Goal: Task Accomplishment & Management: Use online tool/utility

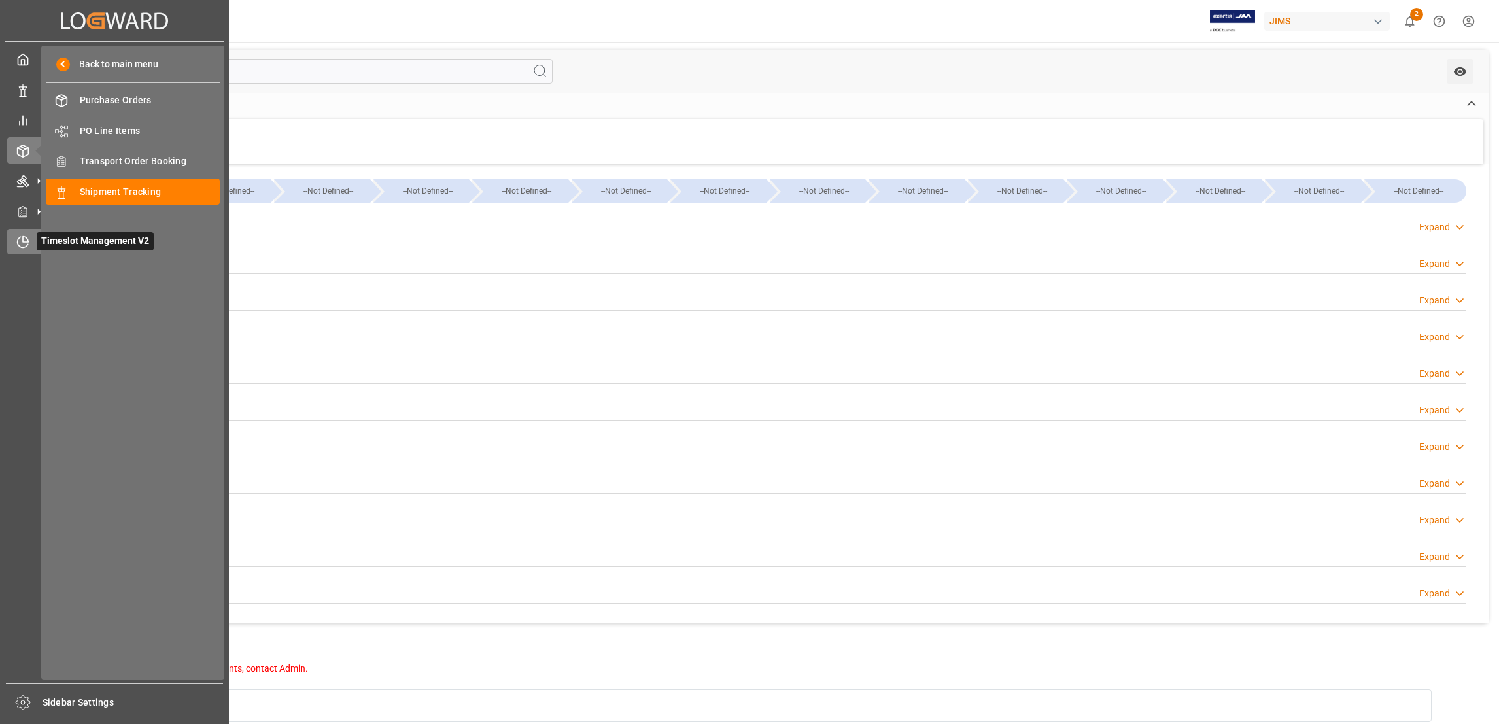
click at [35, 247] on div "Timeslot Management V2 Timeslot Management V2" at bounding box center [114, 242] width 214 height 26
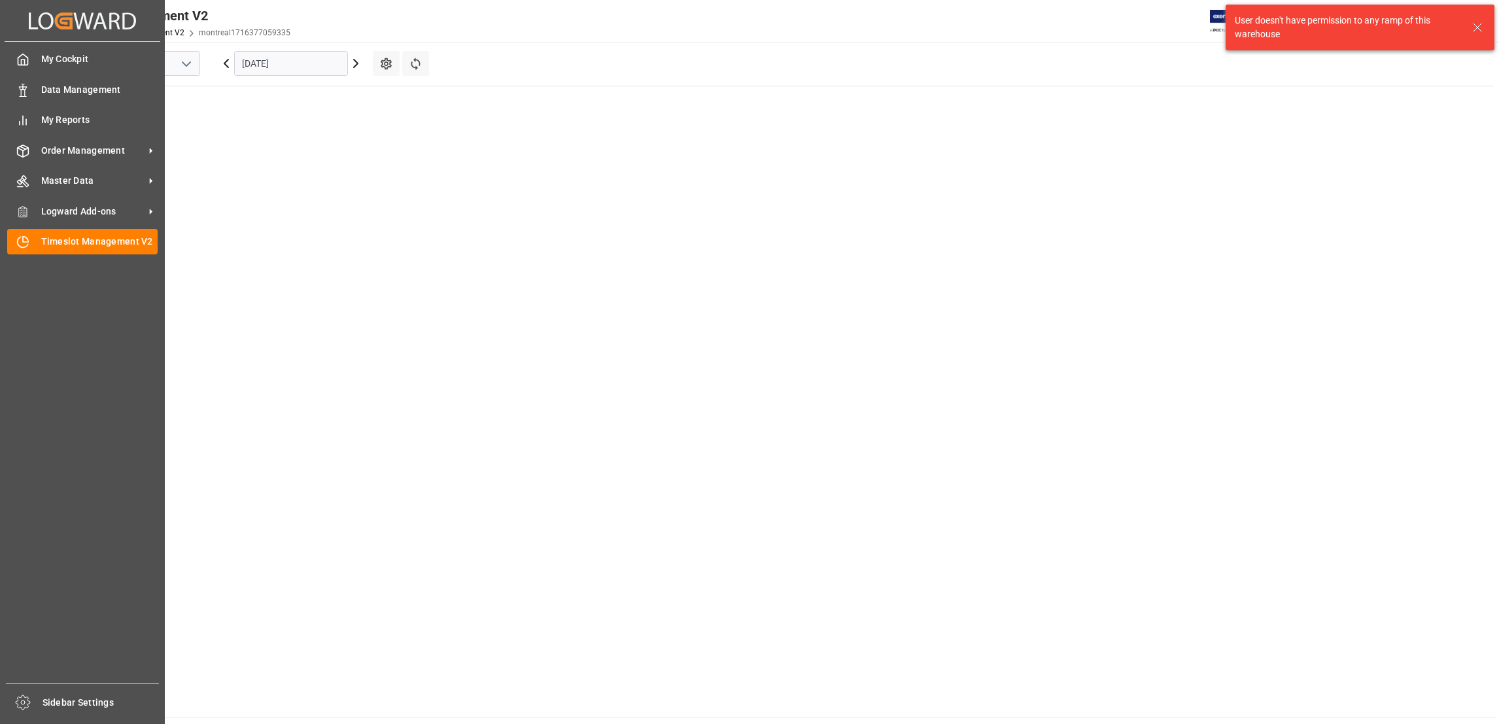
scroll to position [532, 0]
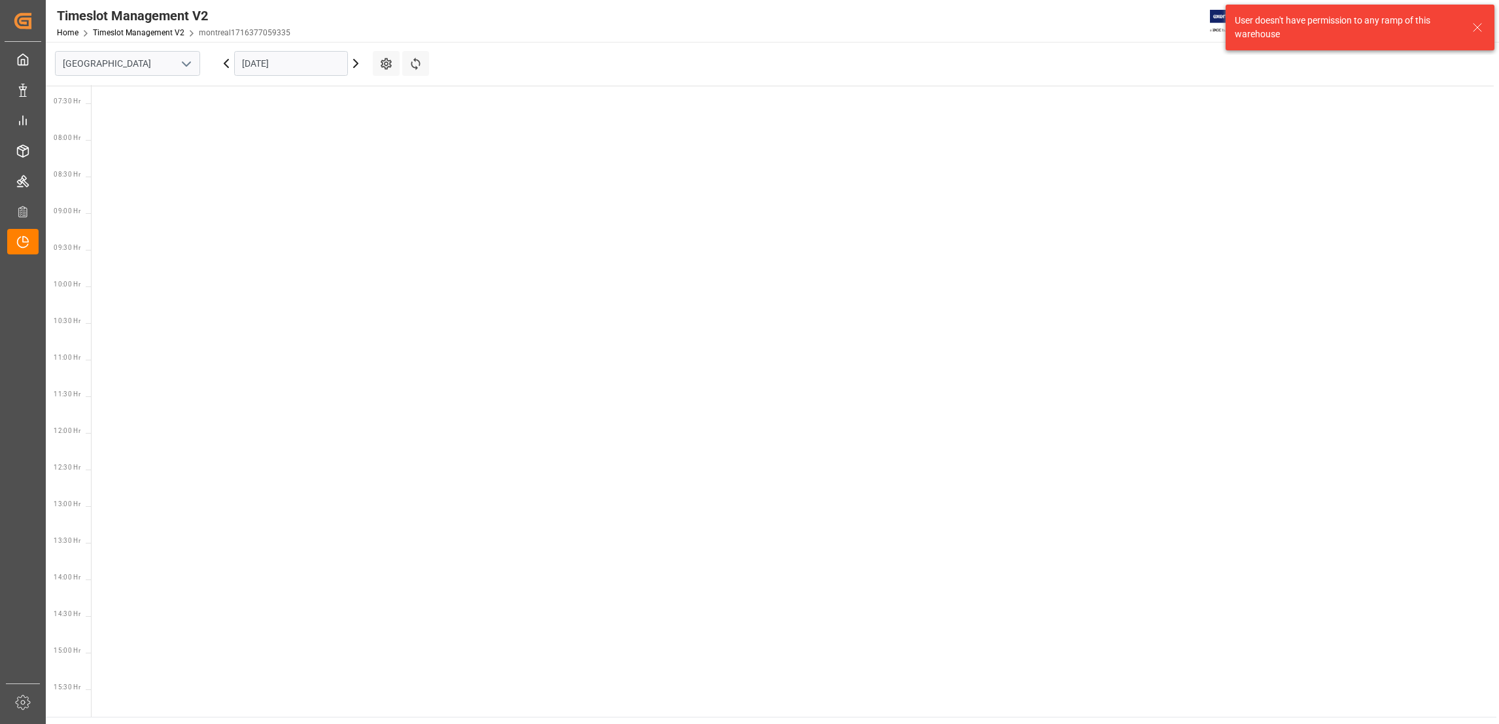
click at [188, 63] on polyline "open menu" at bounding box center [186, 64] width 8 height 4
click at [145, 128] on div "Southaven" at bounding box center [128, 121] width 144 height 29
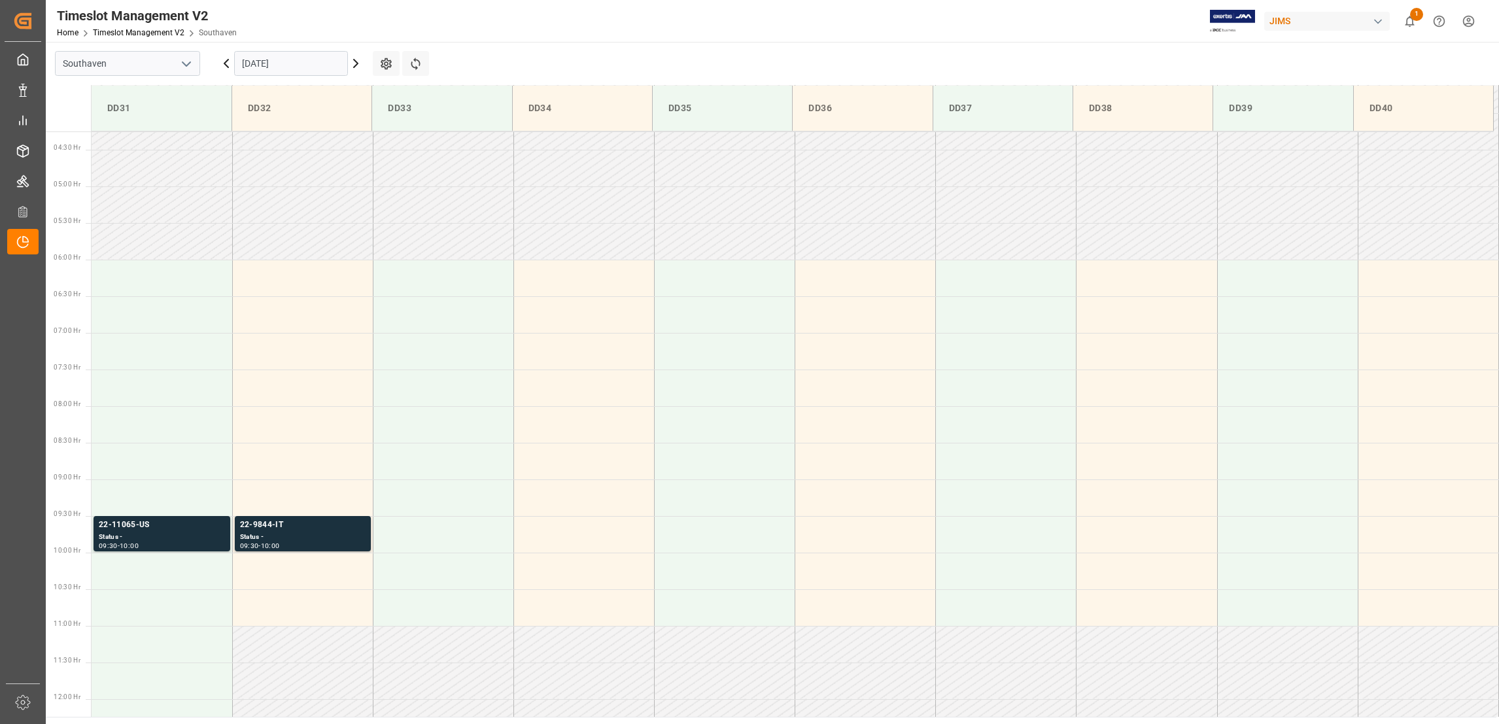
scroll to position [588, 0]
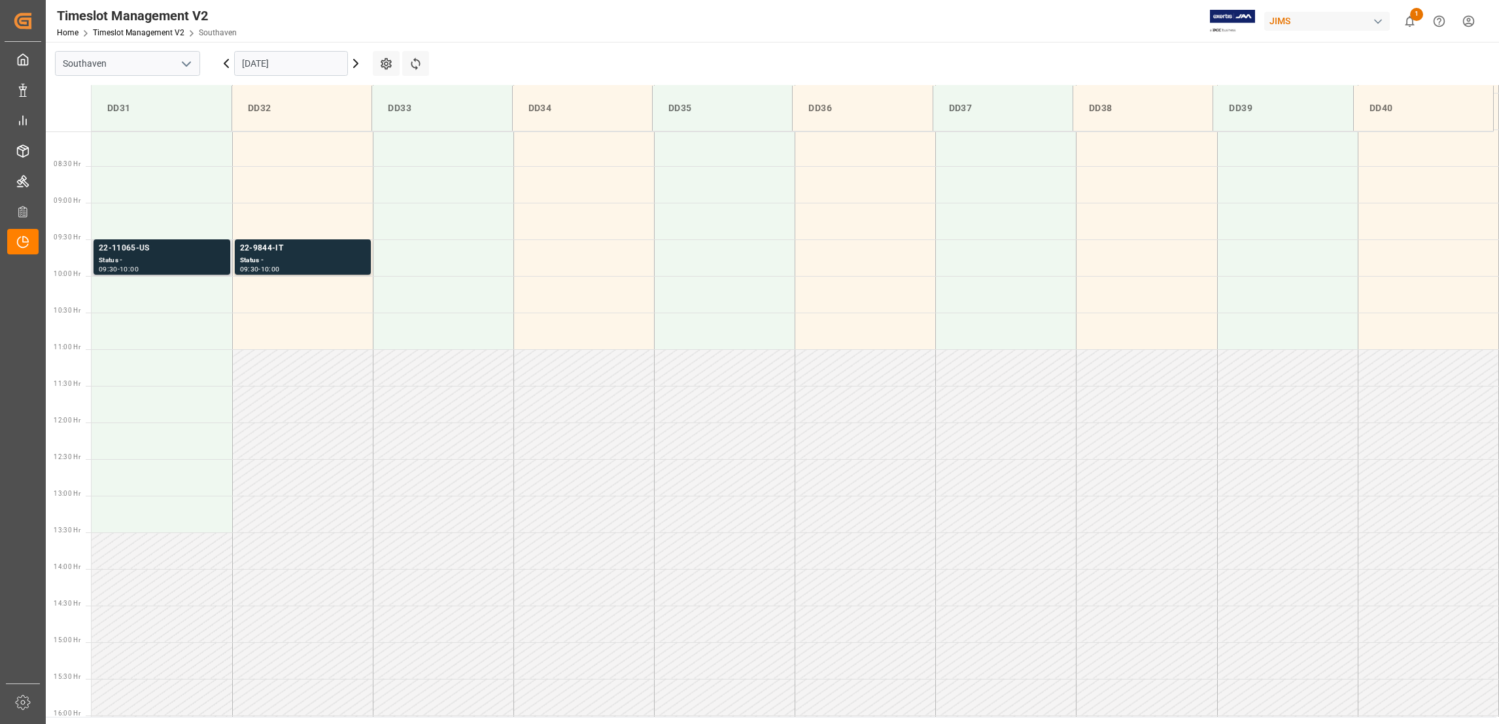
click at [142, 243] on div "22-11065-US" at bounding box center [162, 248] width 126 height 13
click at [143, 243] on div "22-11065-US" at bounding box center [162, 248] width 126 height 13
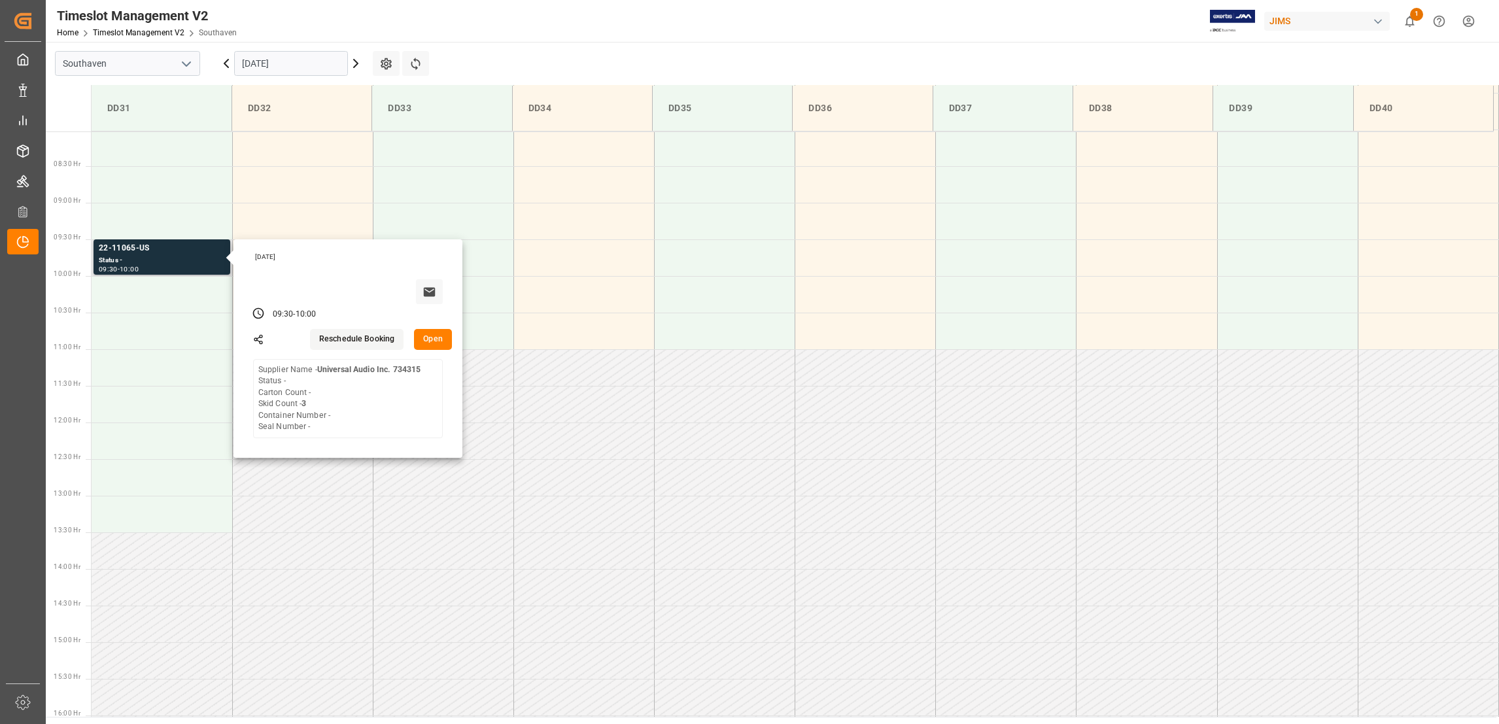
click at [437, 343] on button "Open" at bounding box center [433, 339] width 38 height 21
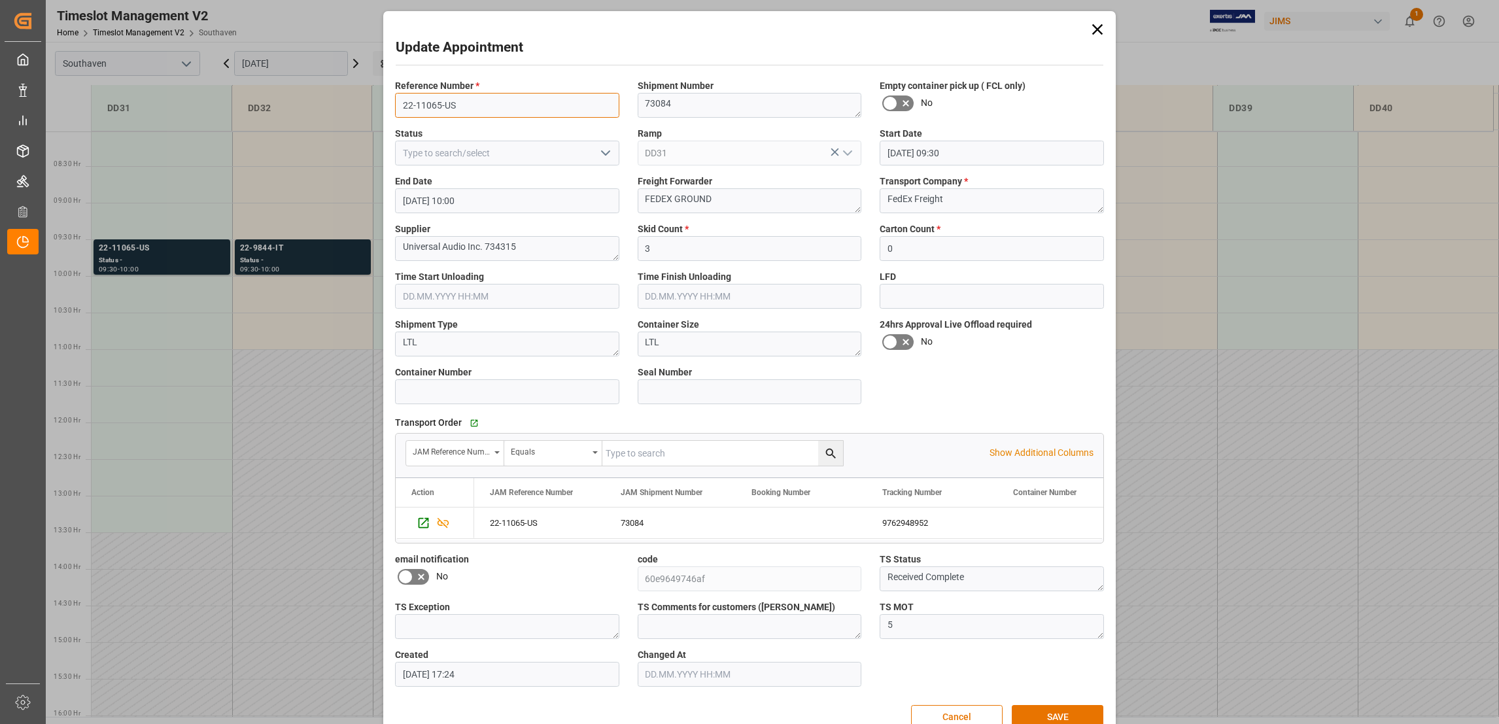
click at [439, 102] on input "22-11065-US" at bounding box center [507, 105] width 224 height 25
click at [1095, 30] on icon at bounding box center [1097, 29] width 10 height 10
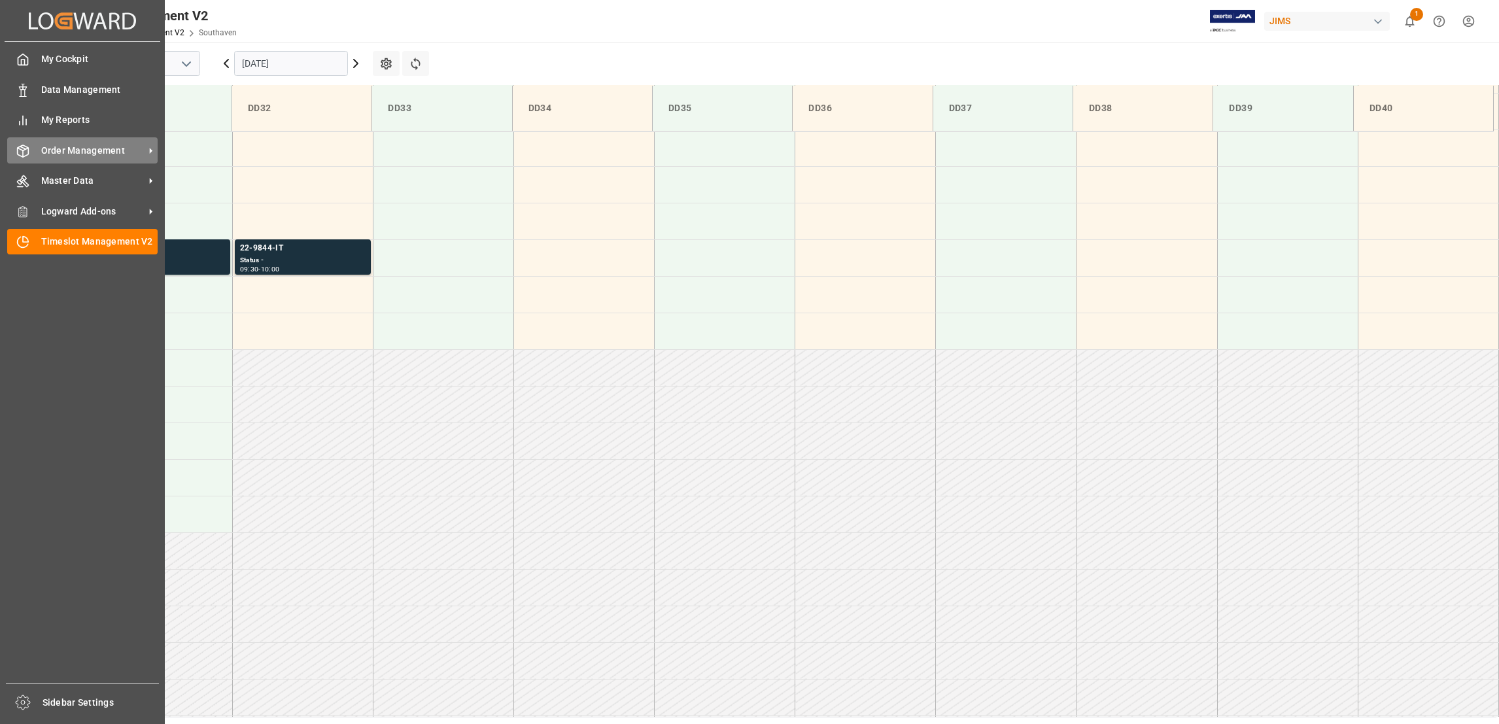
click at [142, 148] on span "Order Management" at bounding box center [92, 151] width 103 height 14
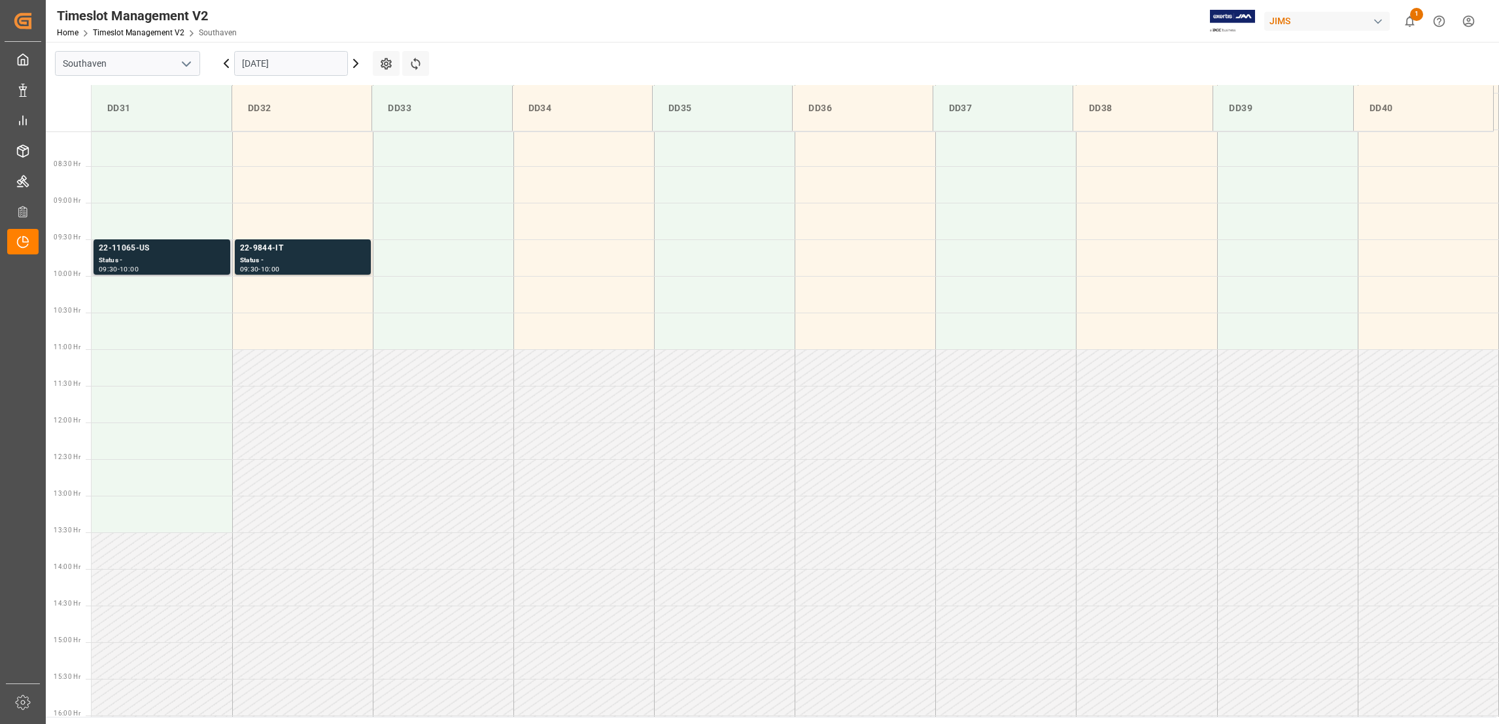
click at [146, 248] on div "22-11065-US" at bounding box center [162, 248] width 126 height 13
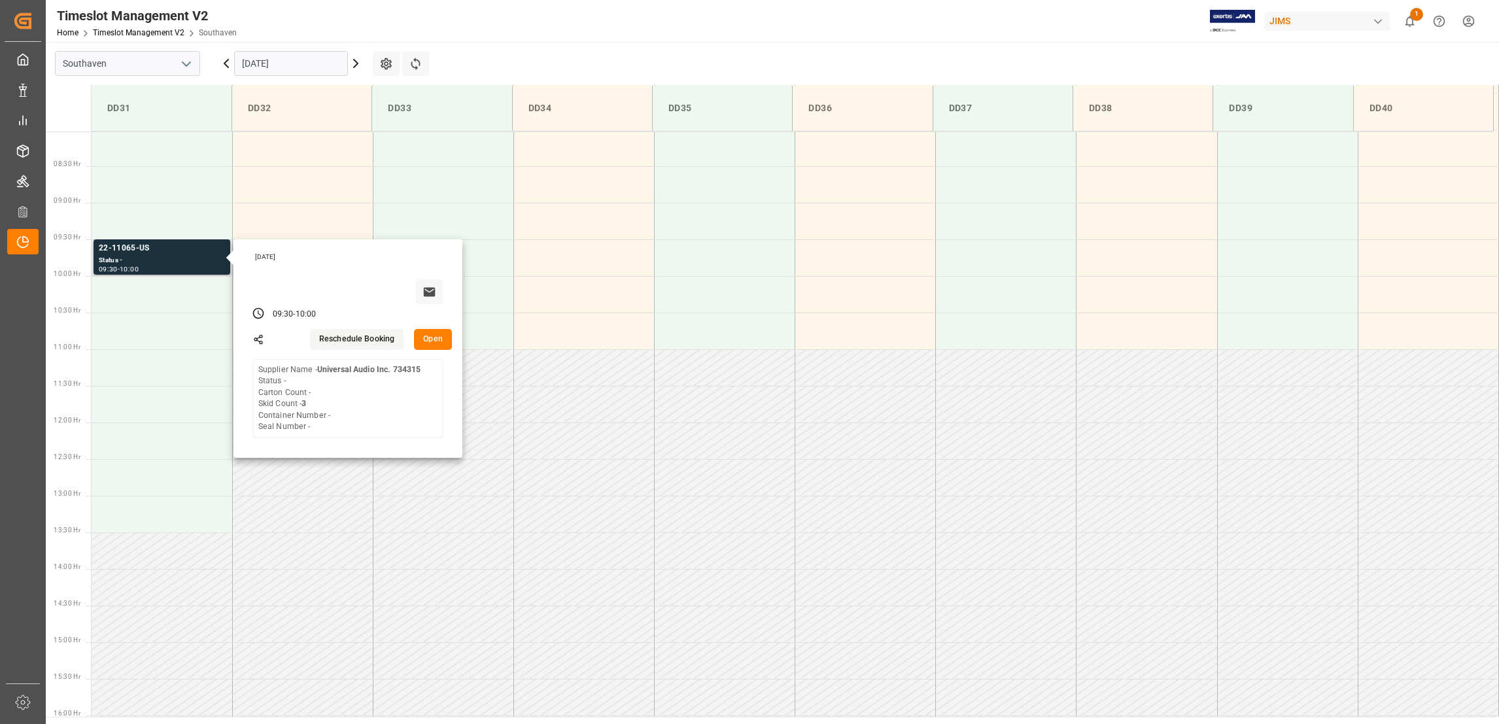
click at [434, 341] on button "Open" at bounding box center [433, 339] width 38 height 21
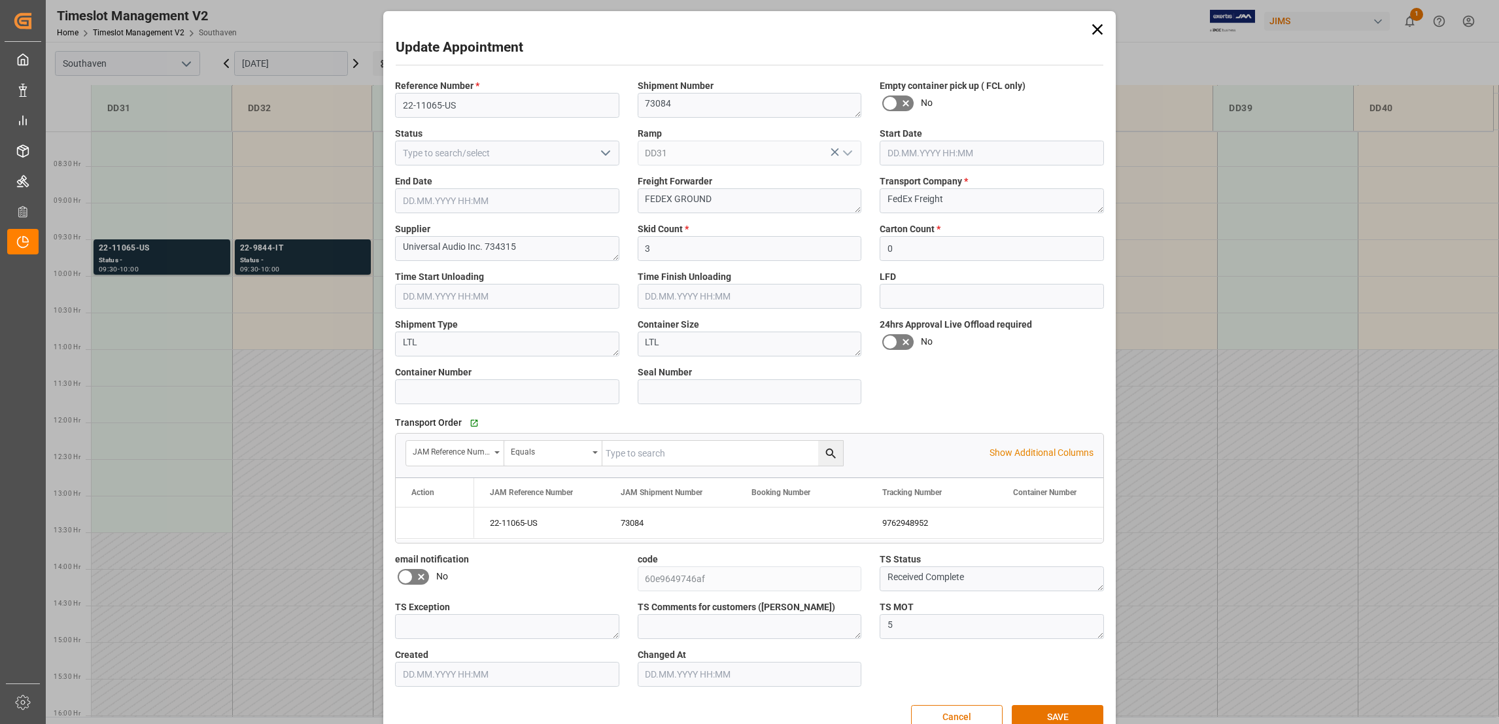
type input "30.09.2025 09:30"
type input "30.09.2025 10:00"
type input "25.09.2025 17:24"
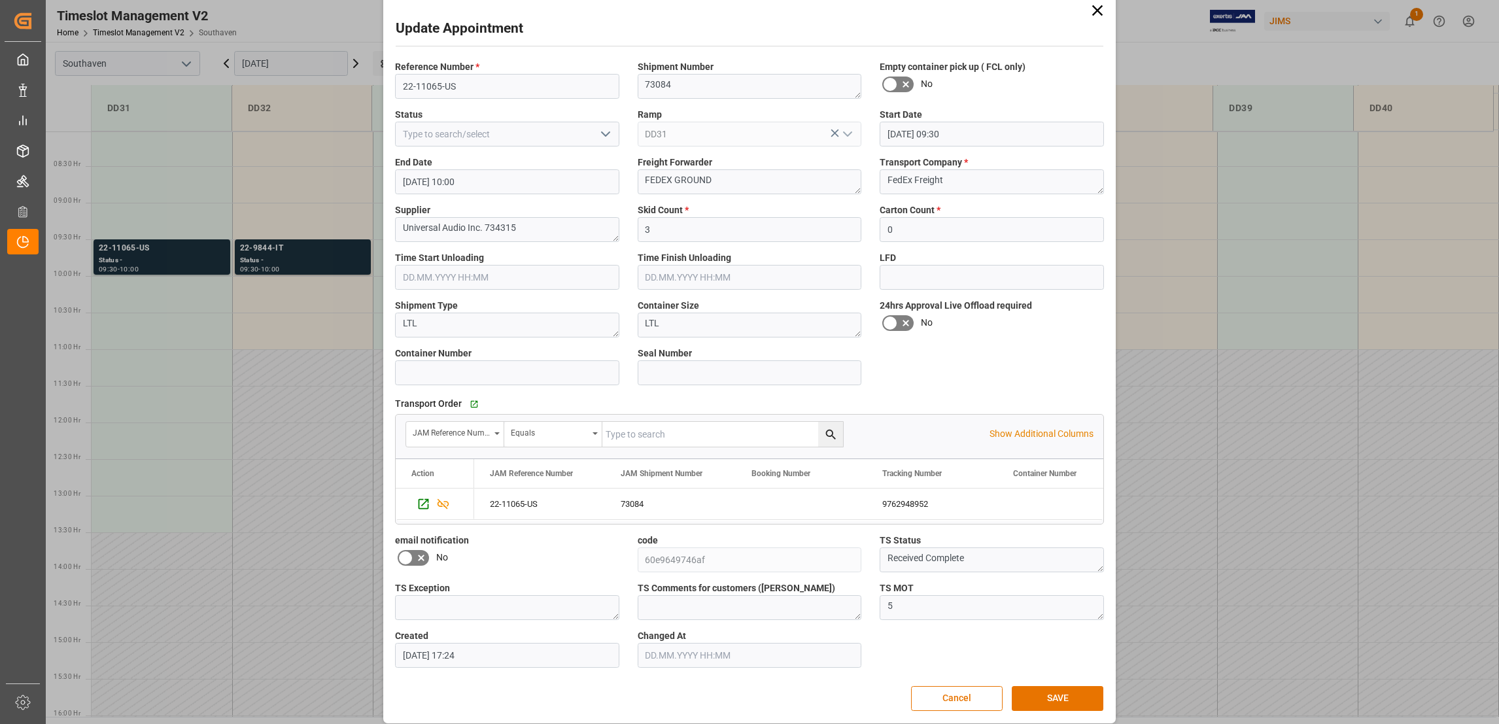
scroll to position [29, 0]
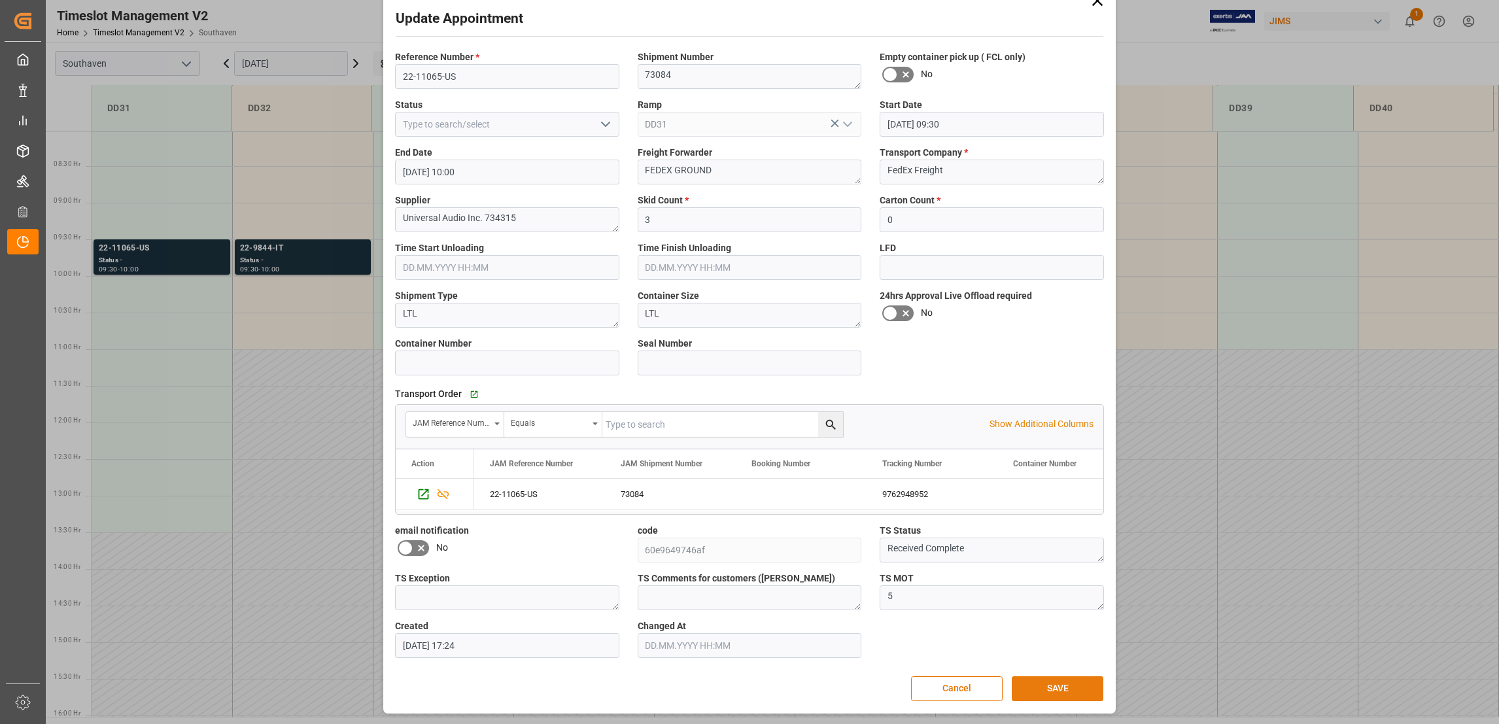
click at [1064, 691] on button "SAVE" at bounding box center [1058, 688] width 92 height 25
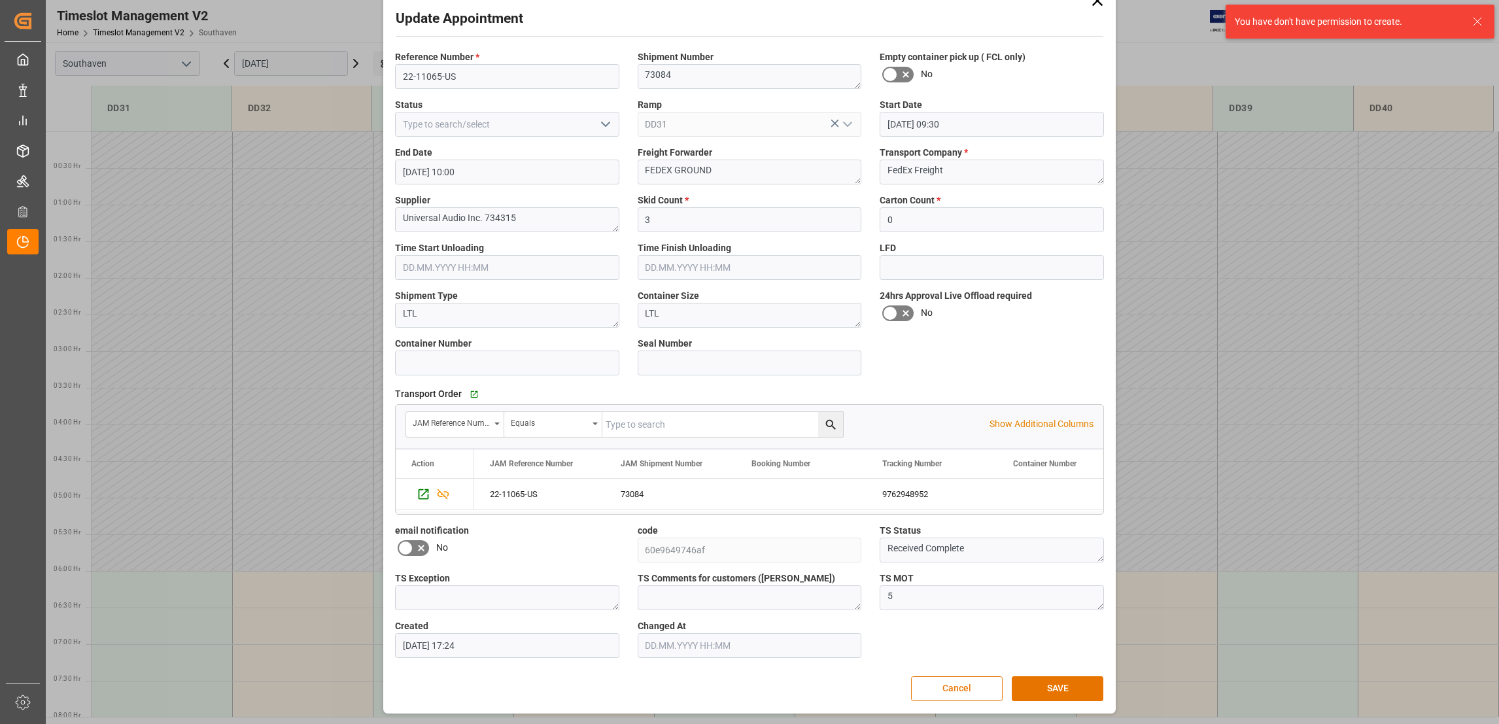
click at [966, 688] on button "Cancel" at bounding box center [957, 688] width 92 height 25
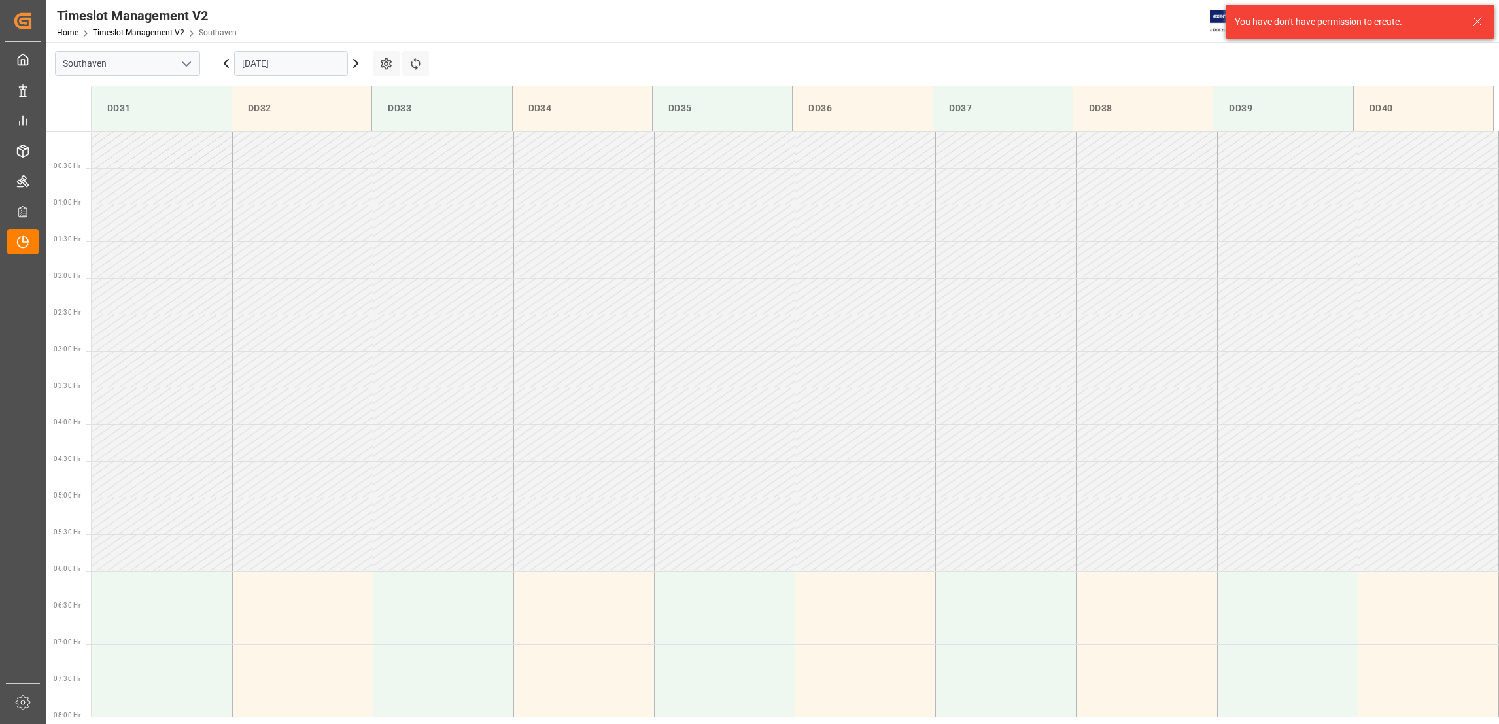
click at [186, 61] on icon "open menu" at bounding box center [187, 64] width 16 height 16
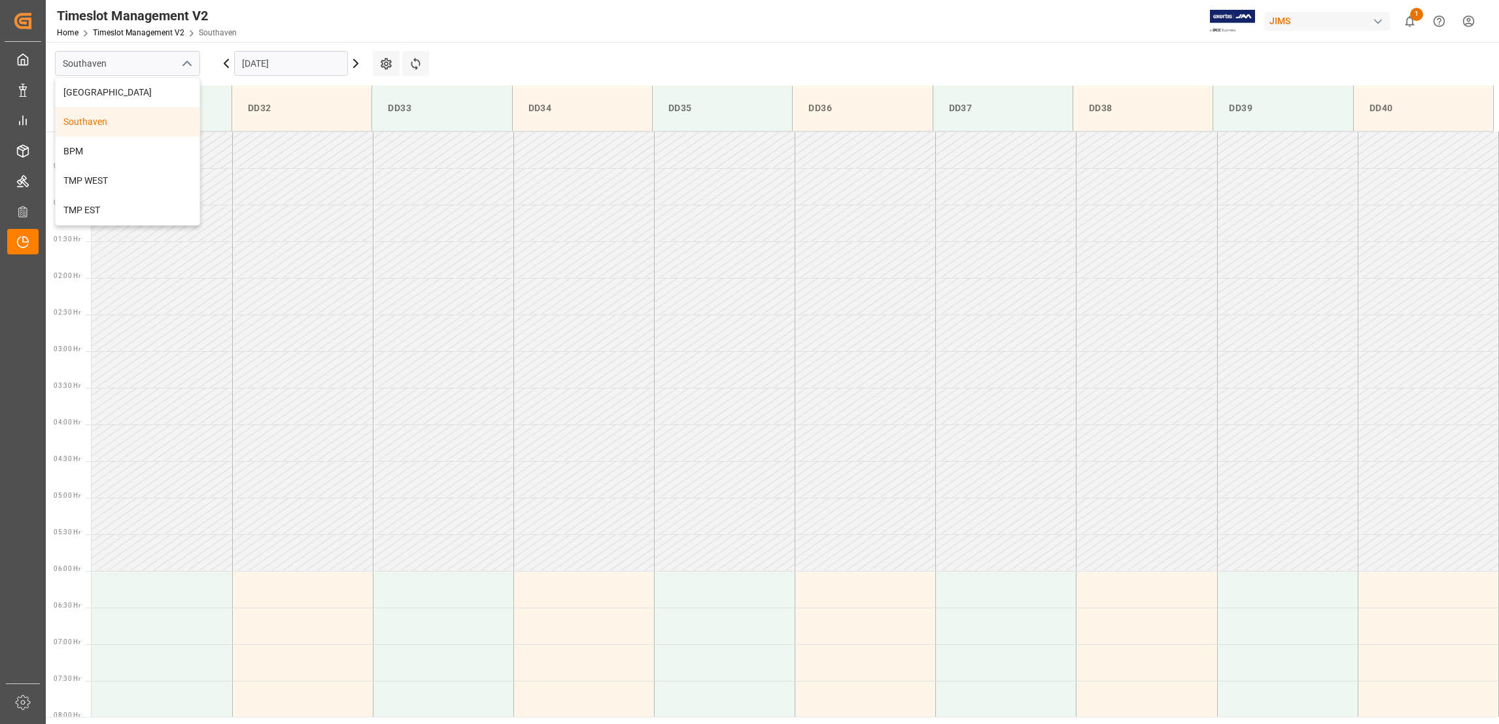
click at [119, 118] on div "Southaven" at bounding box center [128, 121] width 144 height 29
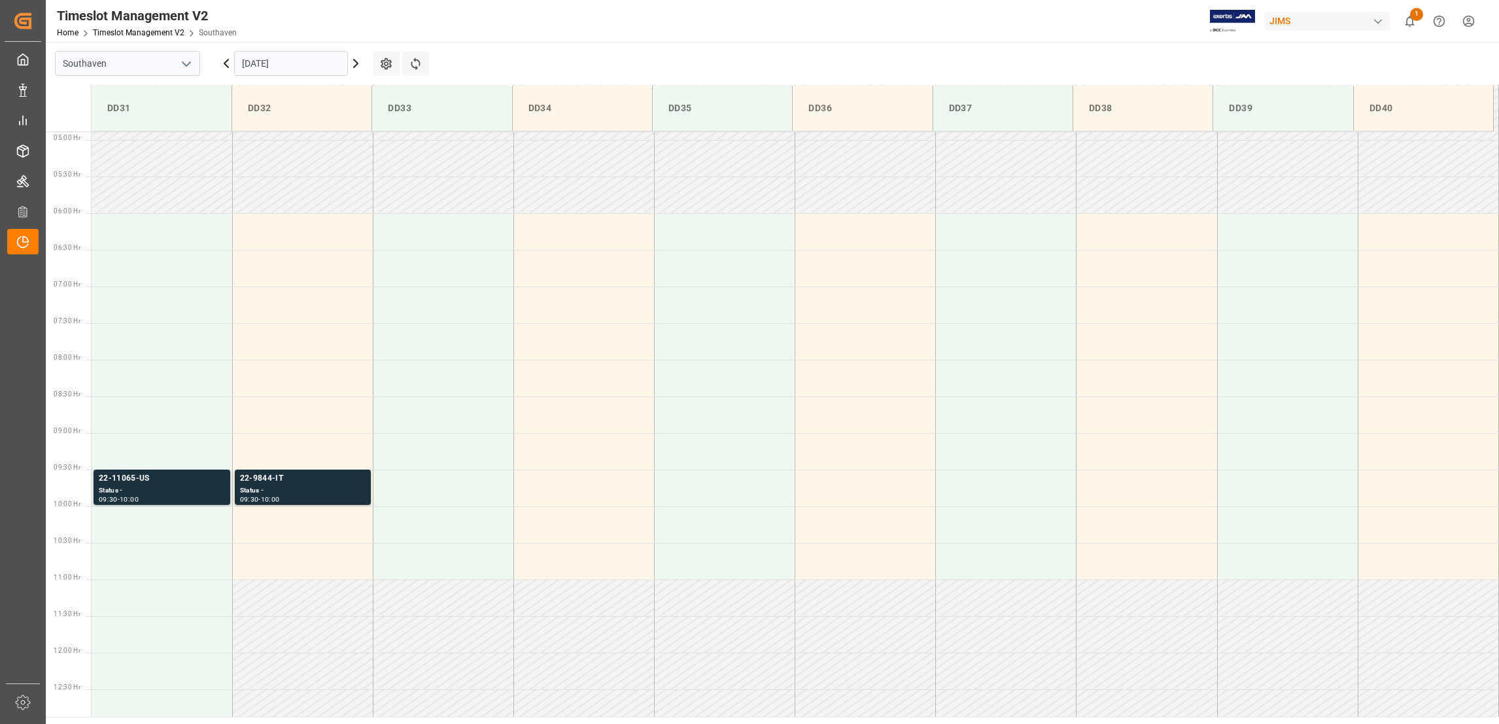
scroll to position [490, 0]
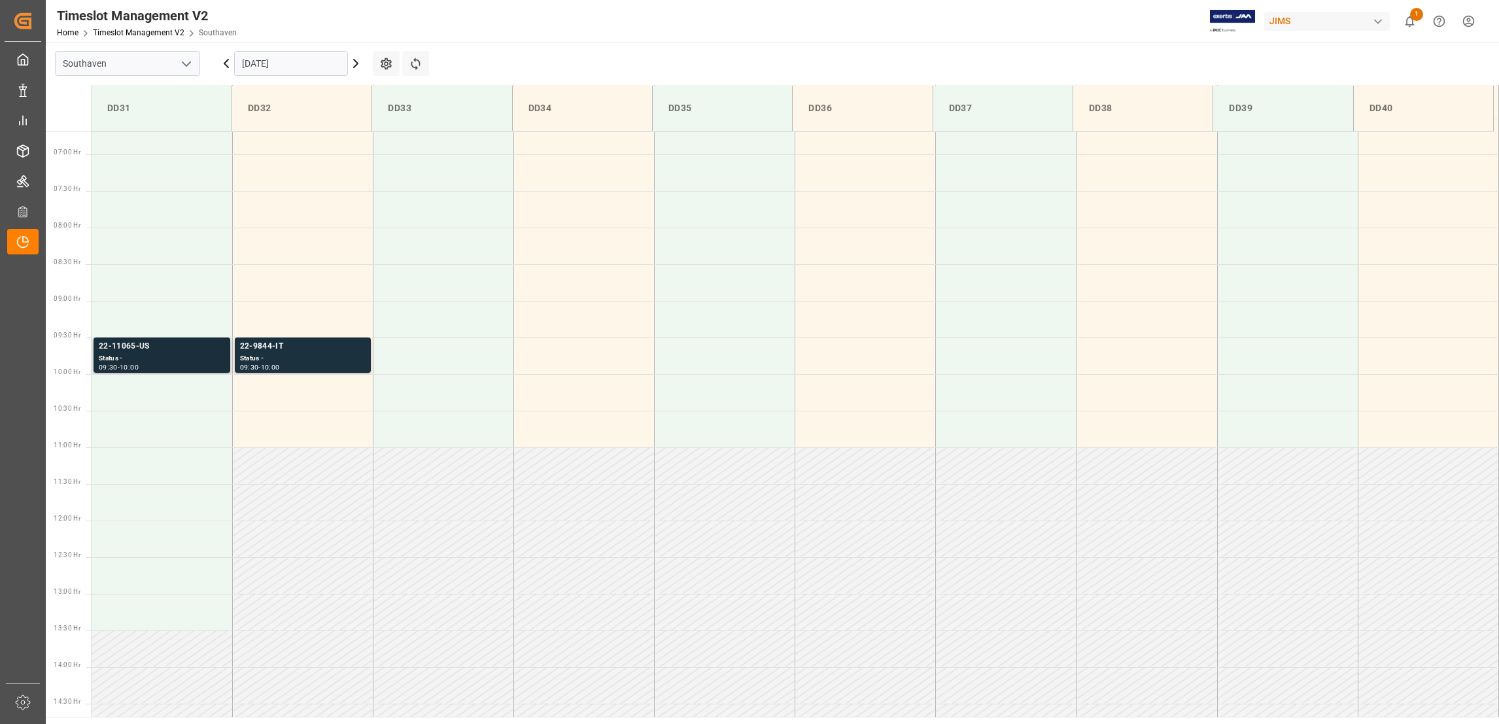
click at [130, 342] on div "22-11065-US" at bounding box center [162, 346] width 126 height 13
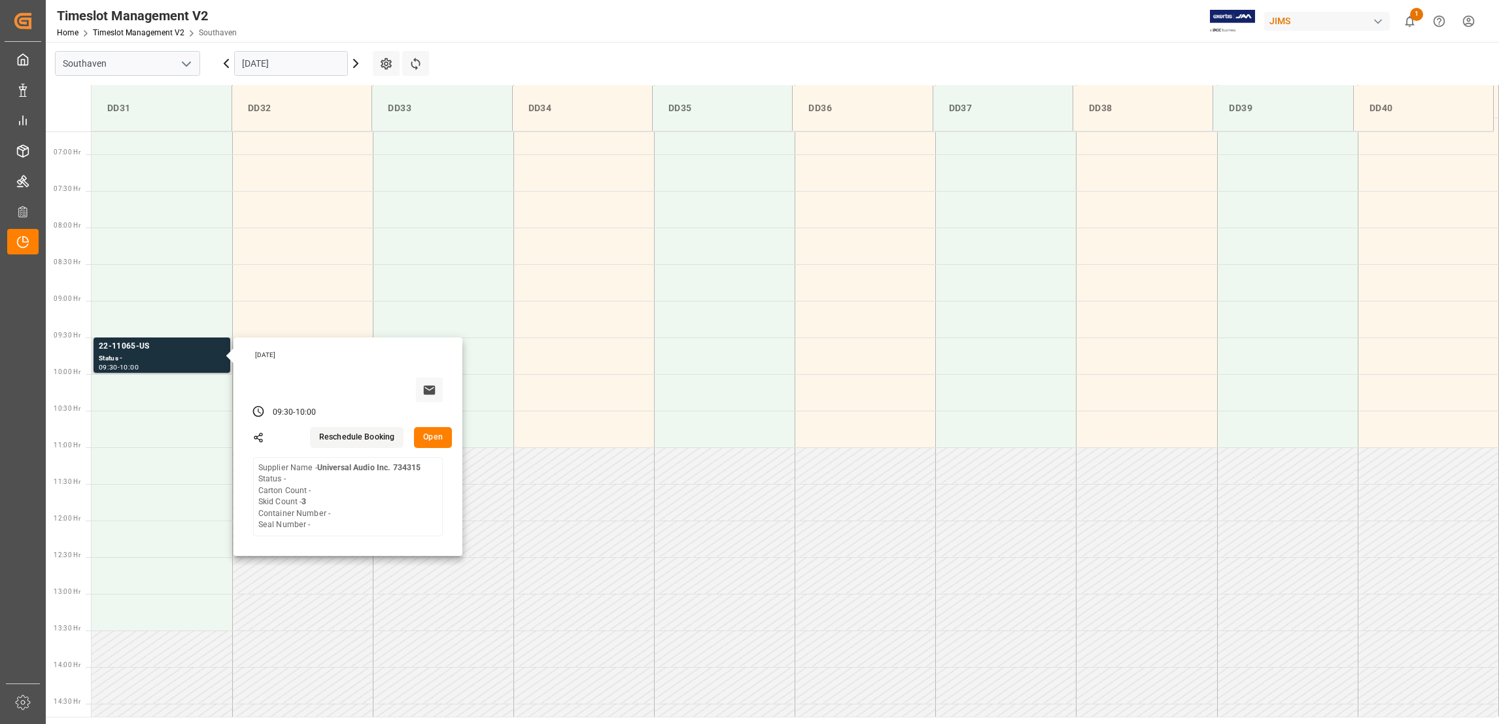
click at [433, 447] on div "Tuesday, September 30, 2025 09:30 - 10:00 Reschedule Booking Open Supplier Name…" at bounding box center [347, 446] width 229 height 218
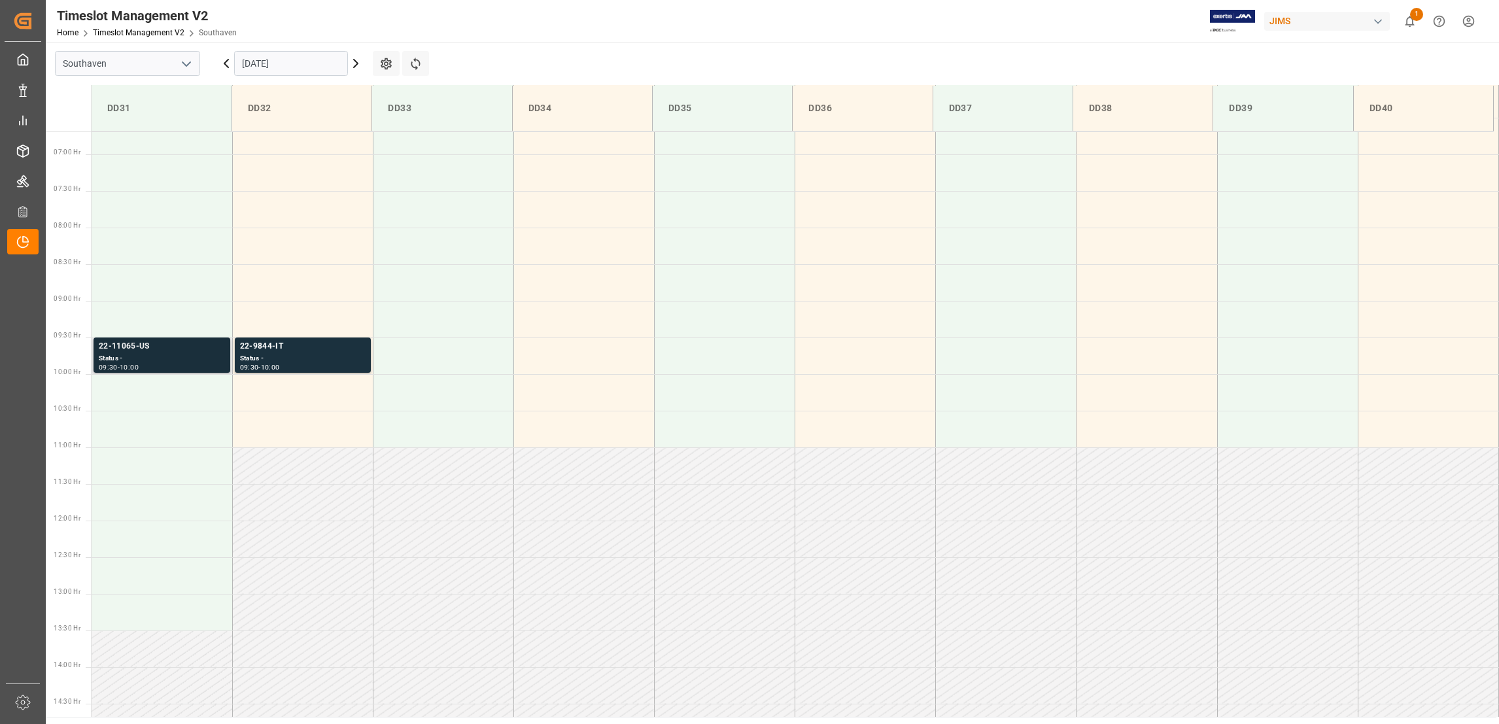
click at [138, 344] on div "22-11065-US" at bounding box center [162, 346] width 126 height 13
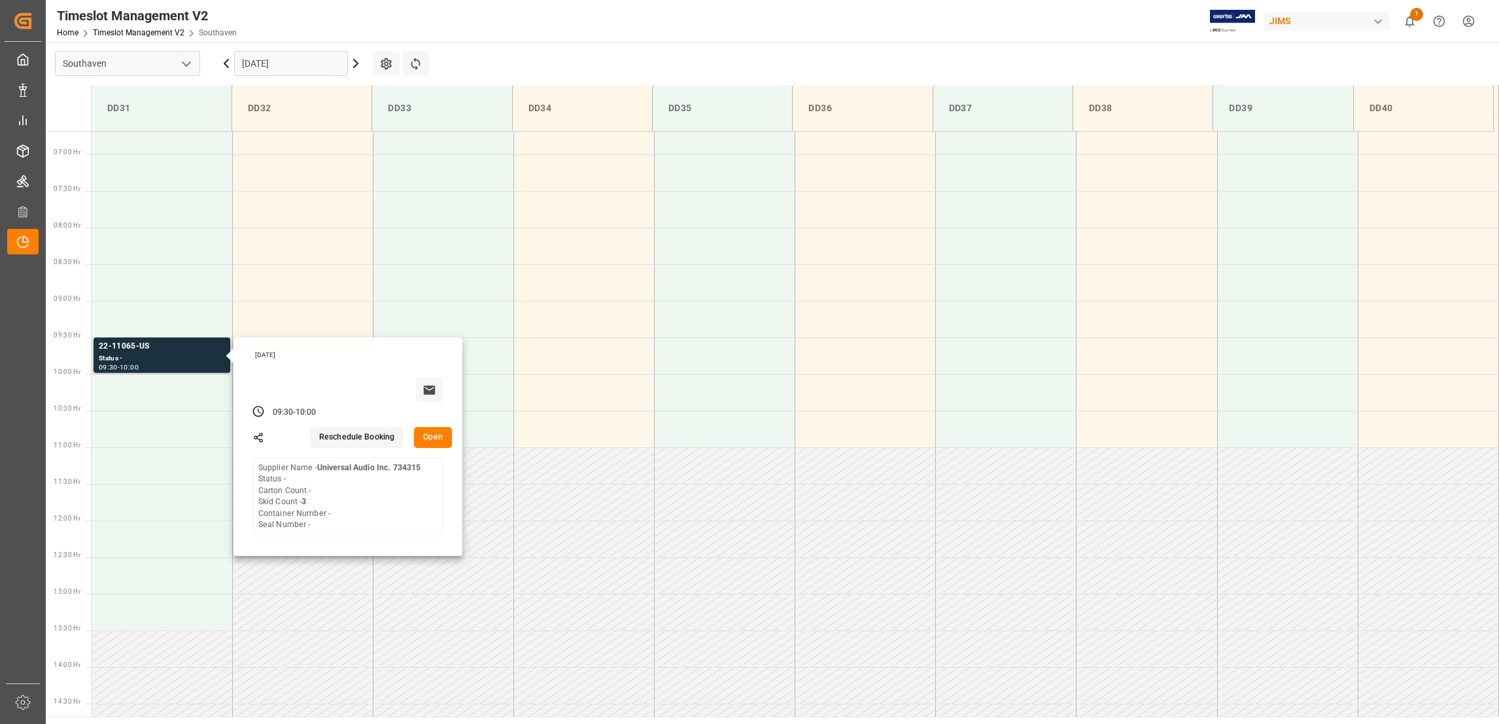
click at [437, 436] on button "Open" at bounding box center [433, 437] width 38 height 21
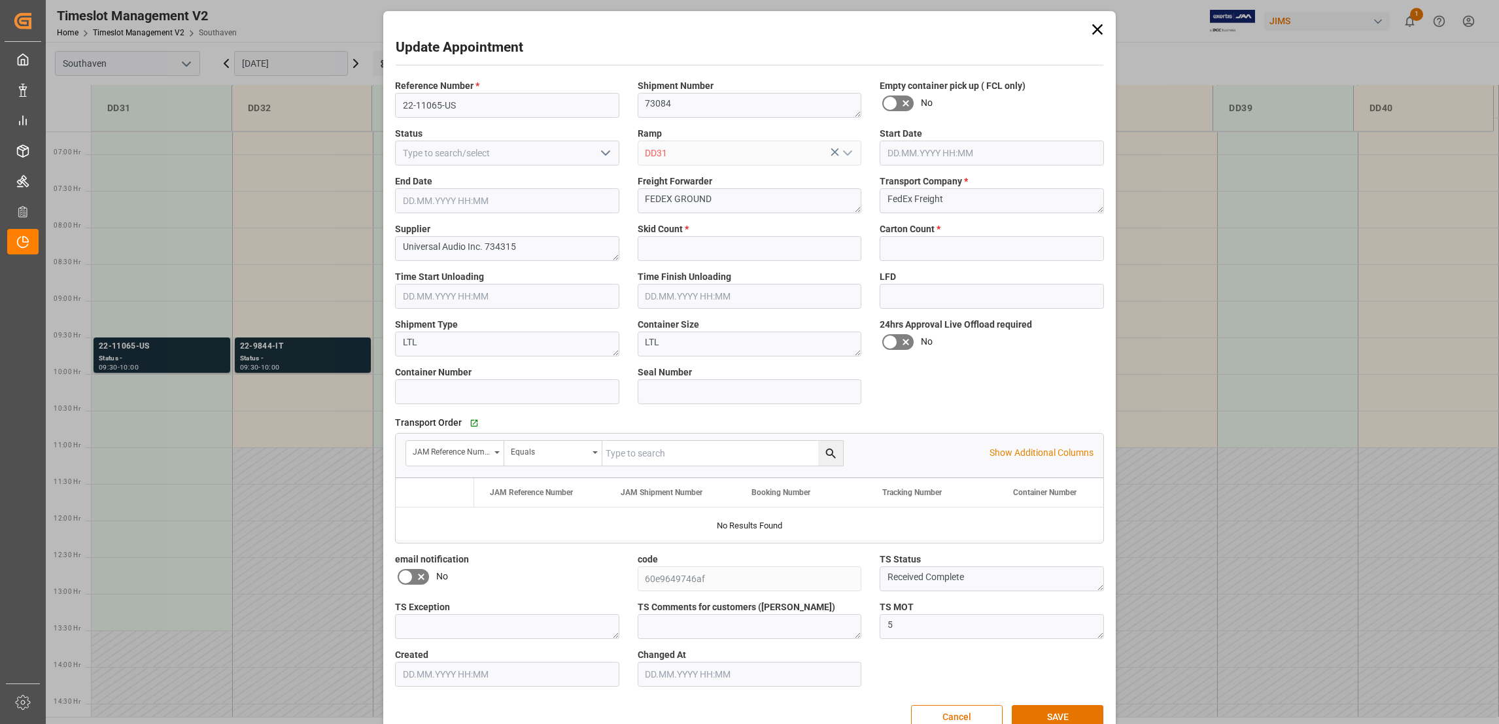
type input "3"
type input "0"
type input "30.09.2025 09:30"
type input "30.09.2025 10:00"
type input "25.09.2025 17:24"
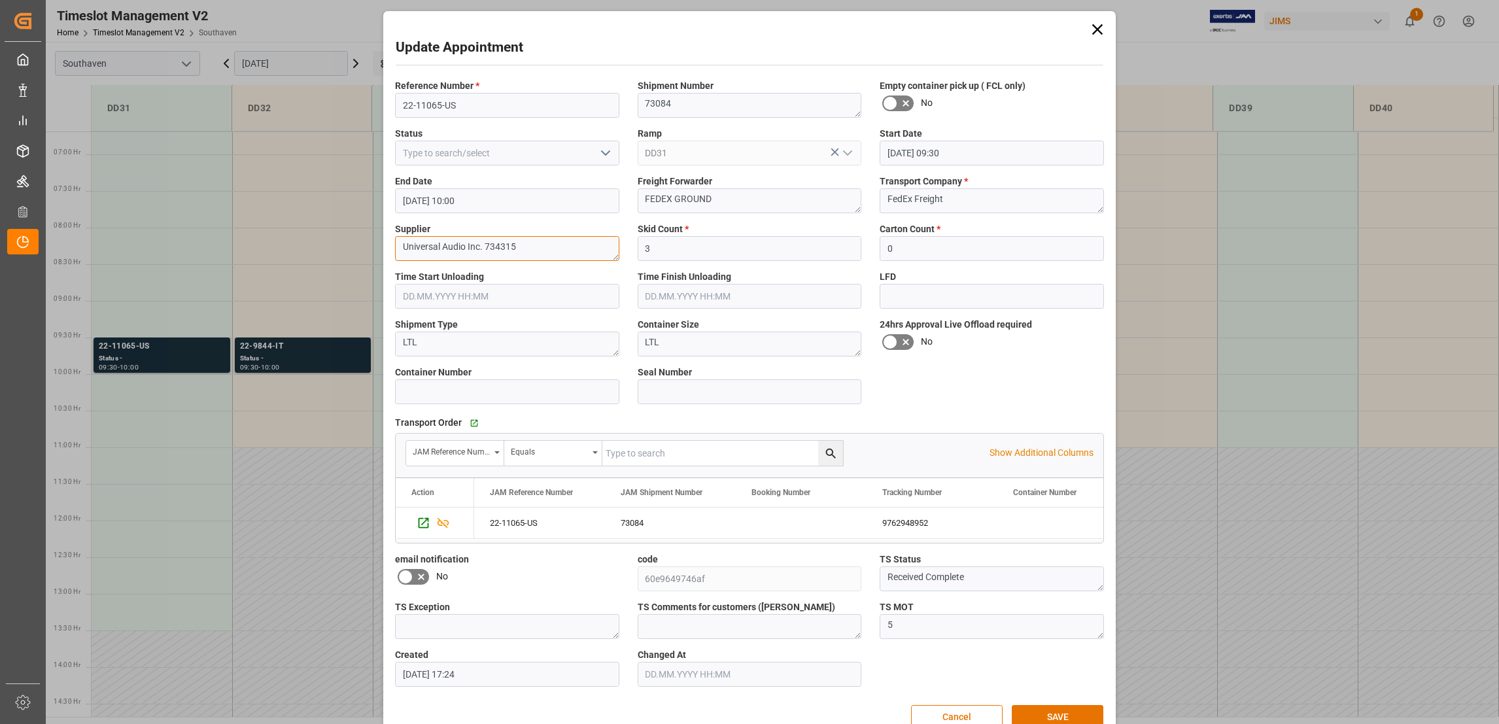
click at [503, 243] on textarea "Universal Audio Inc. 734315" at bounding box center [507, 248] width 224 height 25
click at [1072, 719] on button "SAVE" at bounding box center [1058, 717] width 92 height 25
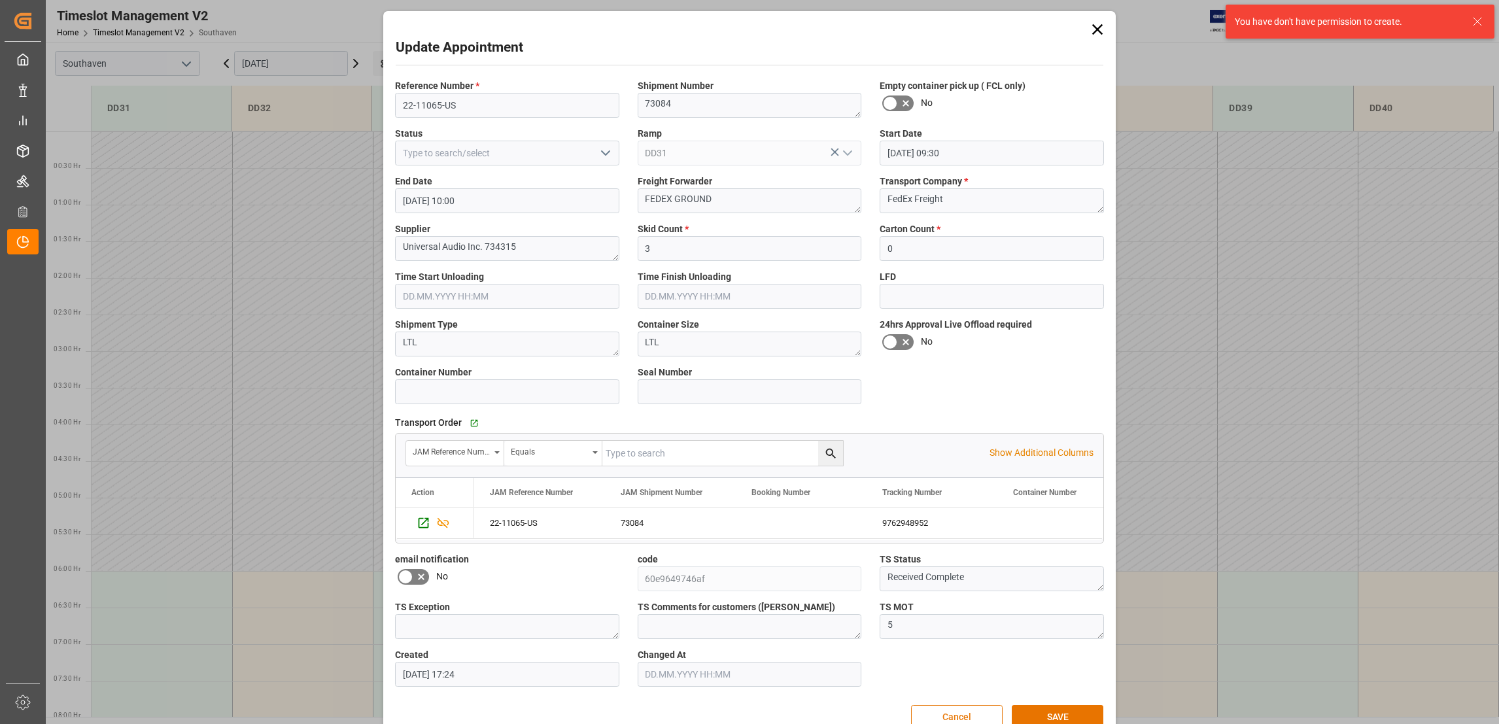
click at [978, 711] on button "Cancel" at bounding box center [957, 717] width 92 height 25
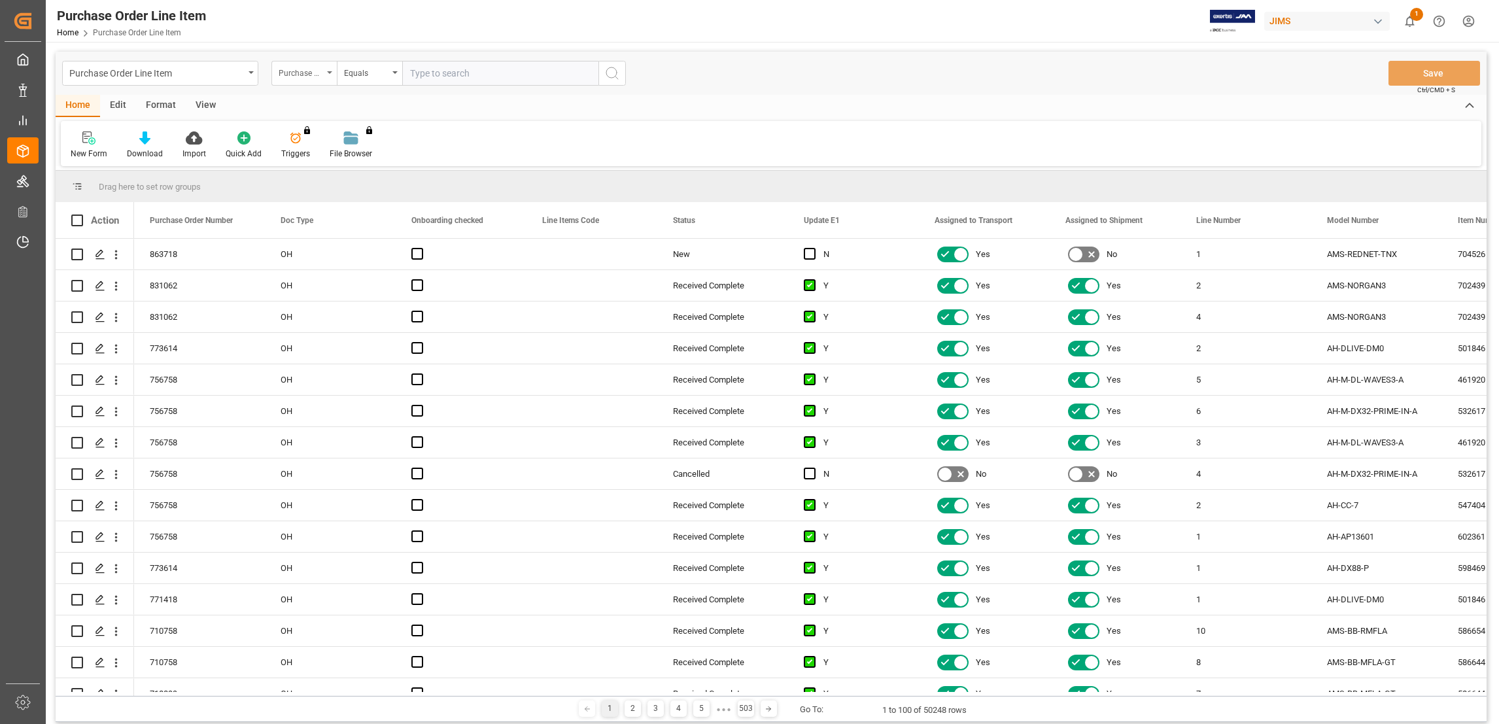
click at [322, 67] on div "Purchase Order Number" at bounding box center [301, 71] width 44 height 15
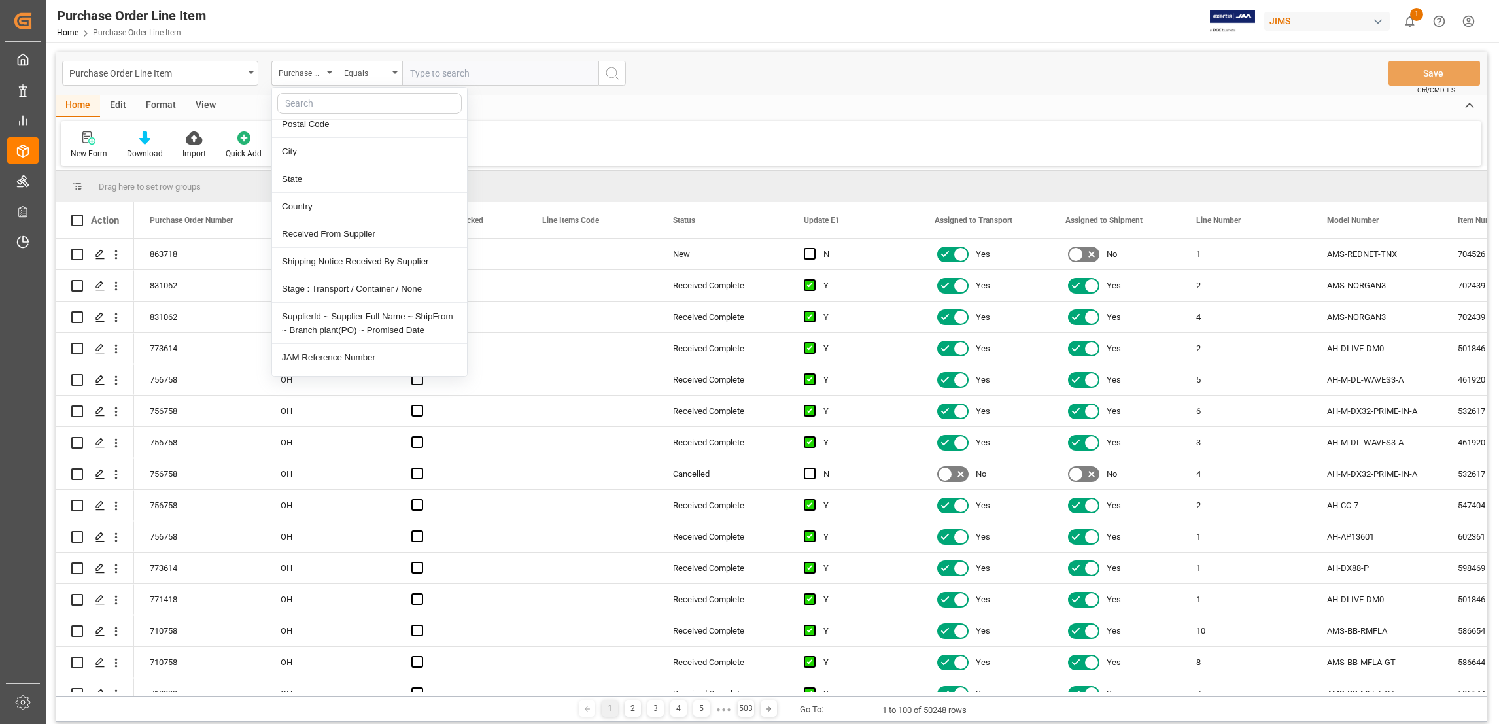
scroll to position [2654, 0]
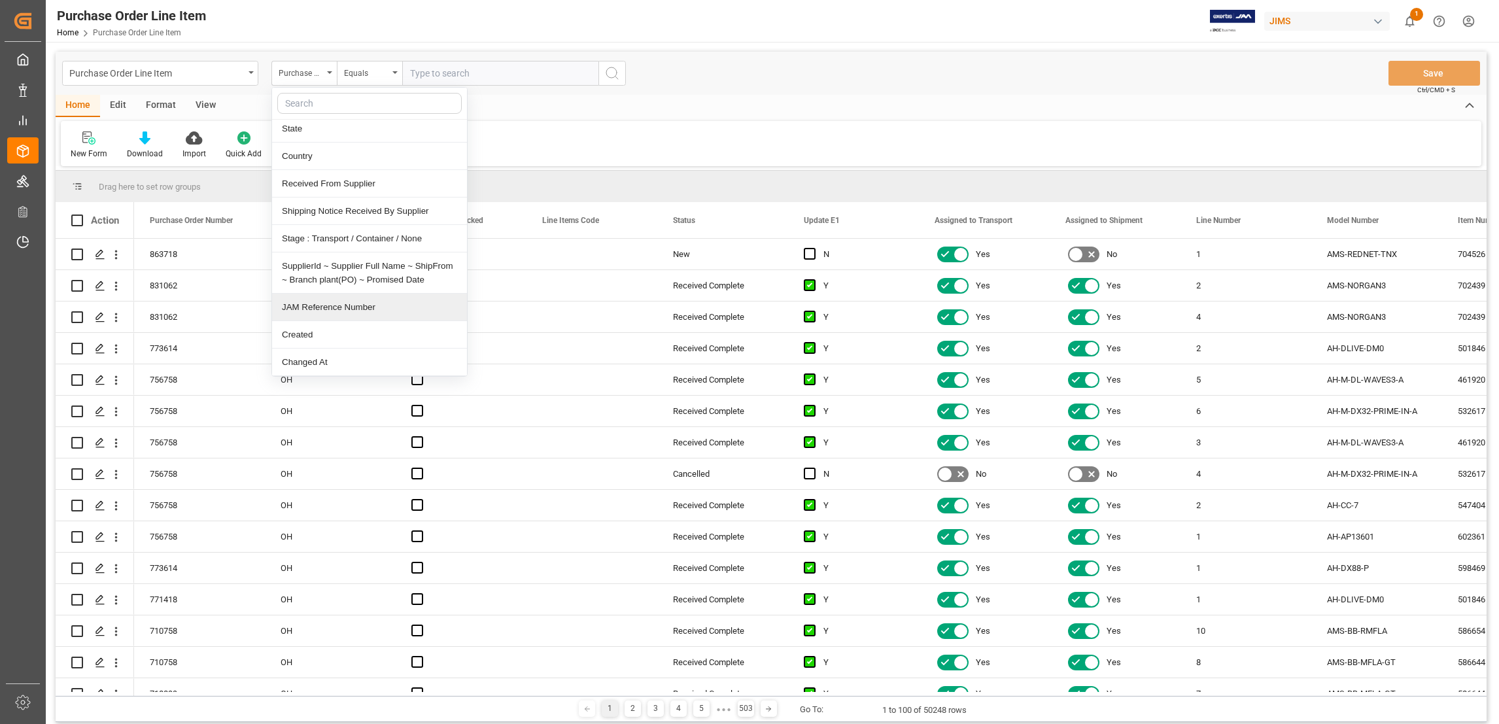
click at [347, 307] on div "JAM Reference Number" at bounding box center [369, 307] width 195 height 27
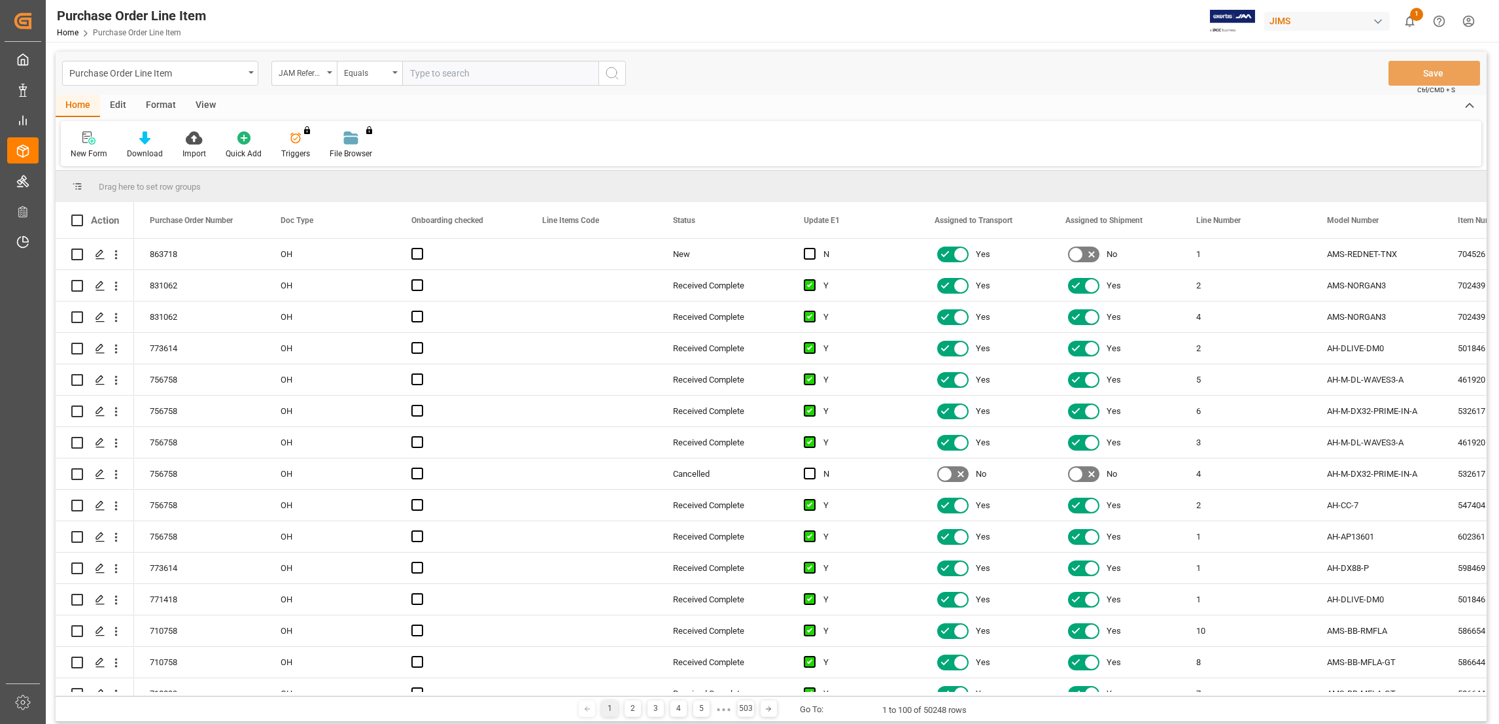
click at [437, 75] on input "text" at bounding box center [500, 73] width 196 height 25
paste input "22-11065-US"
type input "22-11065-US"
click at [613, 79] on icon "search button" at bounding box center [612, 73] width 16 height 16
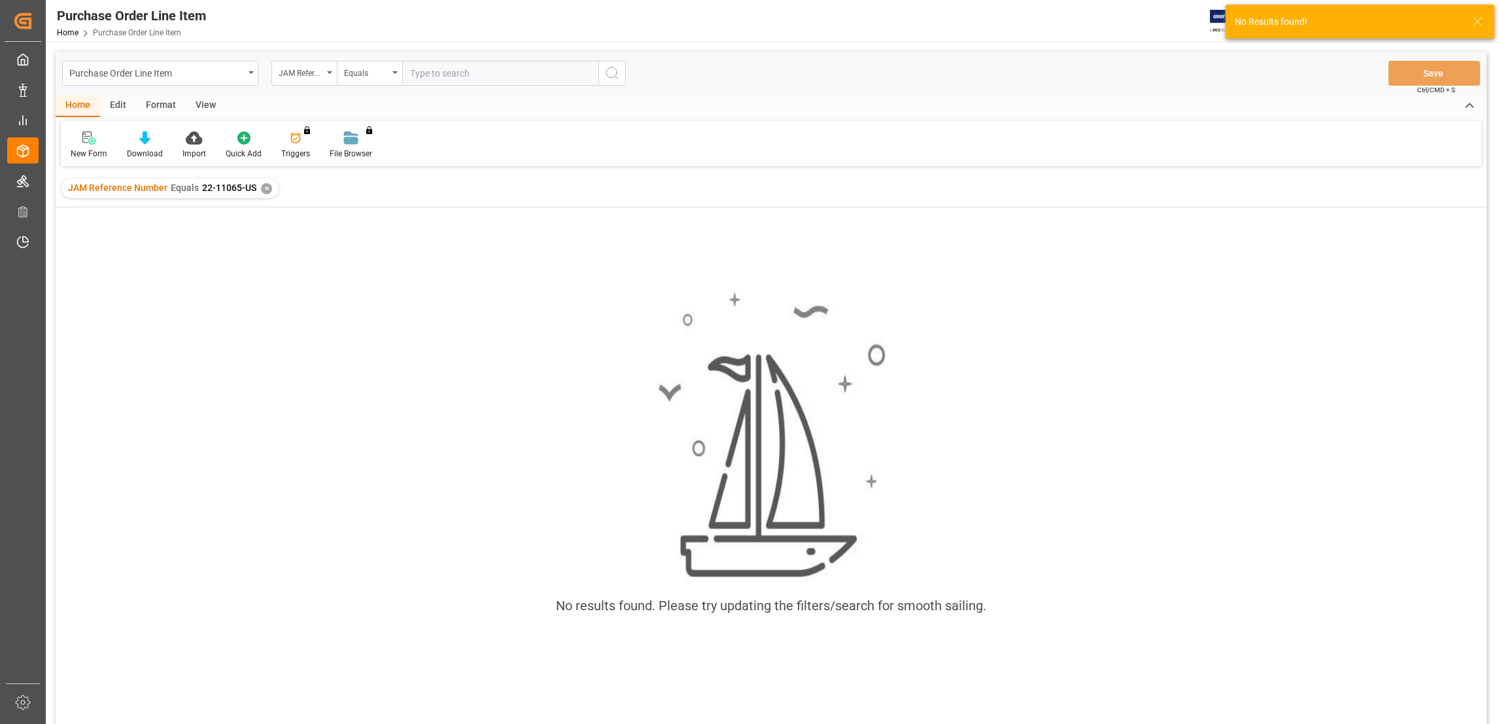
click at [265, 191] on div "✕" at bounding box center [266, 188] width 11 height 11
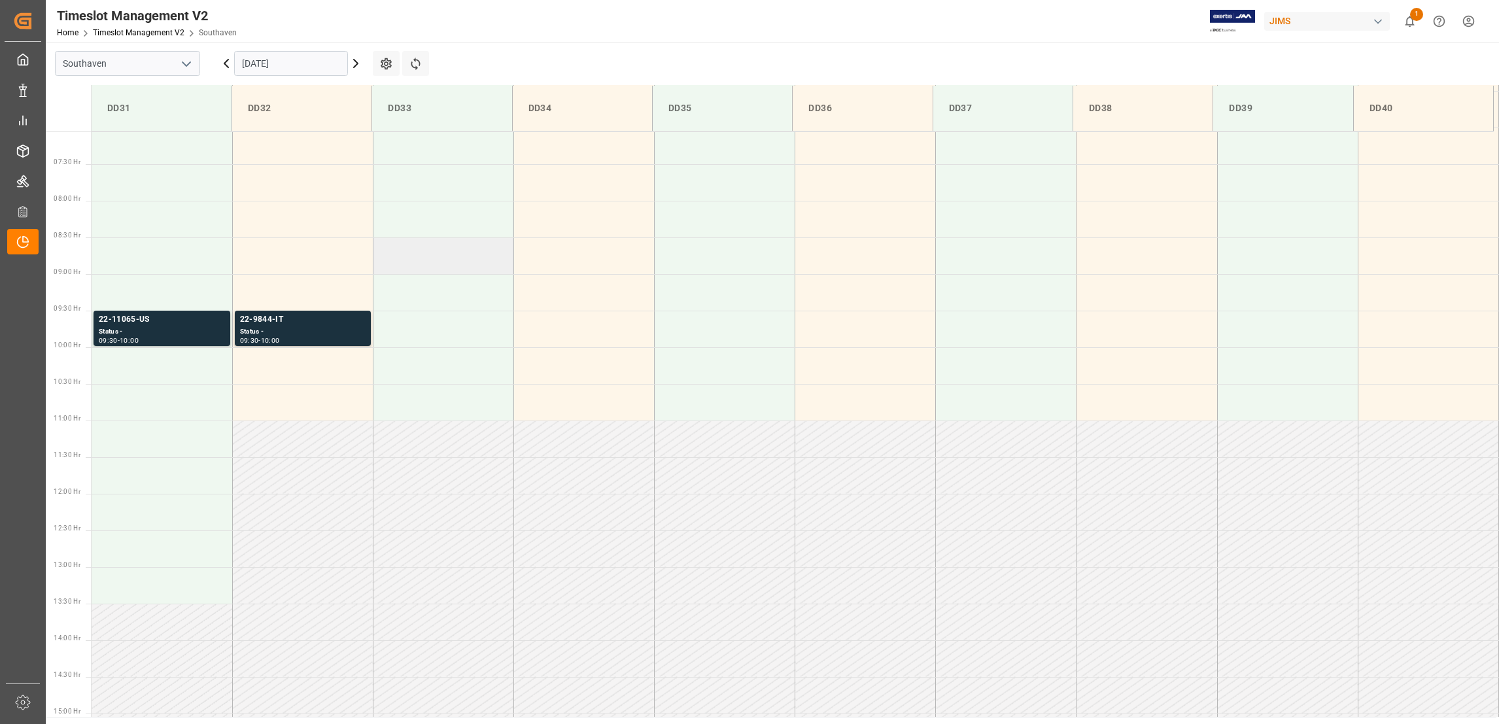
scroll to position [577, 0]
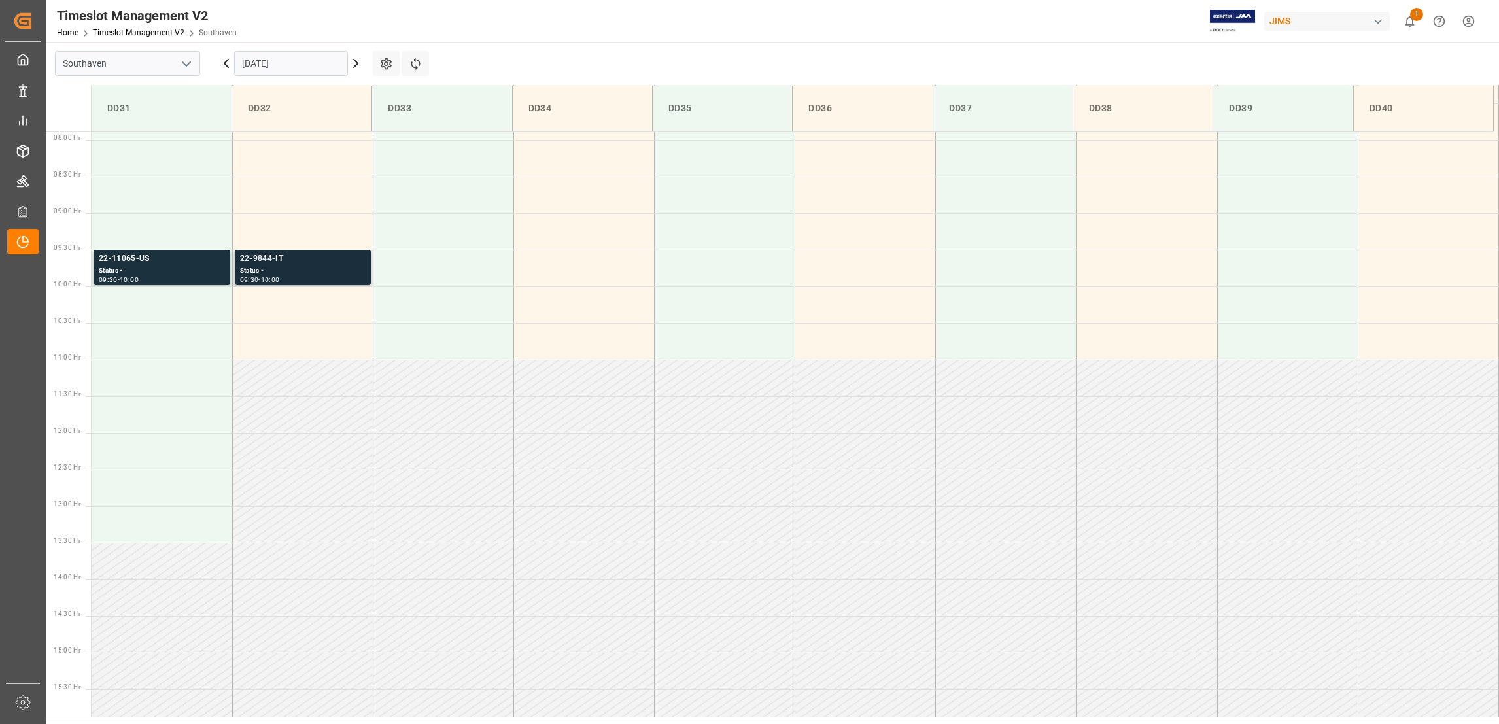
click at [269, 256] on div "22-9844-IT" at bounding box center [303, 258] width 126 height 13
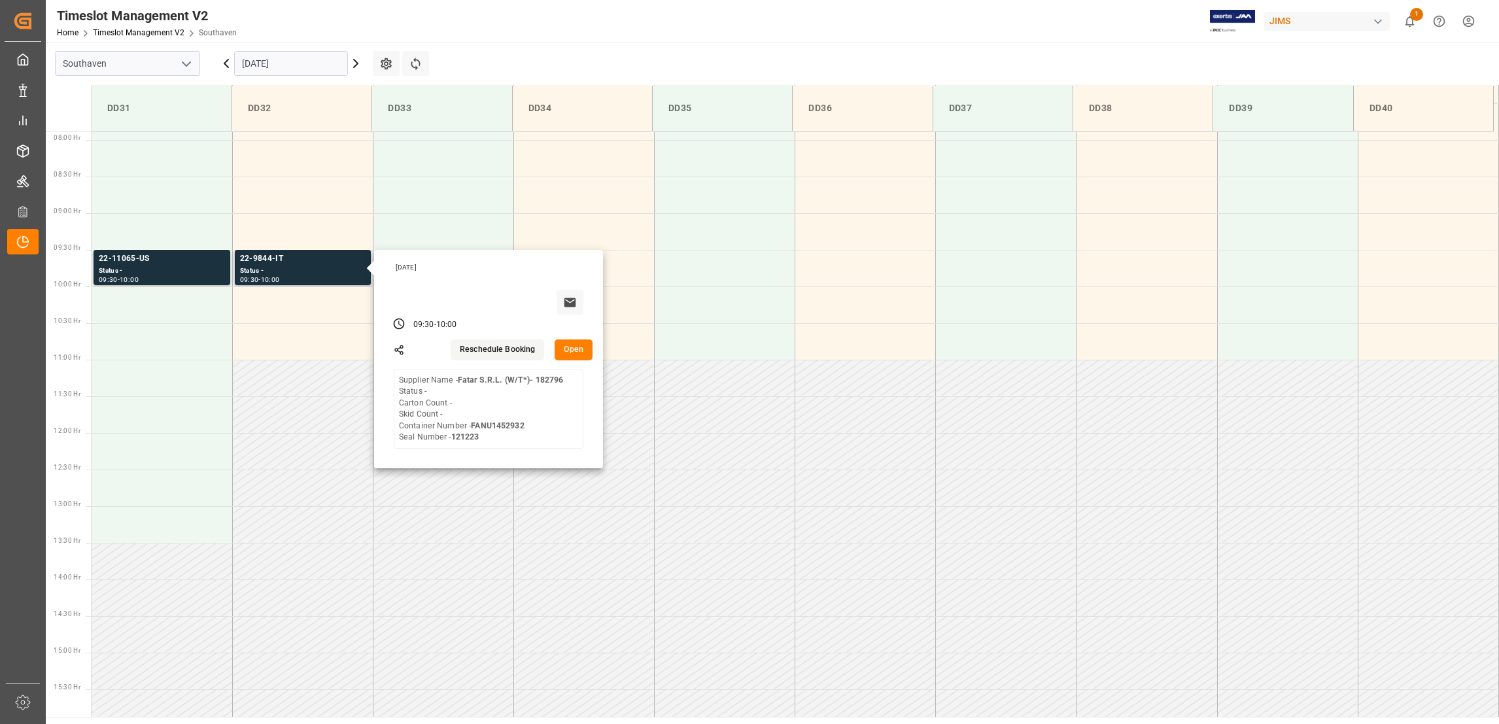
click at [585, 352] on button "Open" at bounding box center [573, 349] width 38 height 21
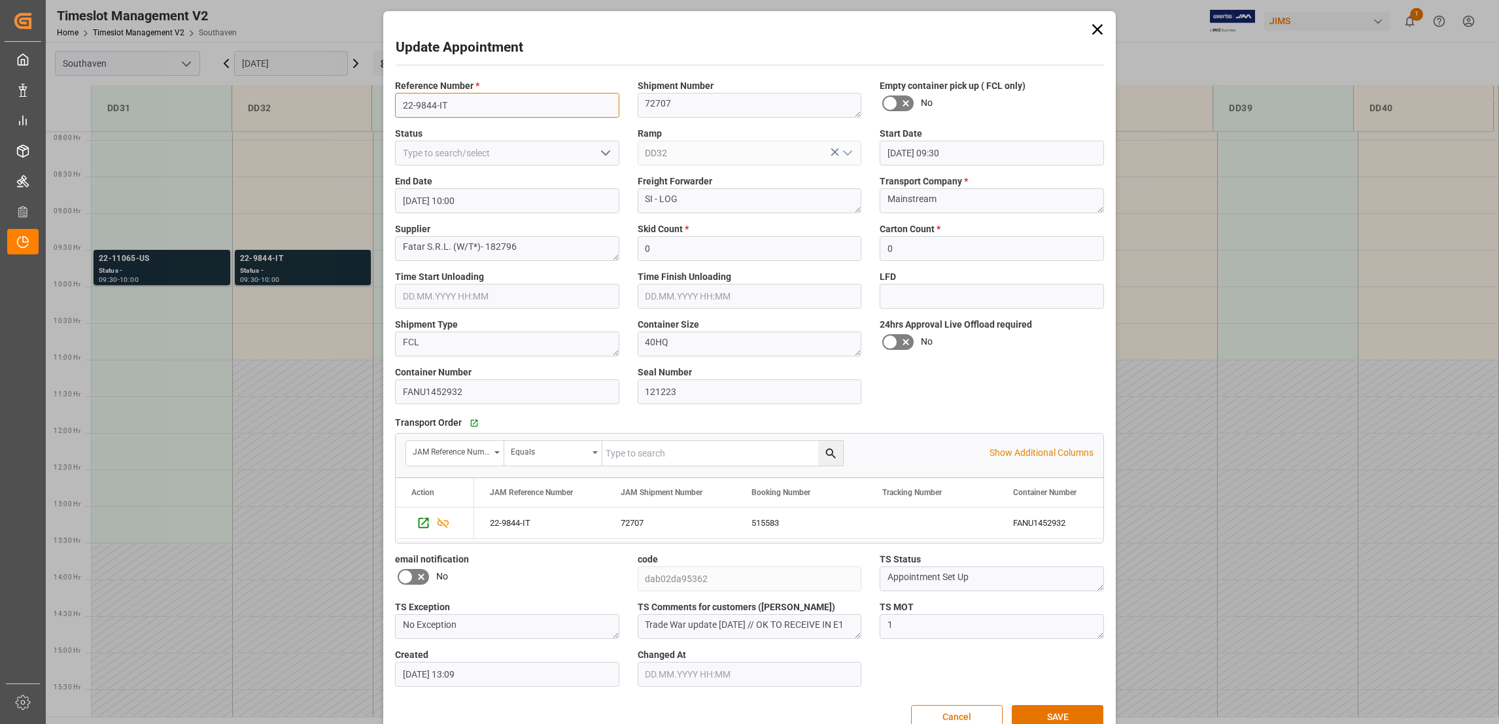
click at [452, 103] on input "22-9844-IT" at bounding box center [507, 105] width 224 height 25
click at [451, 103] on input "22-9844-IT" at bounding box center [507, 105] width 224 height 25
click at [450, 103] on input "22-9844-IT" at bounding box center [507, 105] width 224 height 25
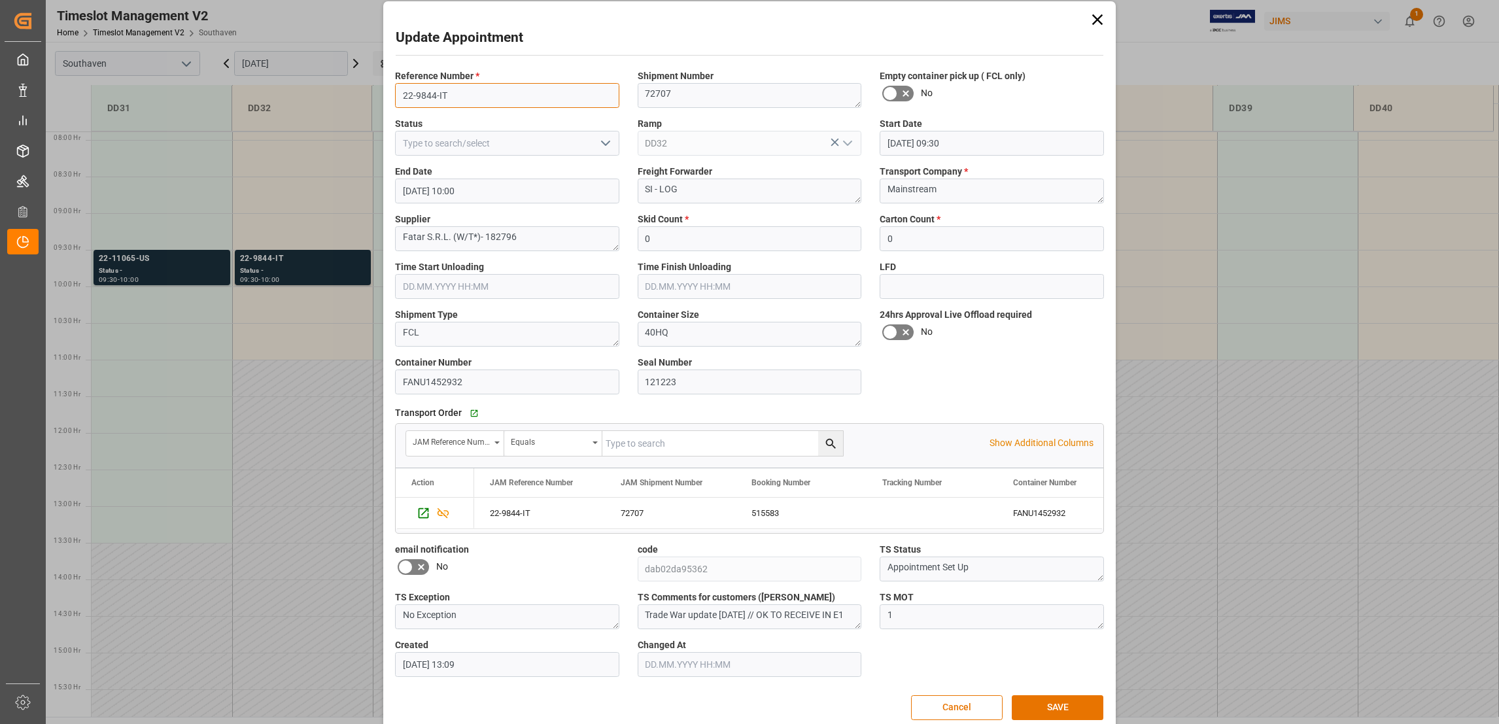
scroll to position [0, 0]
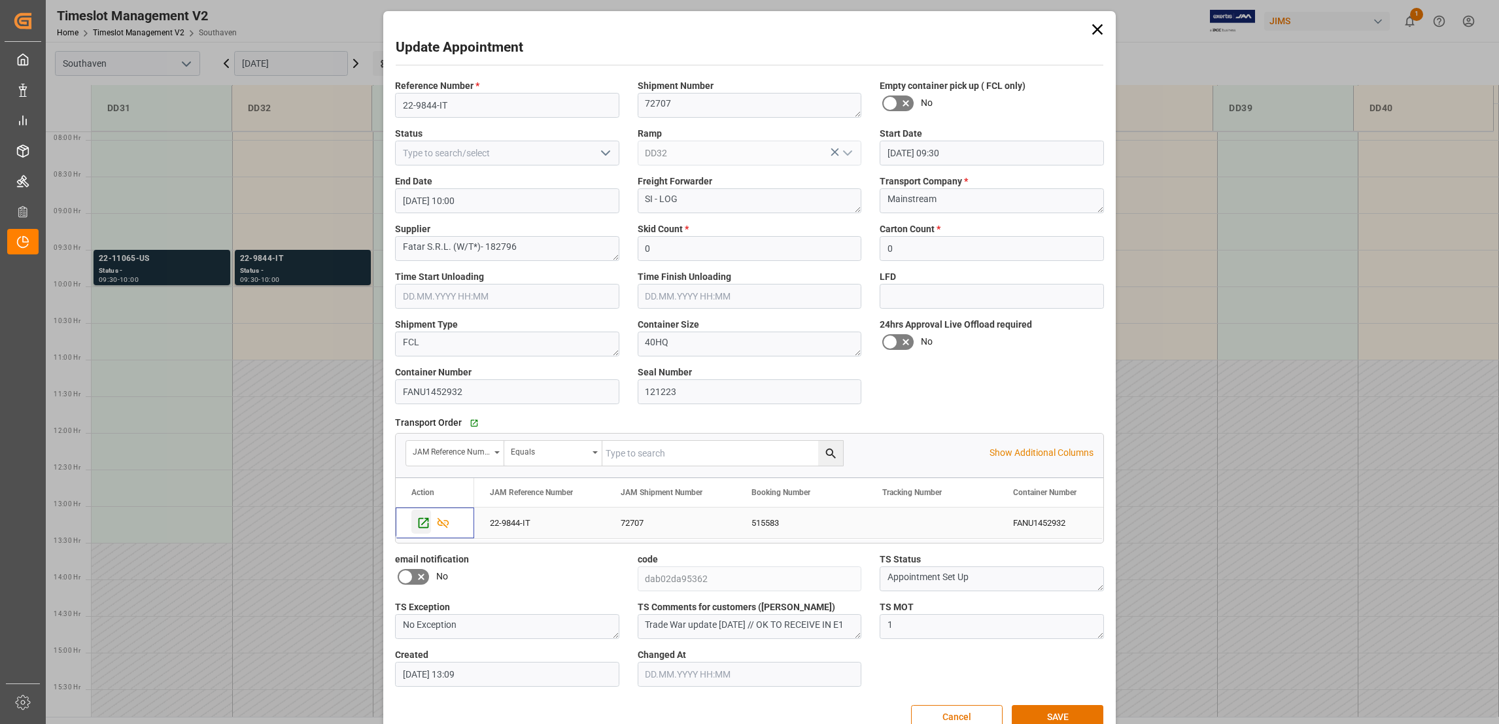
click at [423, 525] on icon "Press SPACE to select this row." at bounding box center [424, 523] width 14 height 14
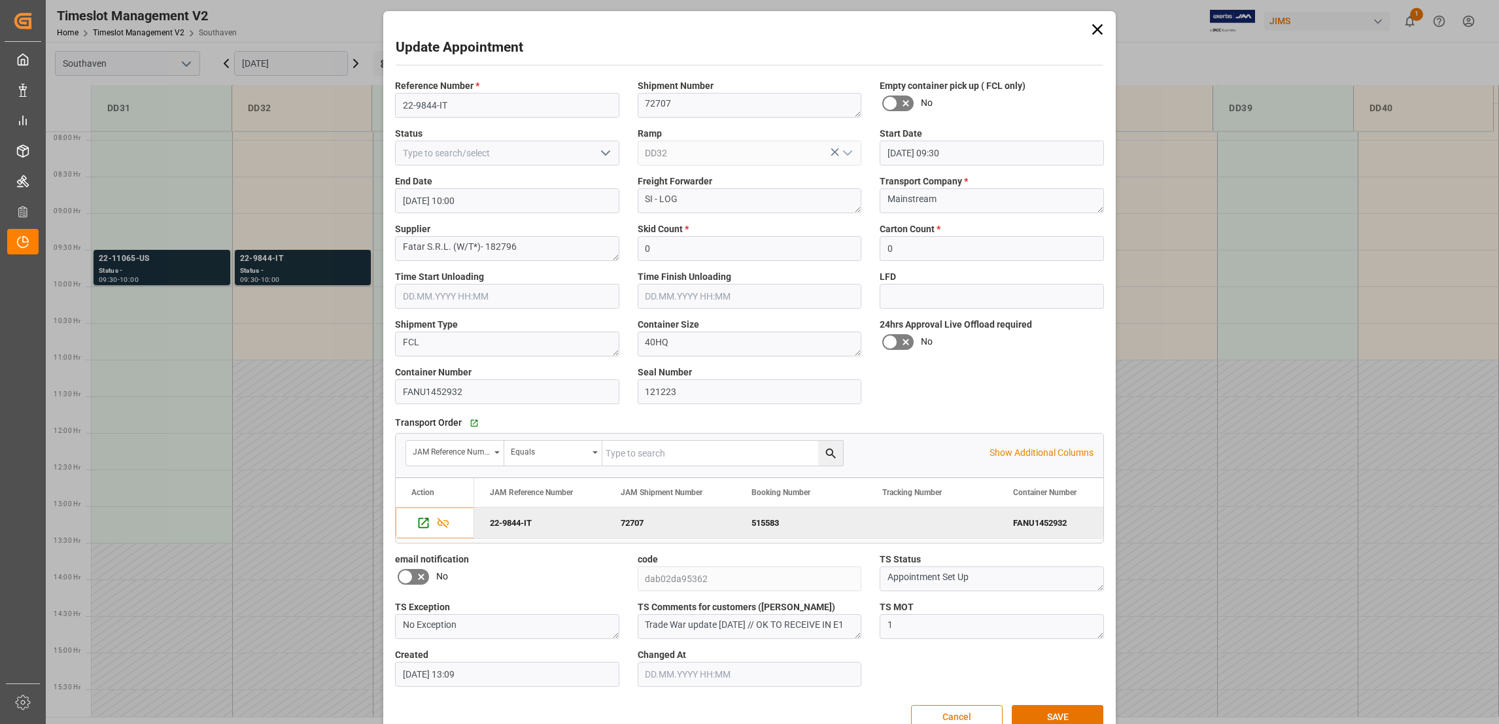
click at [960, 715] on button "Cancel" at bounding box center [957, 717] width 92 height 25
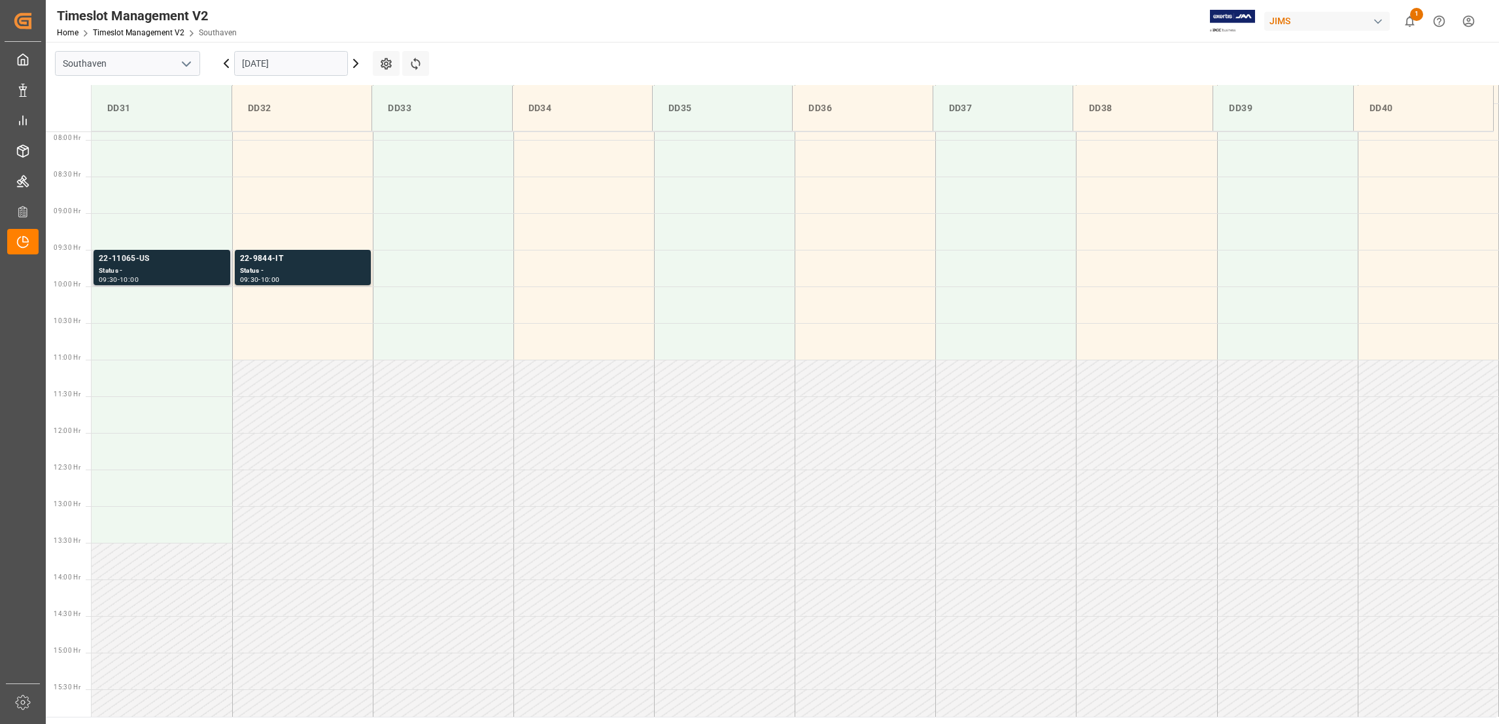
drag, startPoint x: 138, startPoint y: 256, endPoint x: 128, endPoint y: 258, distance: 10.6
click at [128, 258] on div "22-11065-US" at bounding box center [162, 258] width 126 height 13
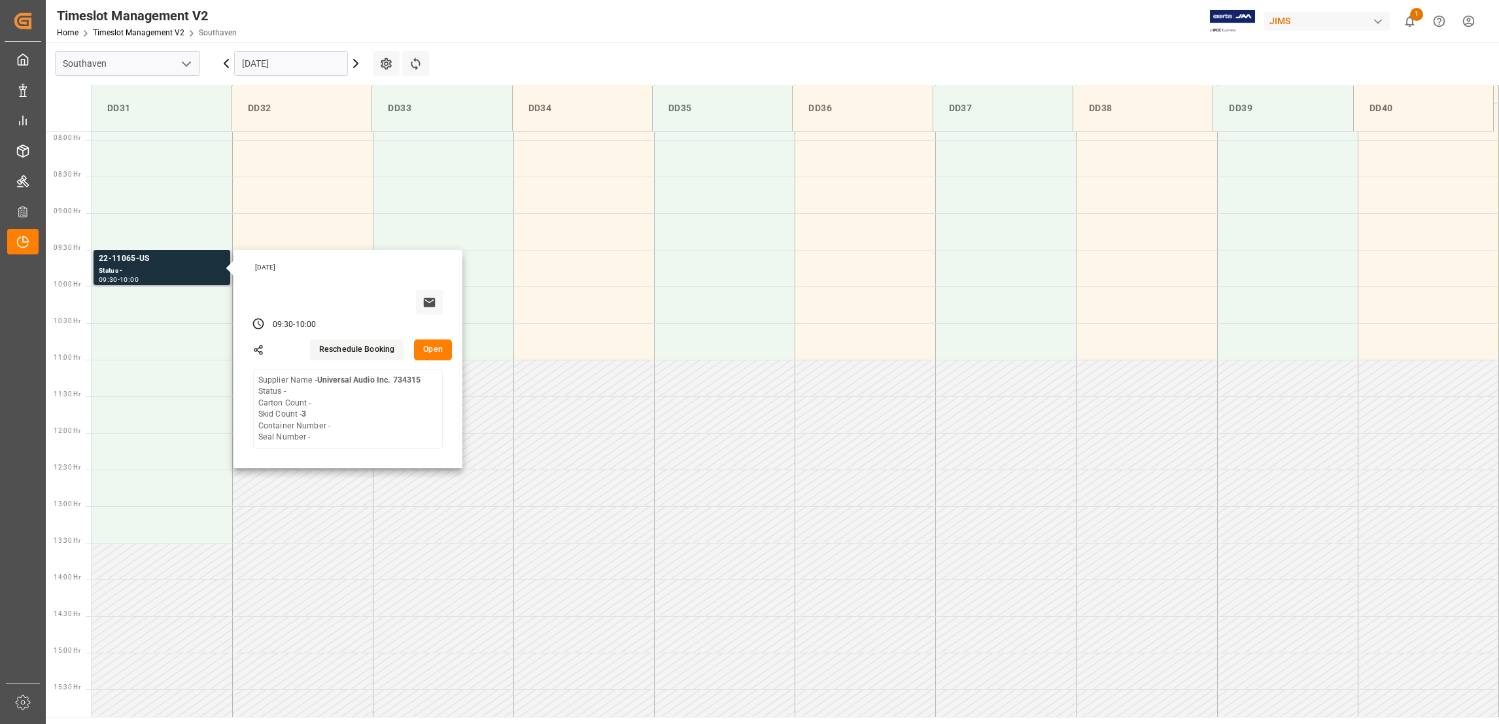
click at [454, 354] on div "Tuesday, September 30, 2025 09:30 - 10:00 Reschedule Booking Open Supplier Name…" at bounding box center [347, 359] width 229 height 218
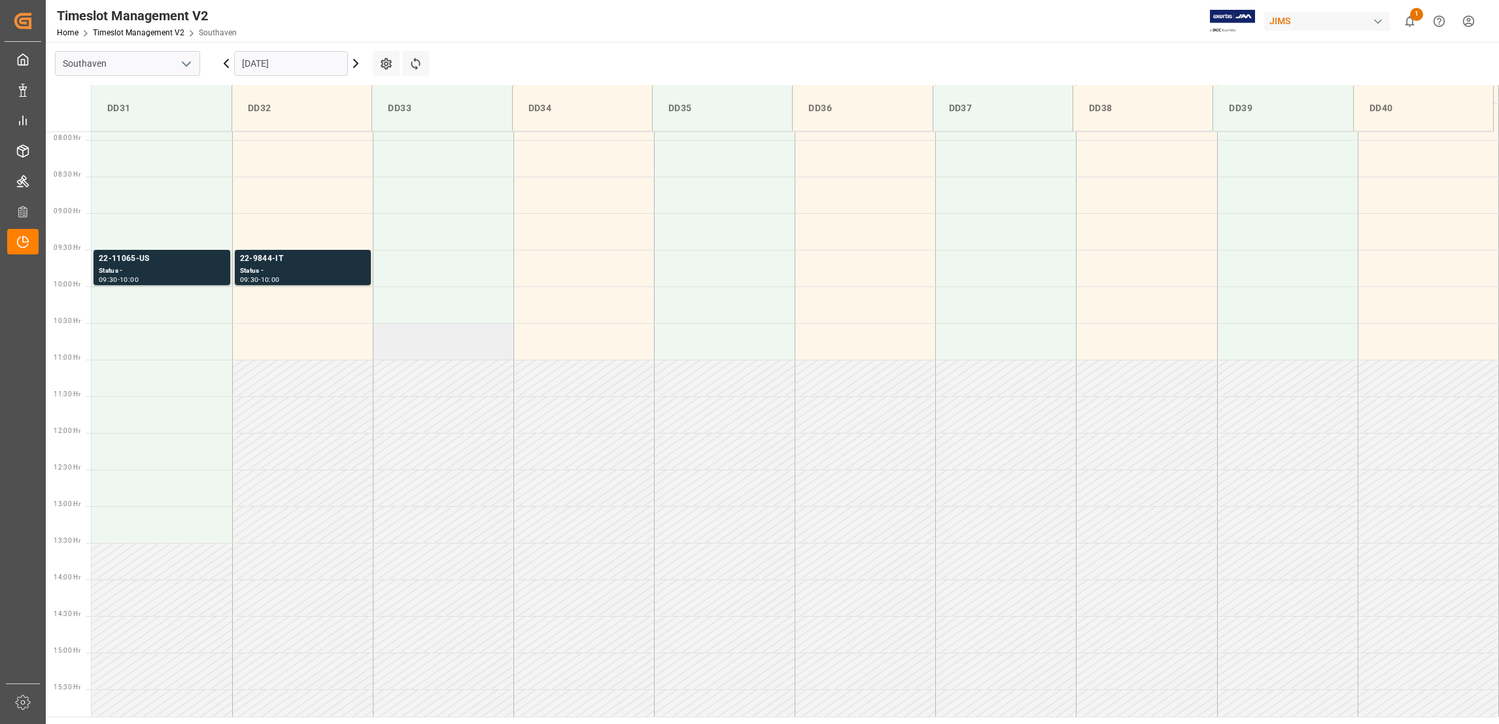
click at [443, 352] on td at bounding box center [443, 341] width 141 height 37
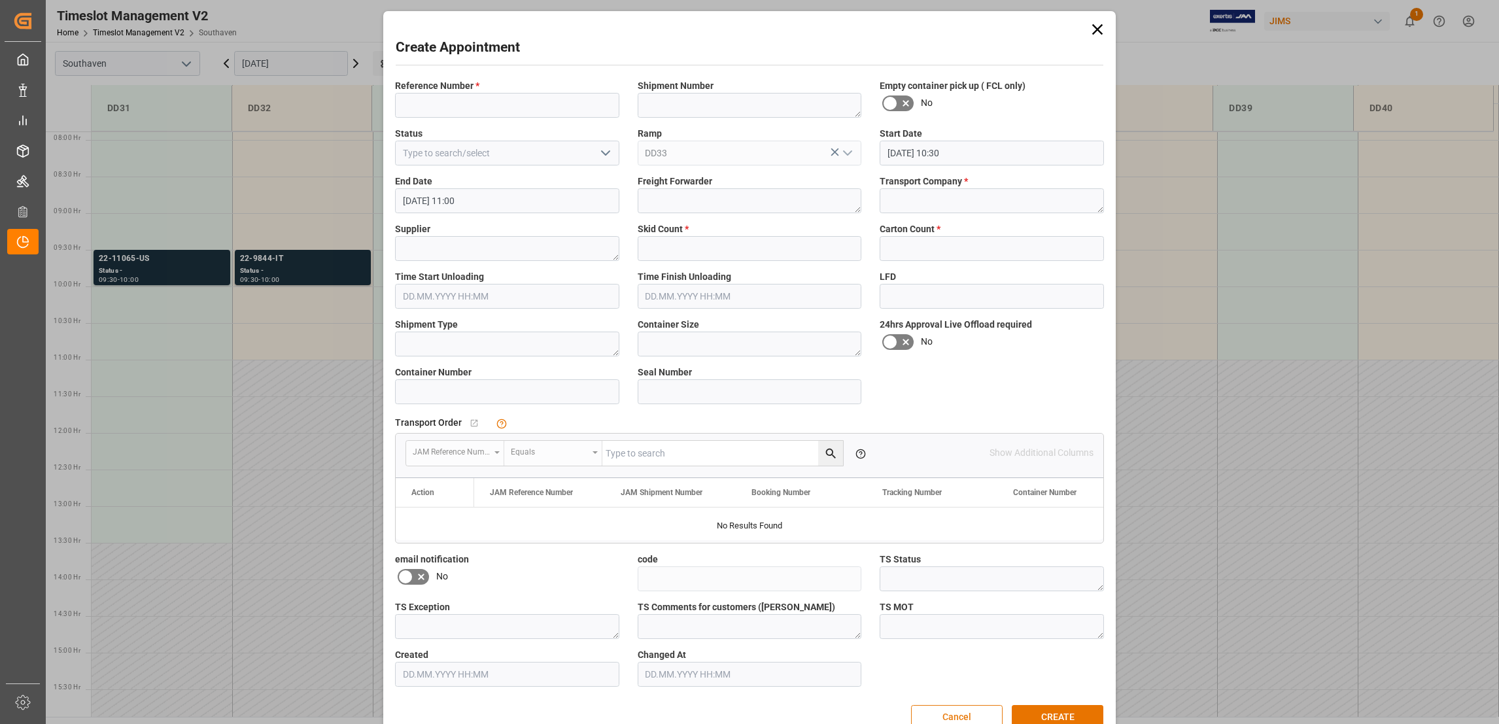
click at [958, 714] on button "Cancel" at bounding box center [957, 717] width 92 height 25
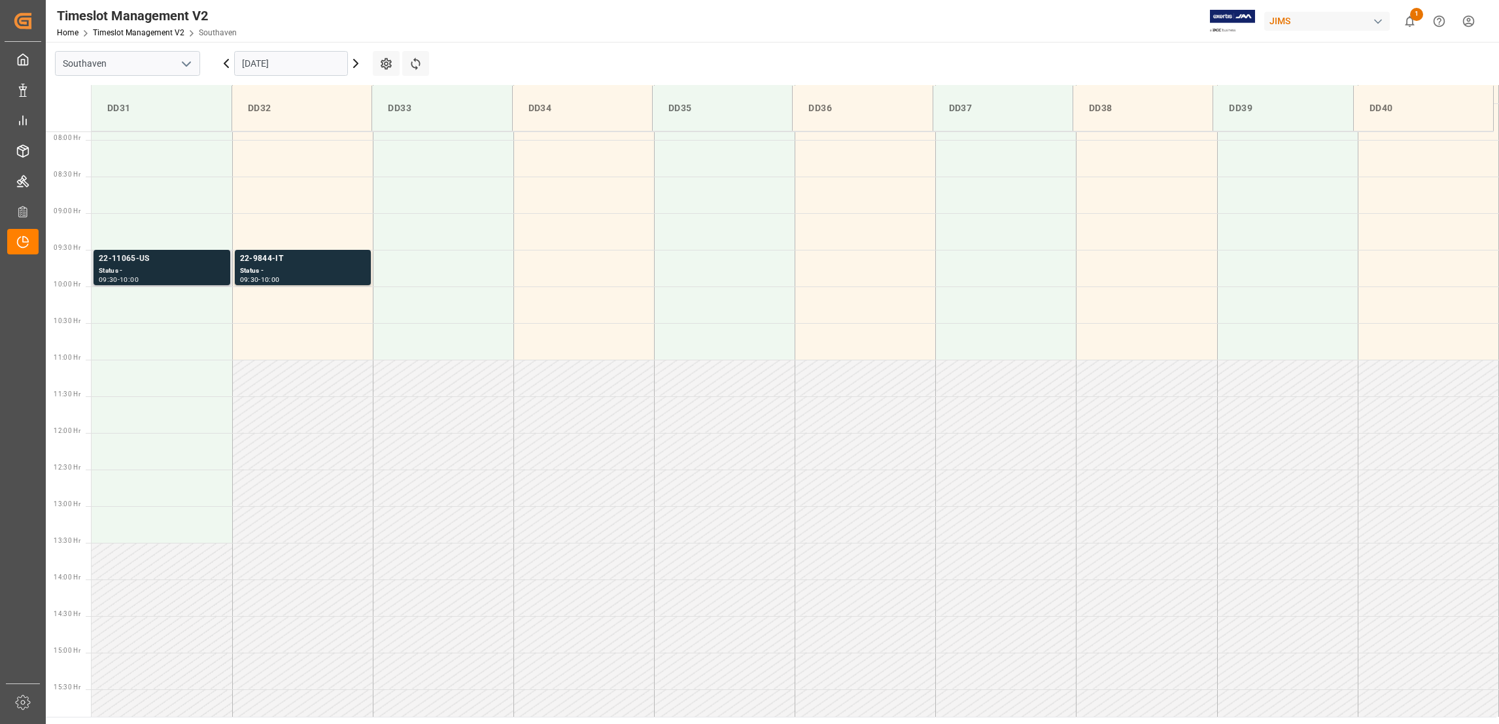
click at [130, 258] on div "22-11065-US" at bounding box center [162, 258] width 126 height 13
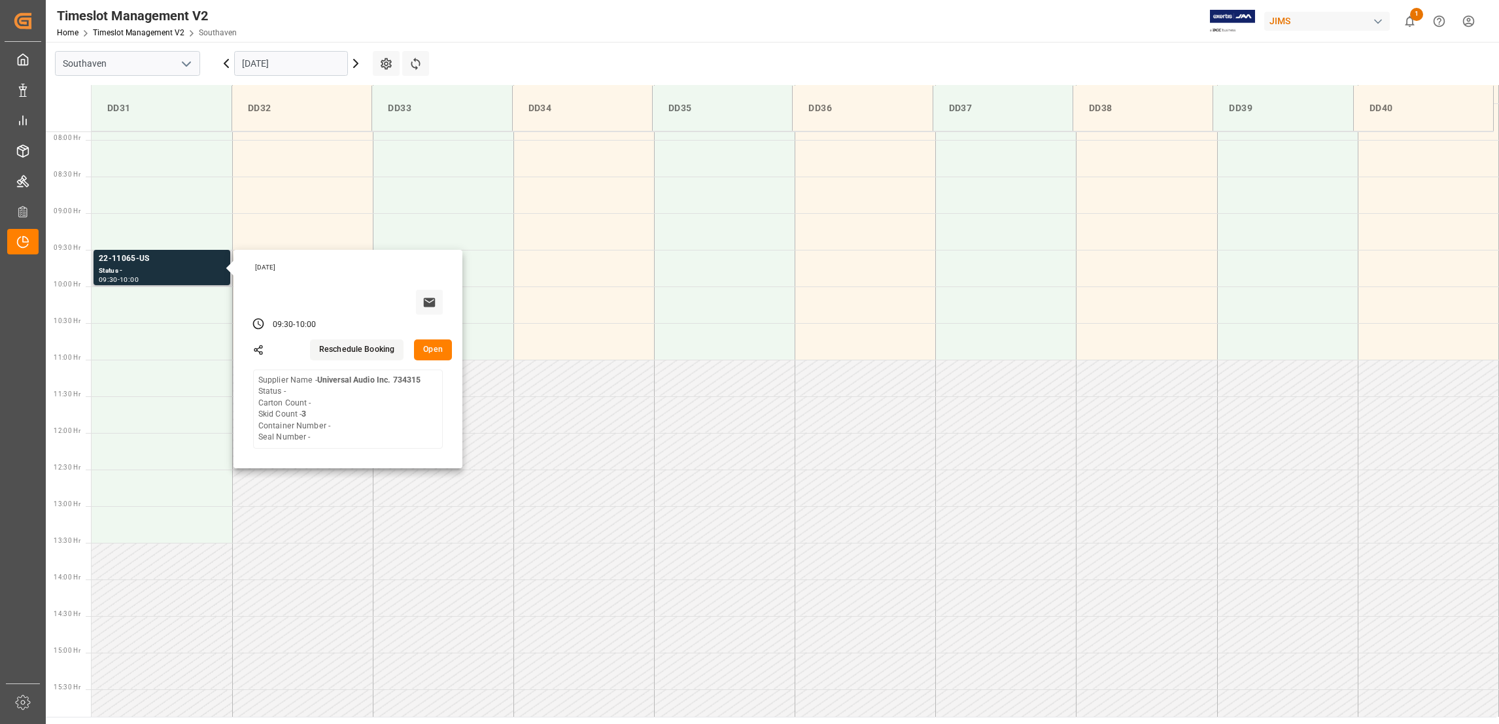
click at [429, 350] on button "Open" at bounding box center [433, 349] width 38 height 21
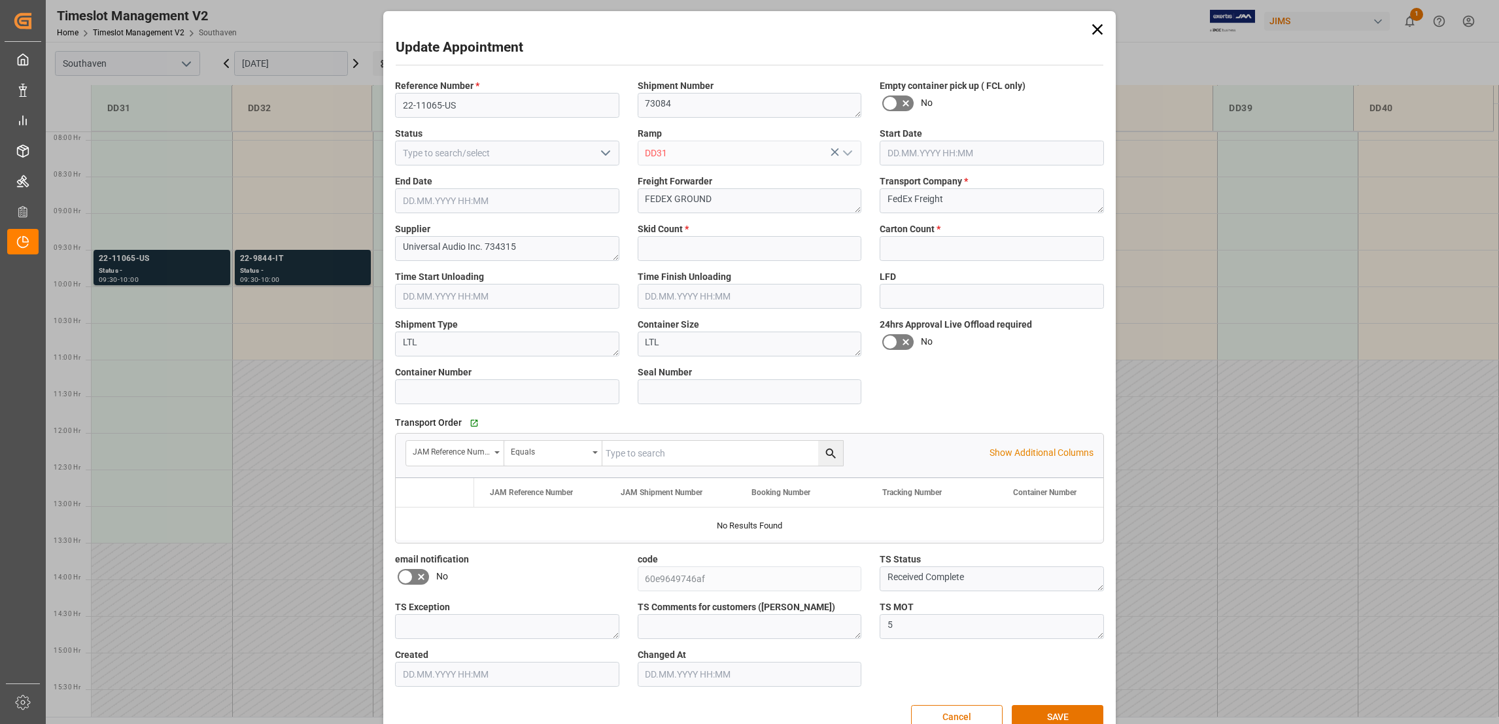
type input "3"
type input "0"
type input "30.09.2025 09:30"
type input "30.09.2025 10:00"
type input "25.09.2025 17:24"
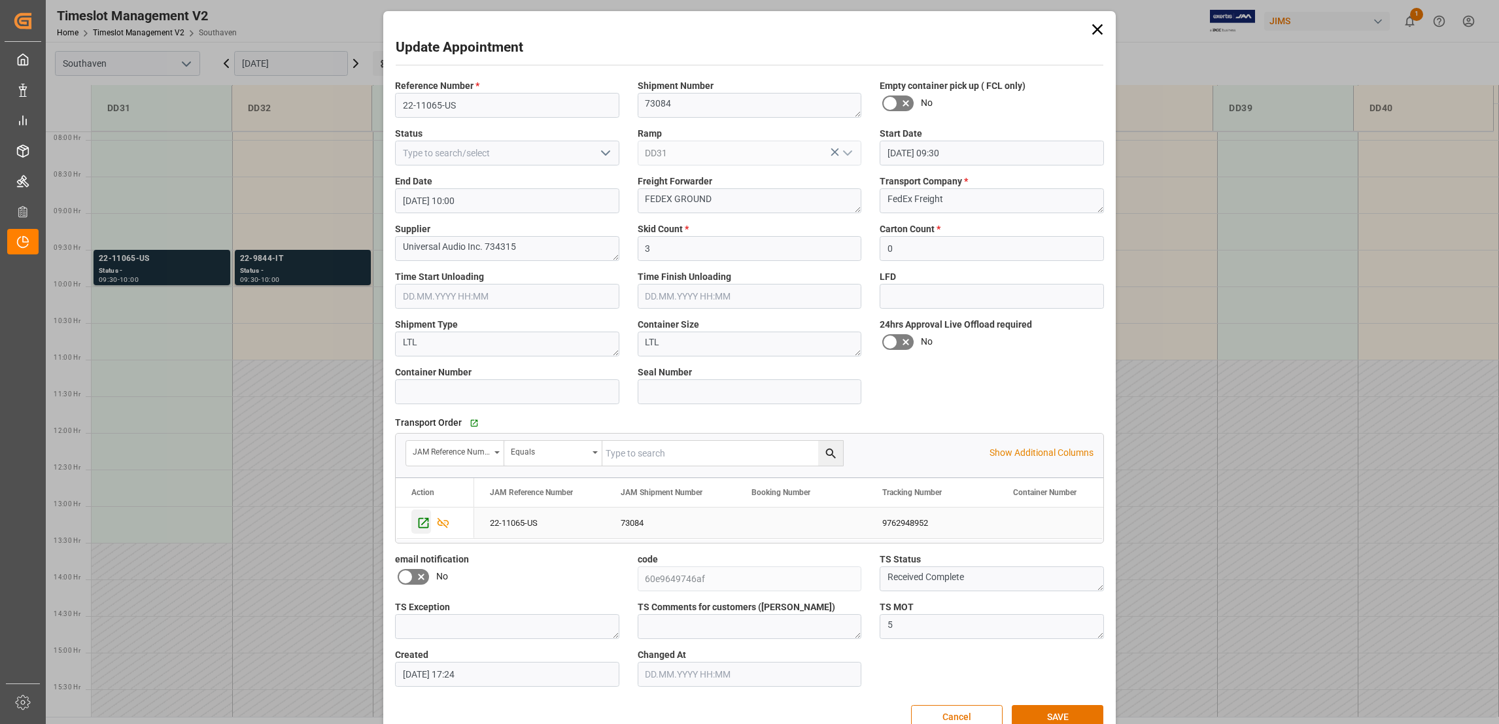
click at [421, 523] on icon "Press SPACE to select this row." at bounding box center [423, 522] width 10 height 10
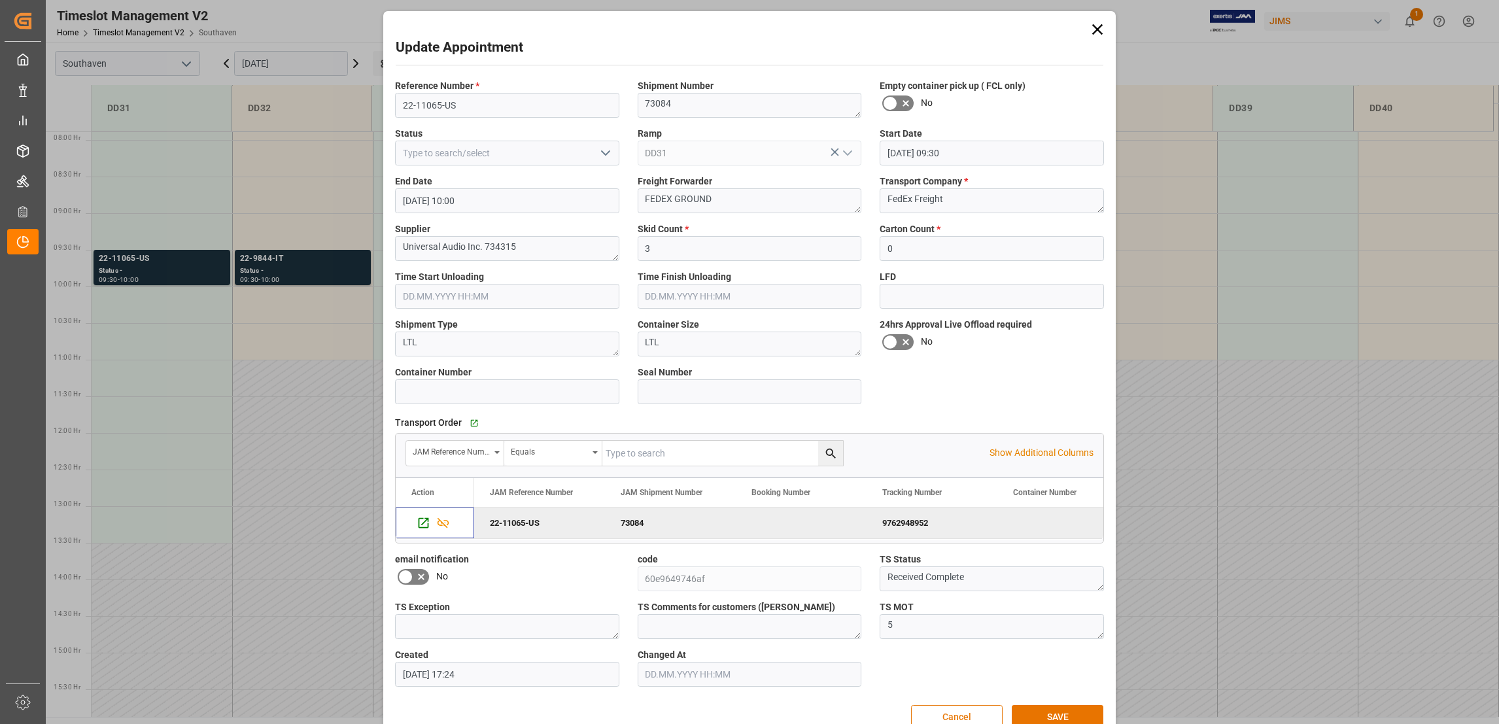
click at [962, 713] on button "Cancel" at bounding box center [957, 717] width 92 height 25
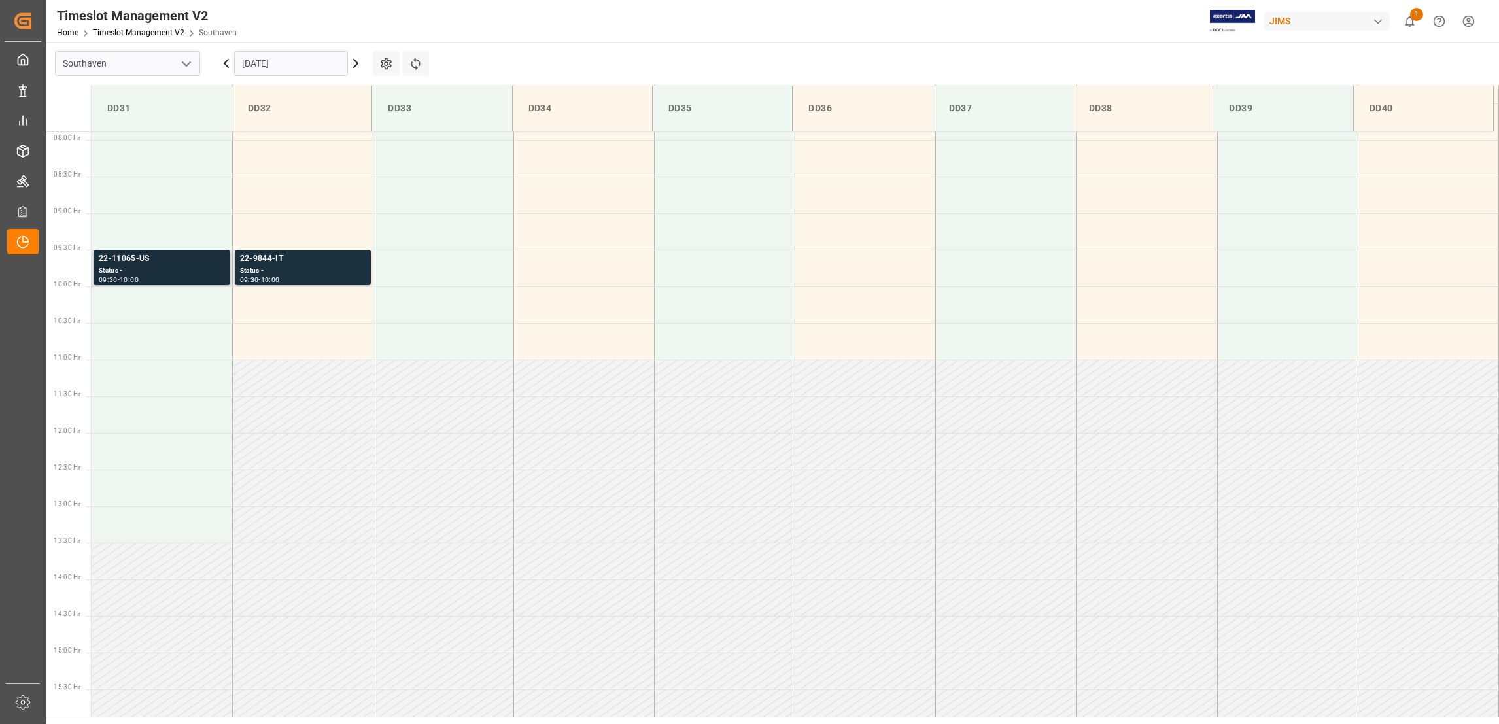
drag, startPoint x: 146, startPoint y: 260, endPoint x: 132, endPoint y: 262, distance: 14.4
click at [132, 262] on div "22-11065-US" at bounding box center [162, 258] width 126 height 13
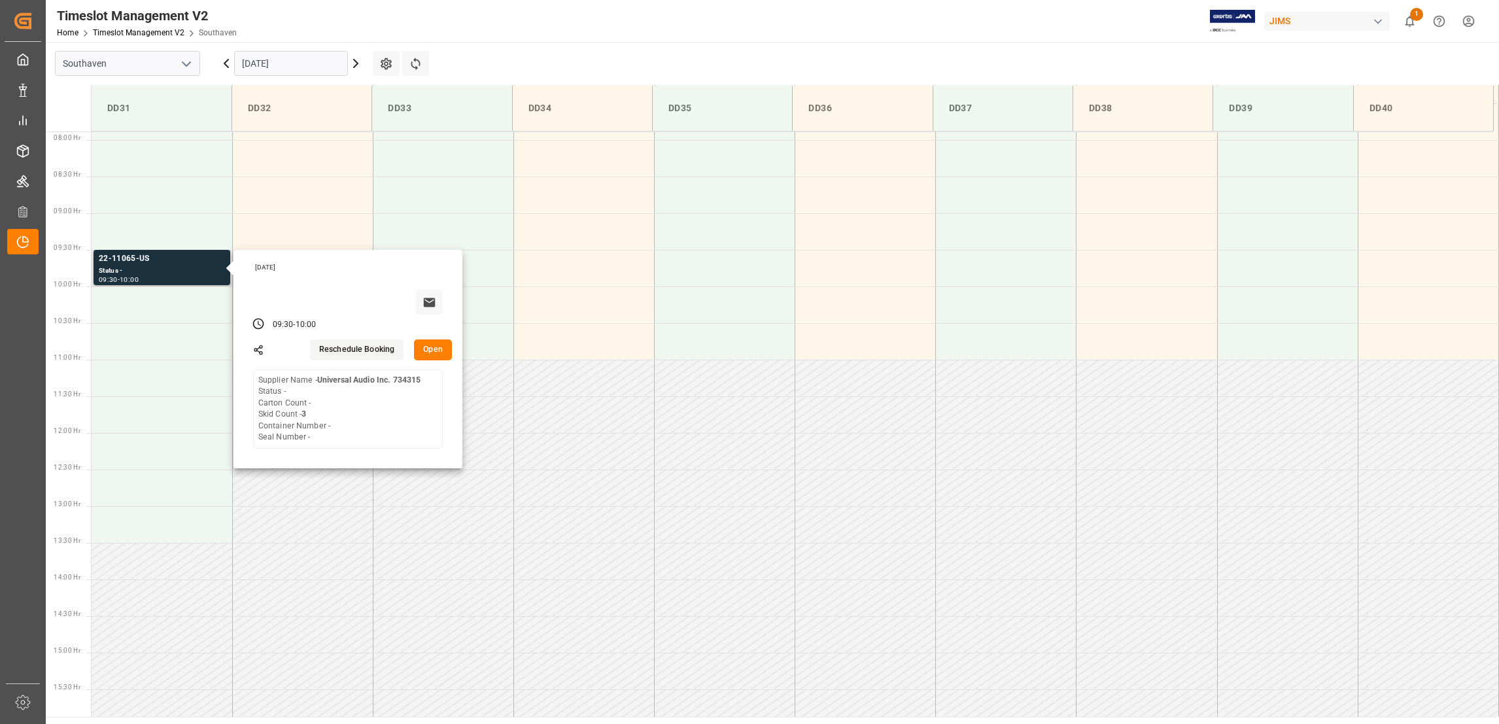
click at [426, 353] on button "Open" at bounding box center [433, 349] width 38 height 21
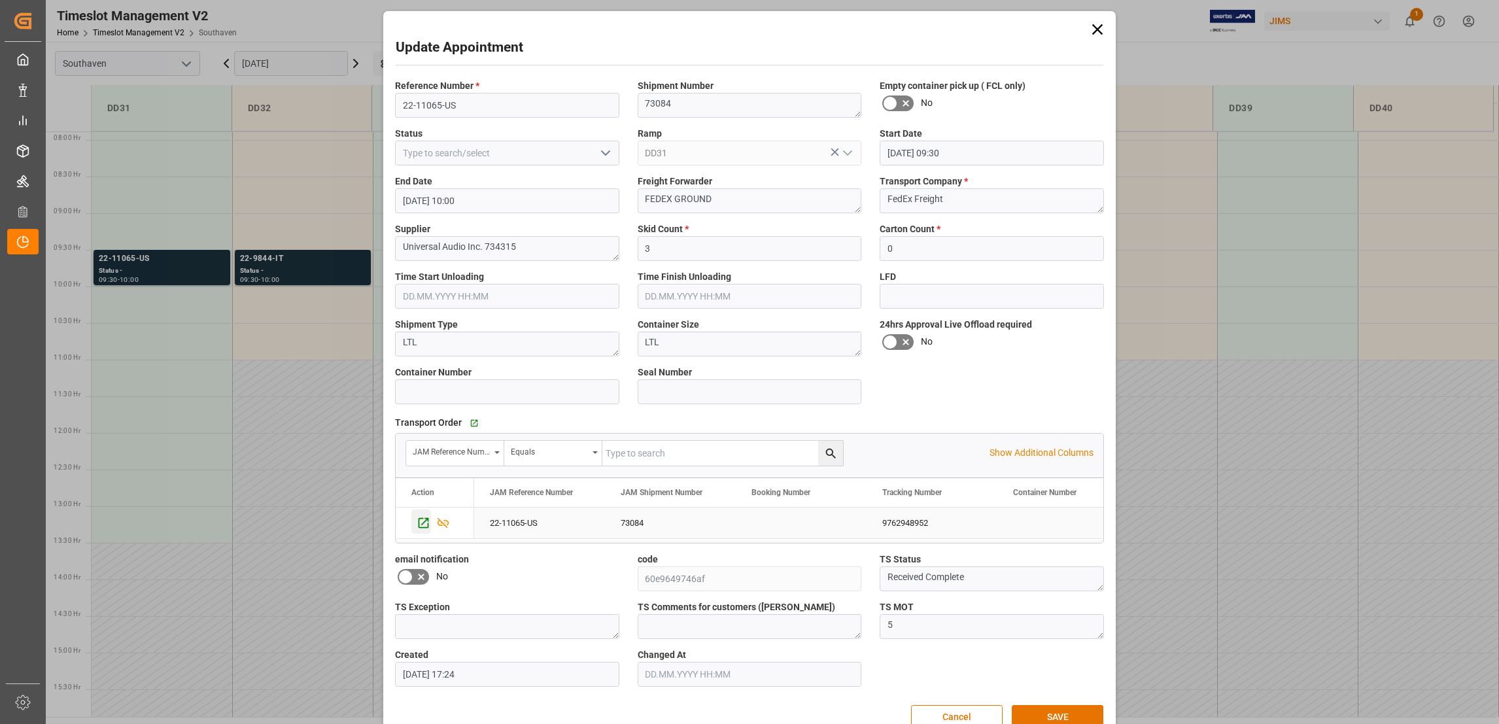
click at [422, 525] on icon "Press SPACE to select this row." at bounding box center [424, 523] width 14 height 14
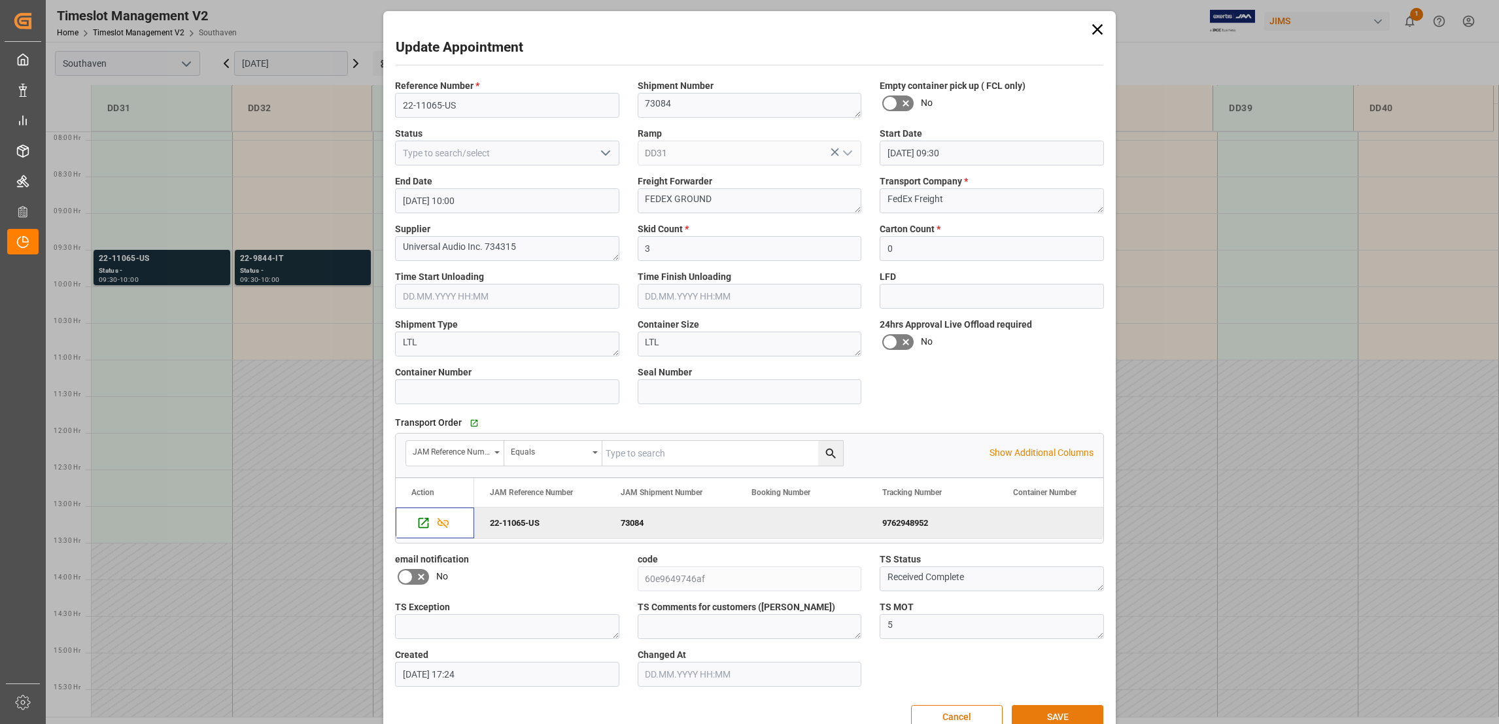
click at [1045, 711] on button "SAVE" at bounding box center [1058, 717] width 92 height 25
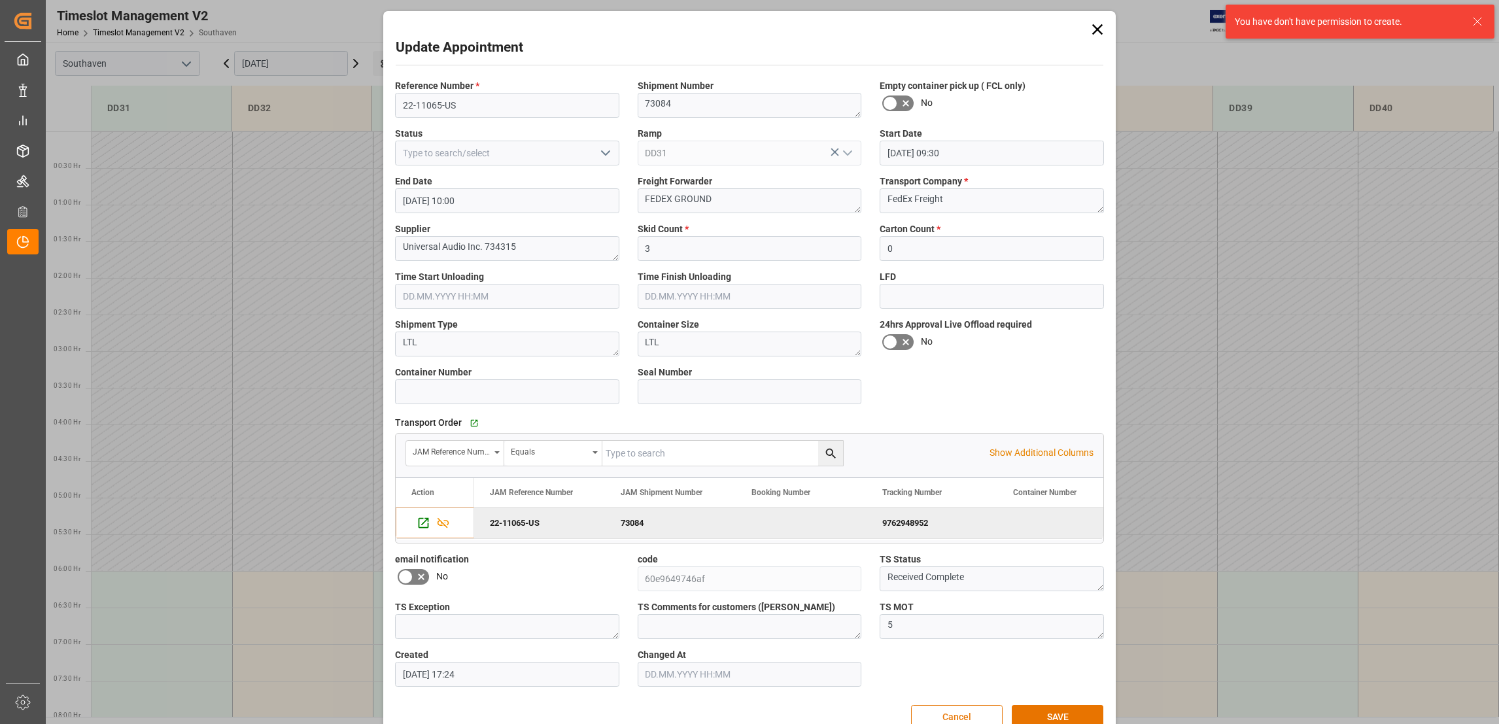
click at [948, 713] on button "Cancel" at bounding box center [957, 717] width 92 height 25
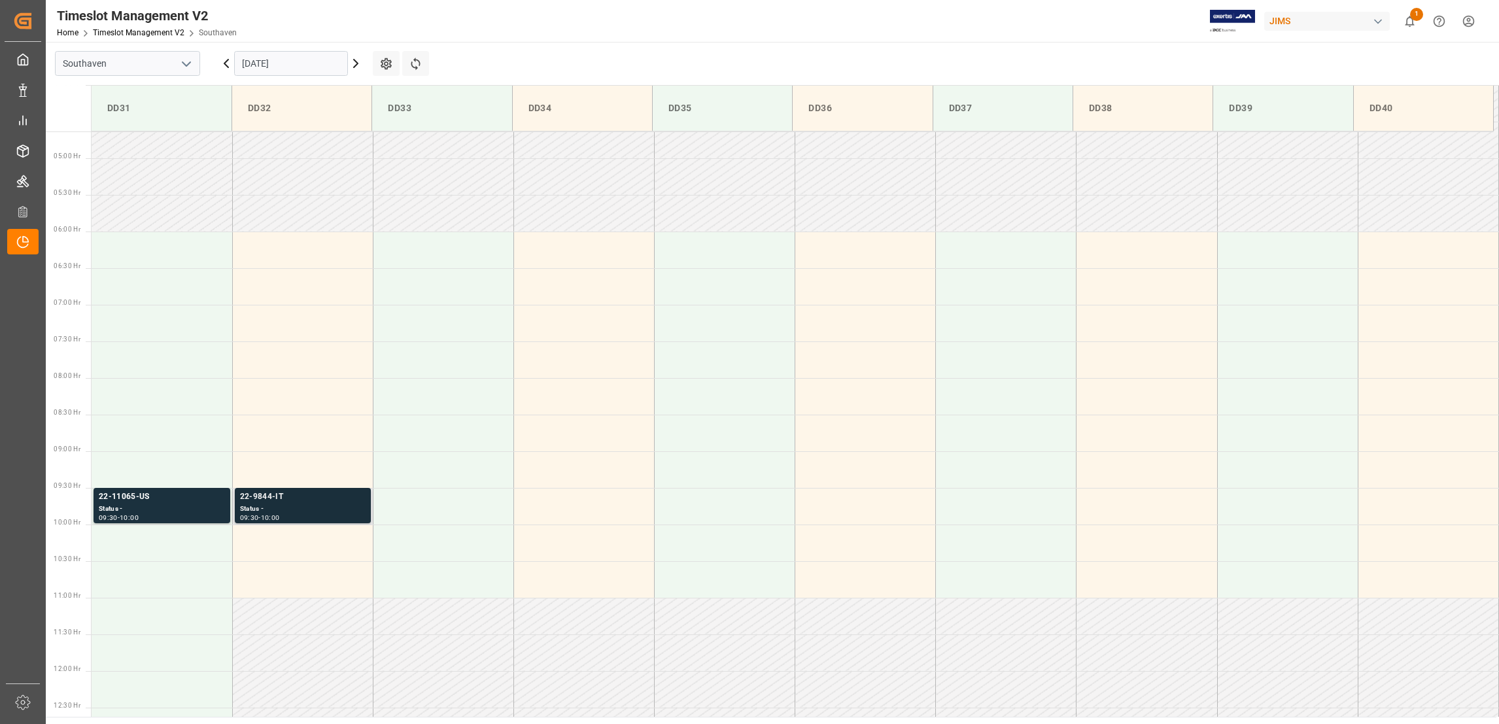
scroll to position [588, 0]
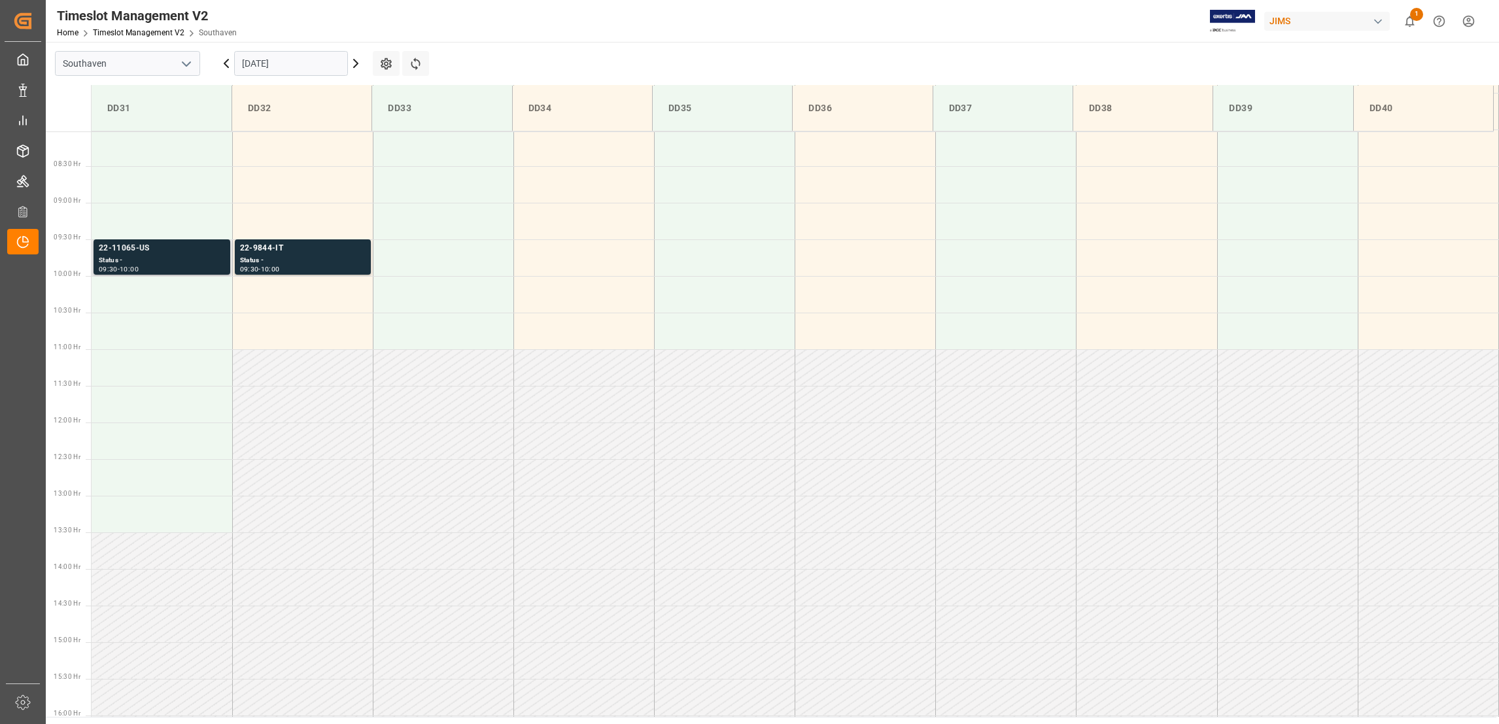
click at [144, 245] on div "22-11065-US" at bounding box center [162, 248] width 126 height 13
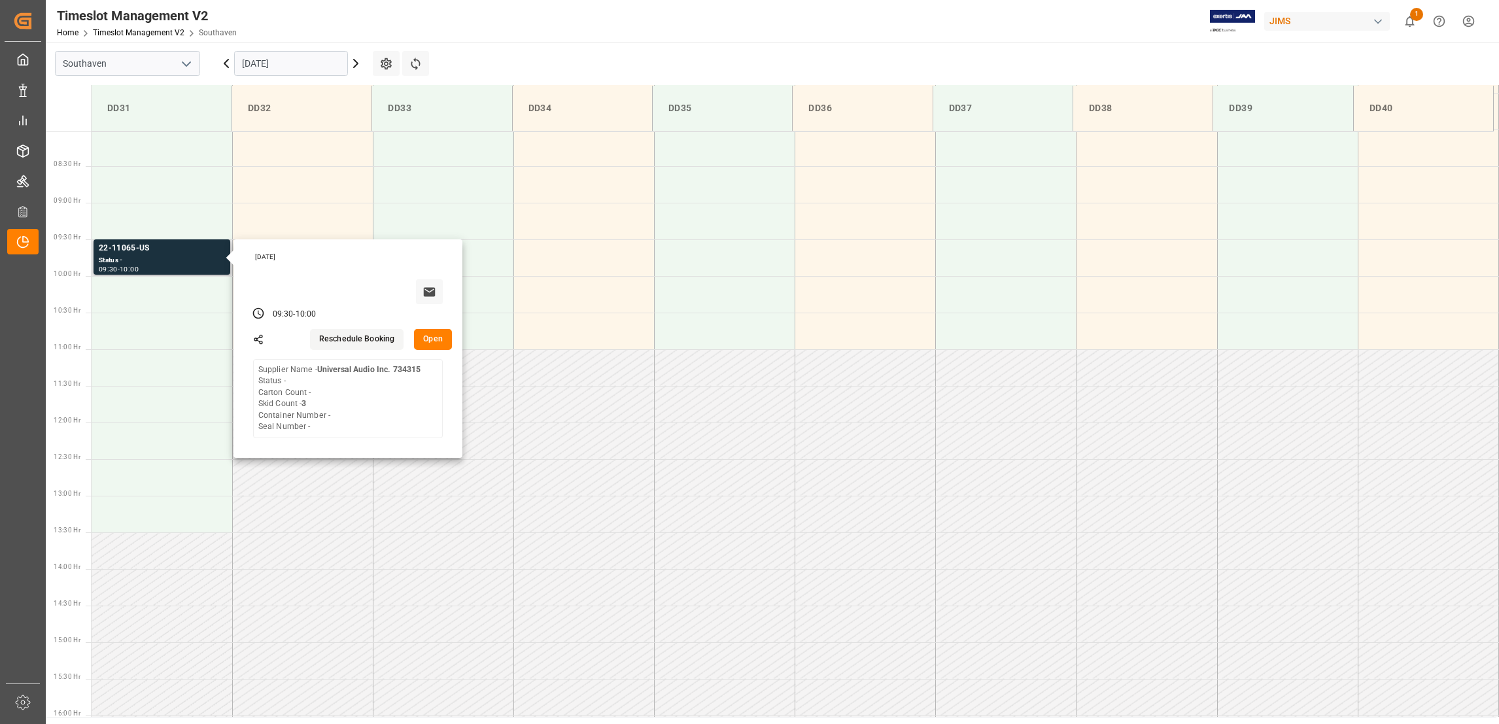
click at [428, 332] on button "Open" at bounding box center [433, 339] width 38 height 21
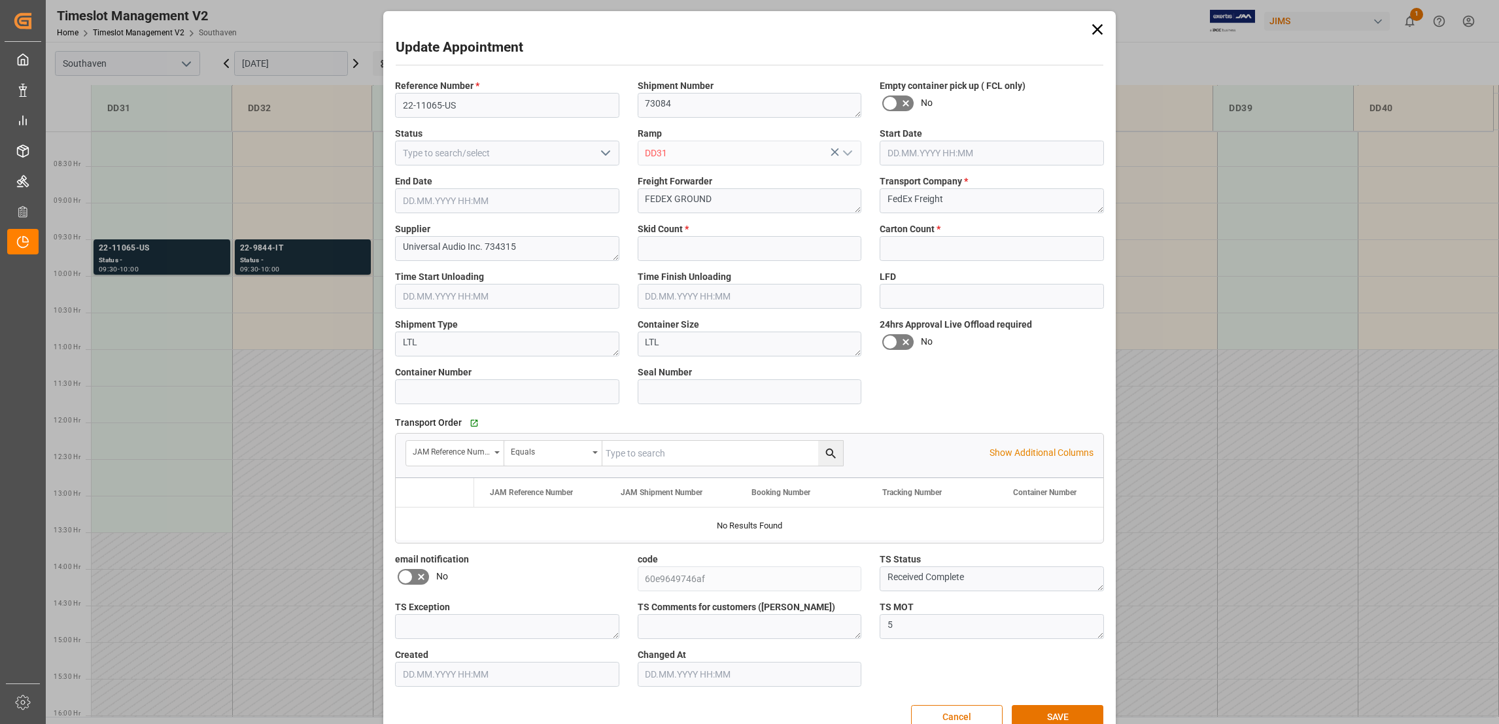
type input "3"
type input "0"
type input "30.09.2025 09:30"
type input "30.09.2025 10:00"
type input "25.09.2025 17:24"
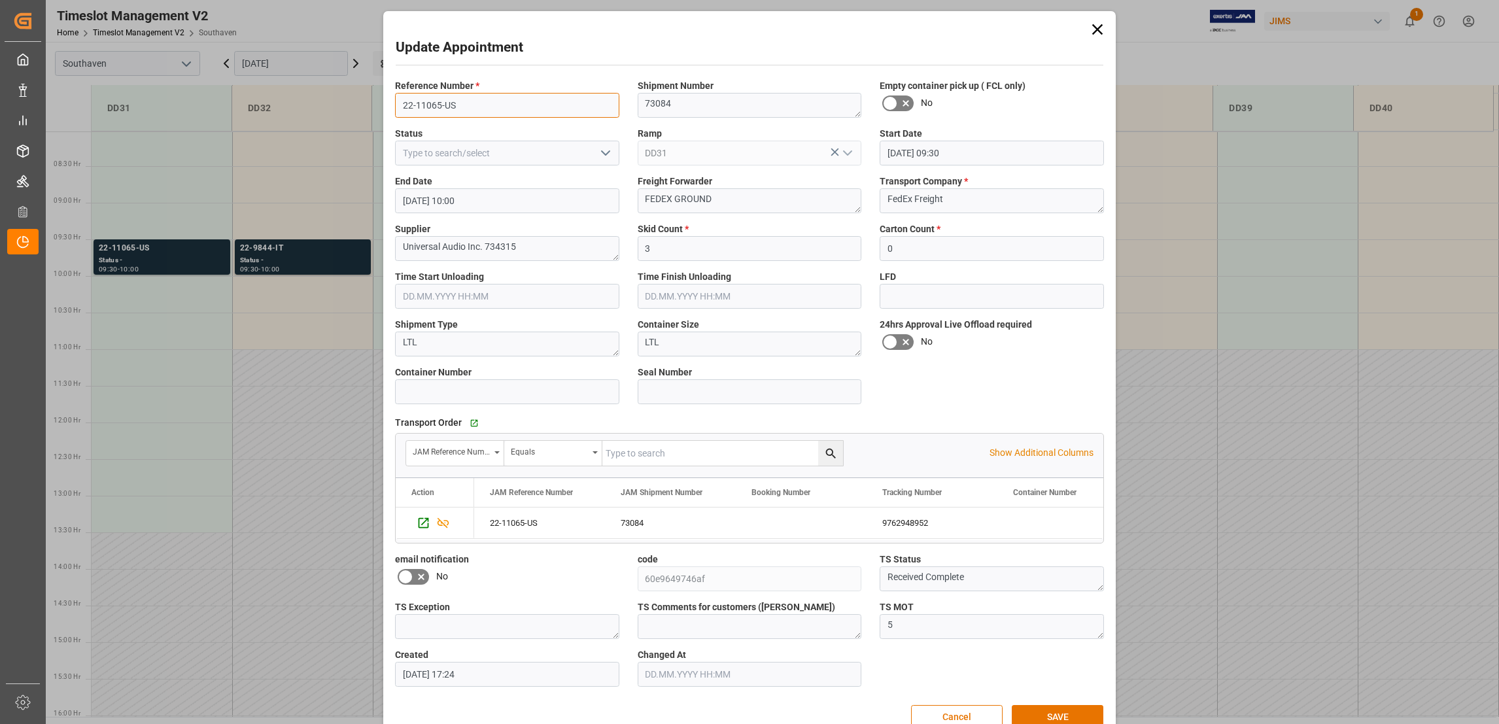
click at [430, 103] on input "22-11065-US" at bounding box center [507, 105] width 224 height 25
click at [936, 715] on button "Cancel" at bounding box center [957, 717] width 92 height 25
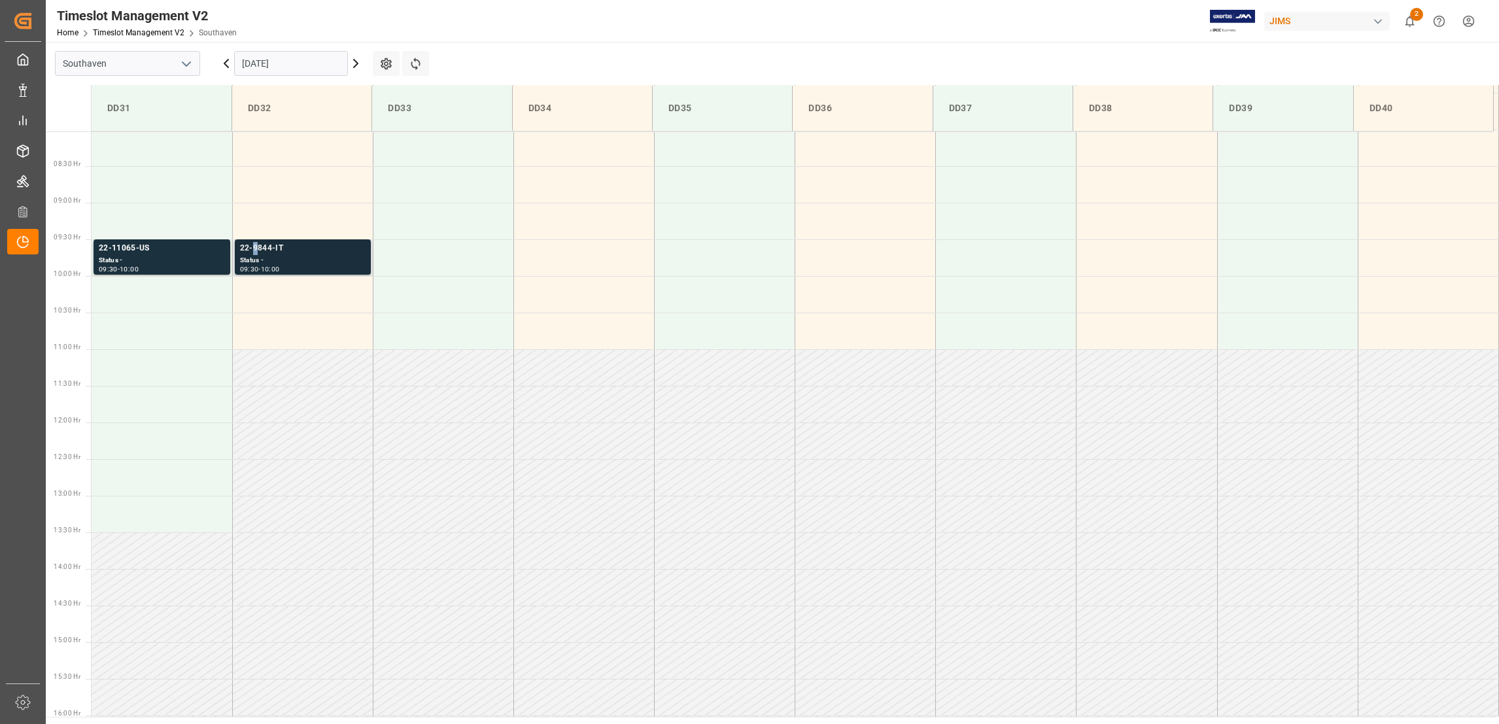
drag, startPoint x: 273, startPoint y: 247, endPoint x: 254, endPoint y: 245, distance: 18.4
click at [254, 245] on div "22-9844-IT" at bounding box center [303, 248] width 126 height 13
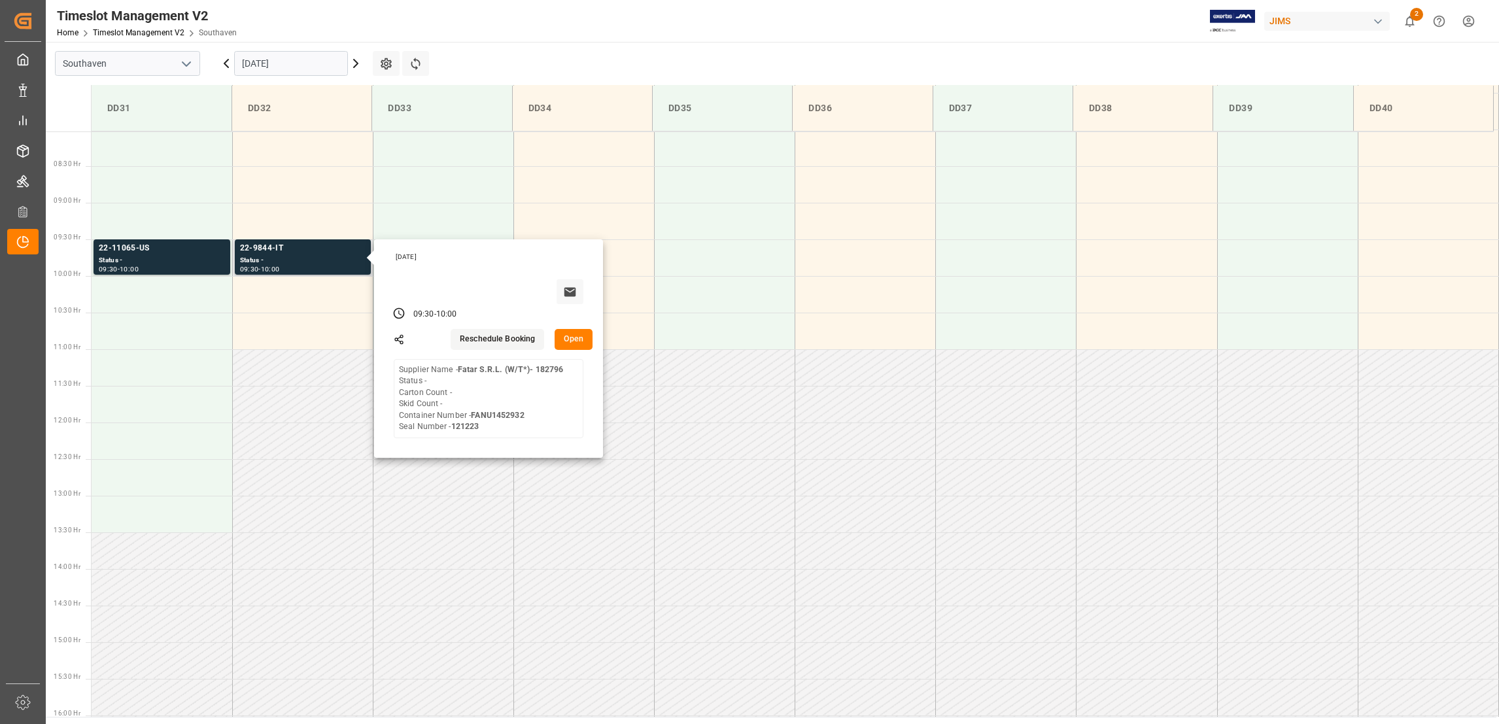
click at [576, 344] on button "Open" at bounding box center [573, 339] width 38 height 21
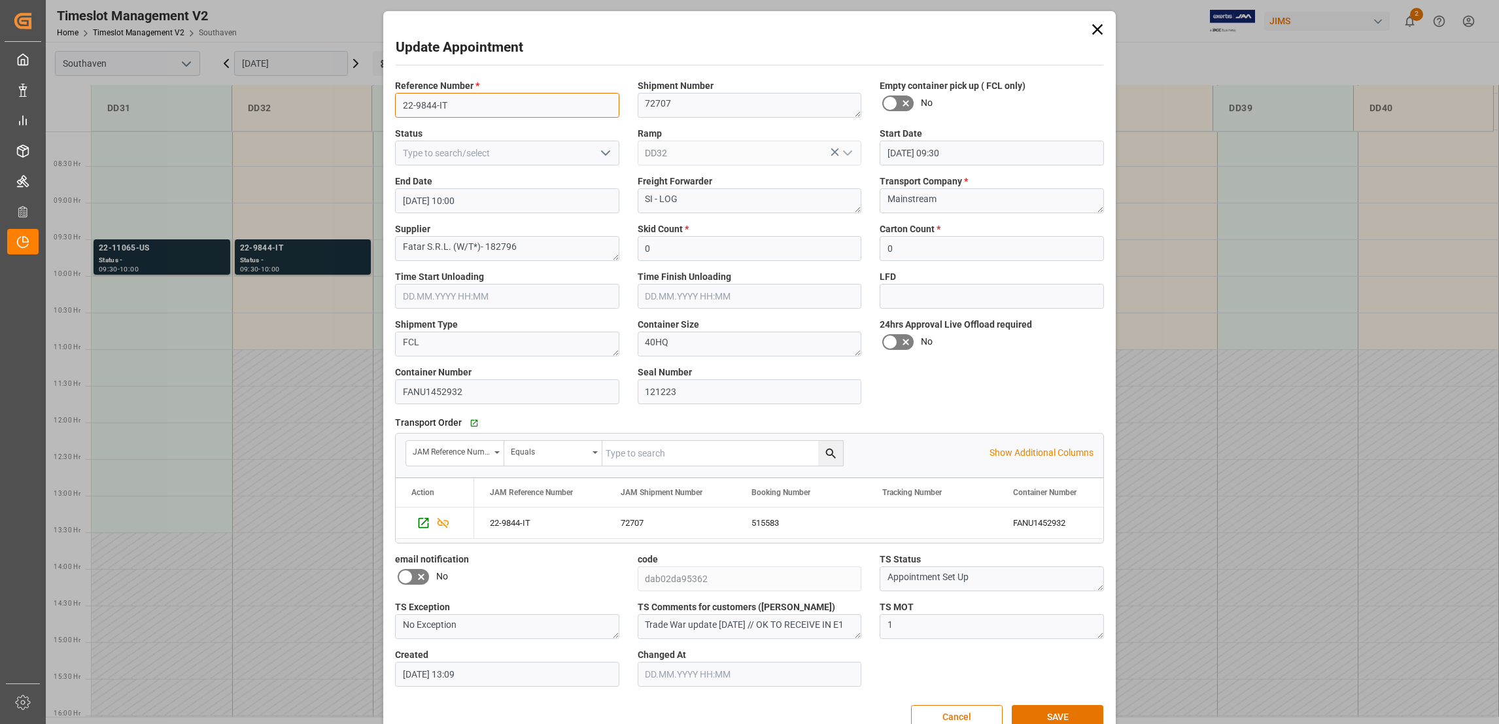
click at [448, 106] on input "22-9844-IT" at bounding box center [507, 105] width 224 height 25
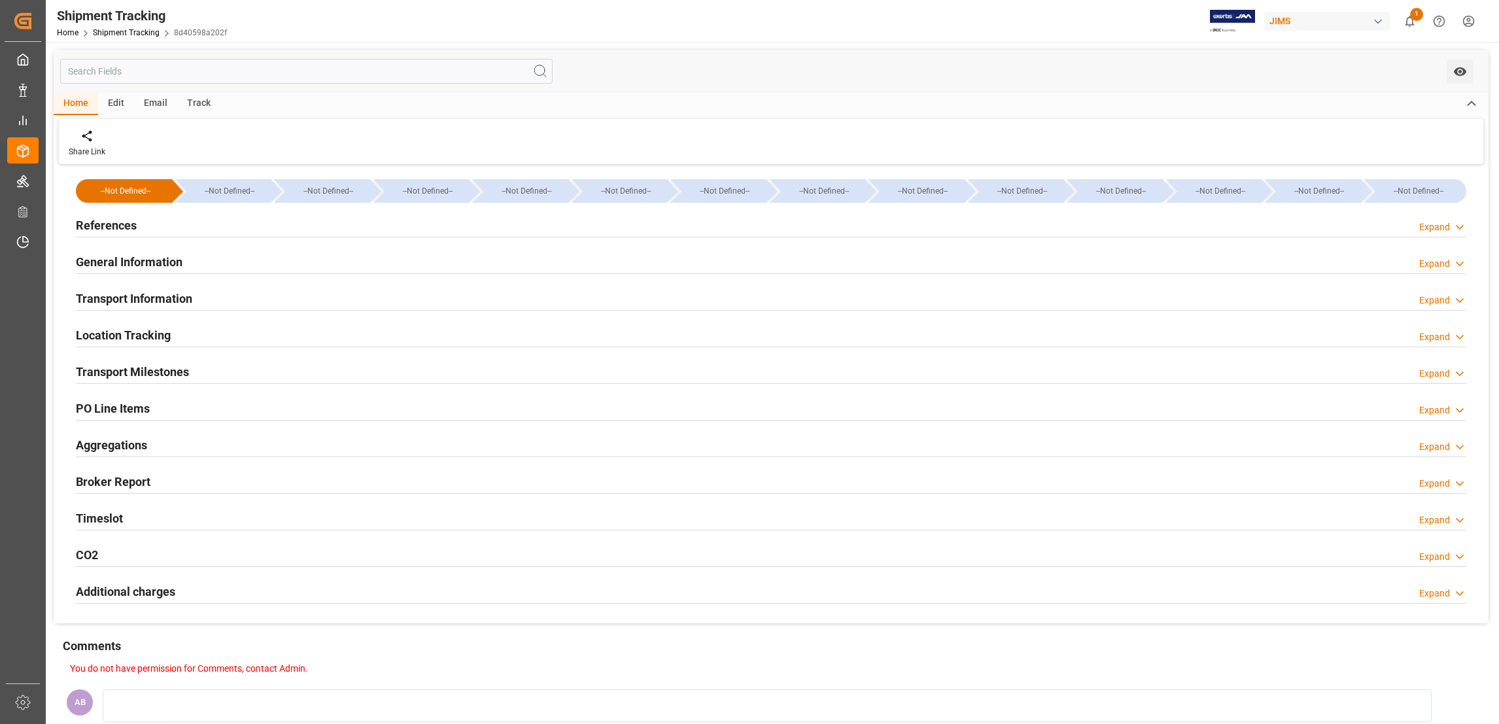
click at [1454, 407] on icon at bounding box center [1459, 410] width 13 height 14
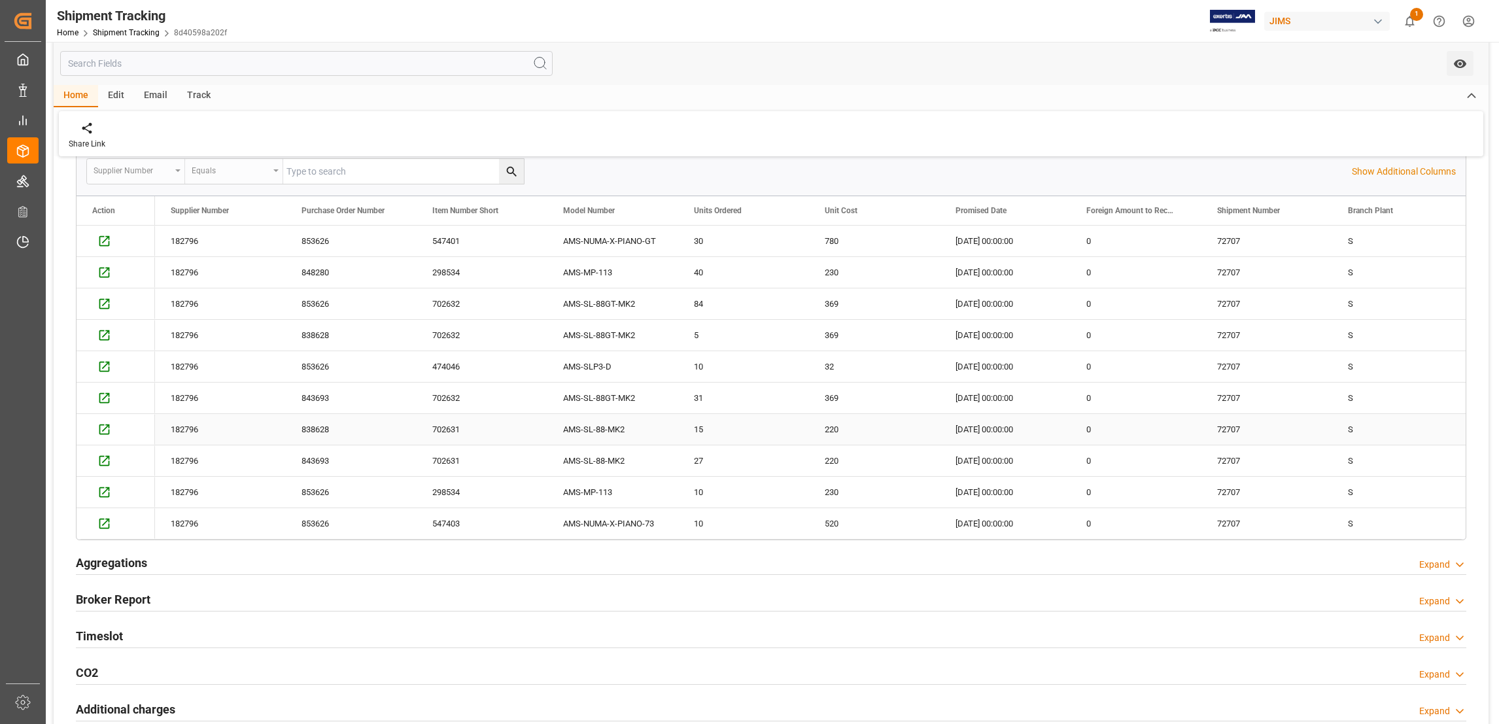
scroll to position [202, 0]
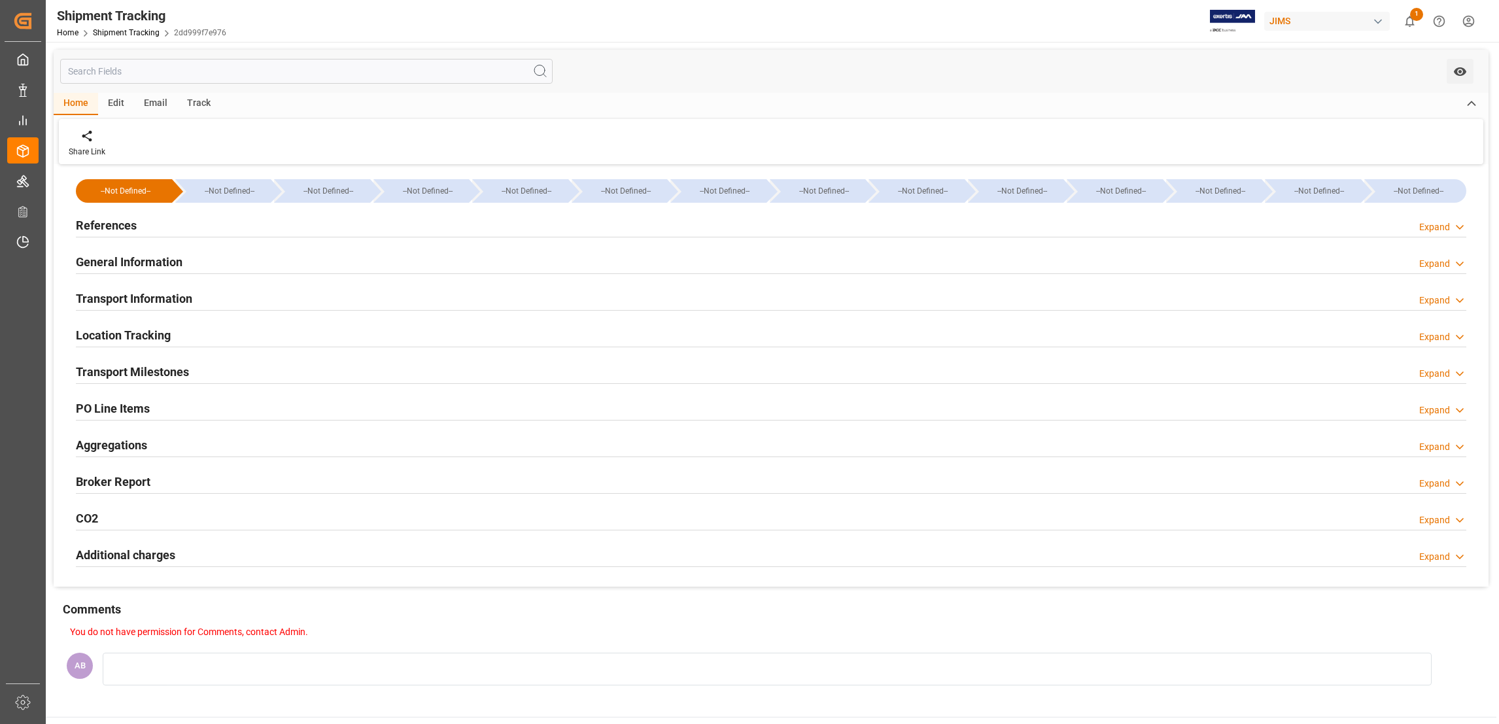
click at [1442, 407] on div "Expand" at bounding box center [1434, 410] width 31 height 14
click at [1448, 409] on div "Expand" at bounding box center [1434, 410] width 31 height 14
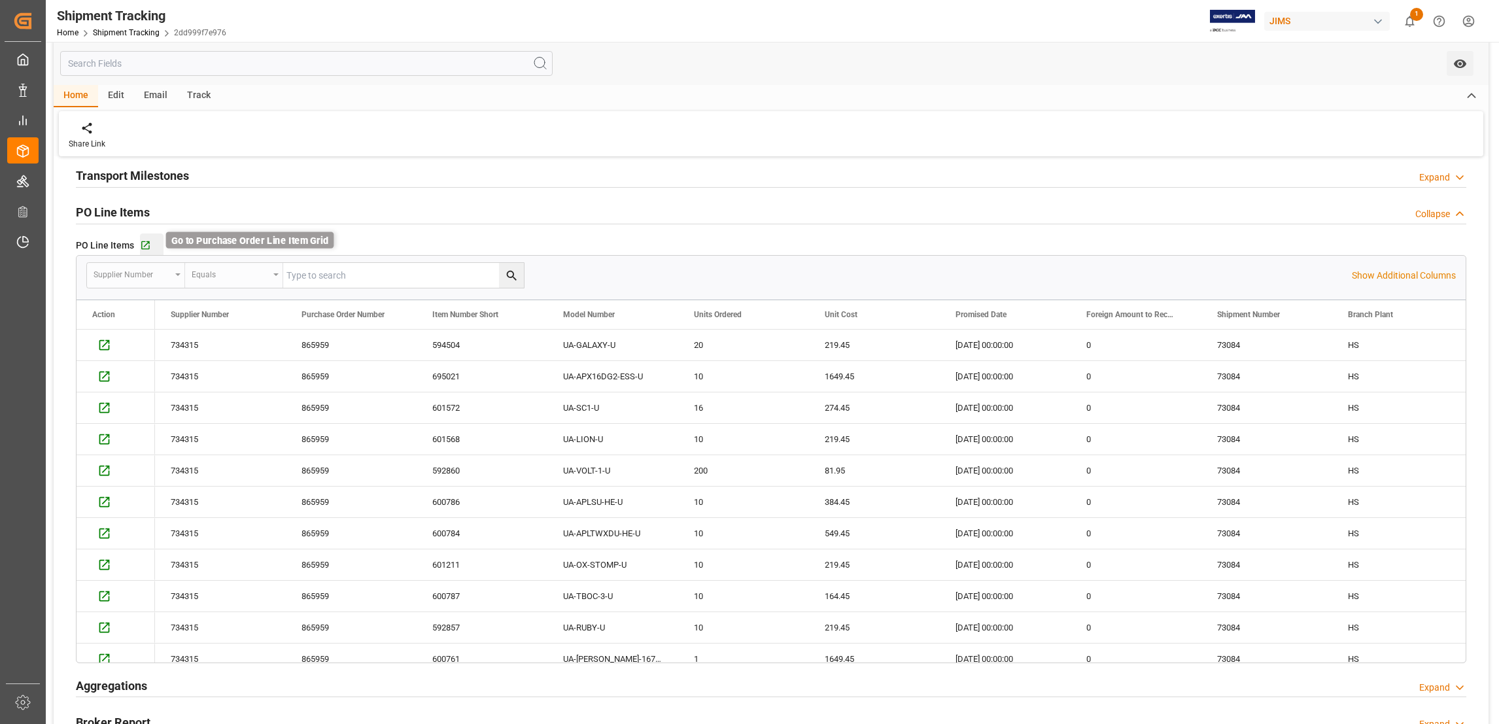
click at [150, 244] on icon "button" at bounding box center [145, 245] width 11 height 11
drag, startPoint x: 558, startPoint y: 346, endPoint x: 622, endPoint y: 435, distance: 109.6
click at [621, 439] on div "865959 594504 UA-GALAXY-U 20 219.45 [DATE] 00:00:00 0 73084 HS 0 734315 865959 …" at bounding box center [939, 518] width 1569 height 377
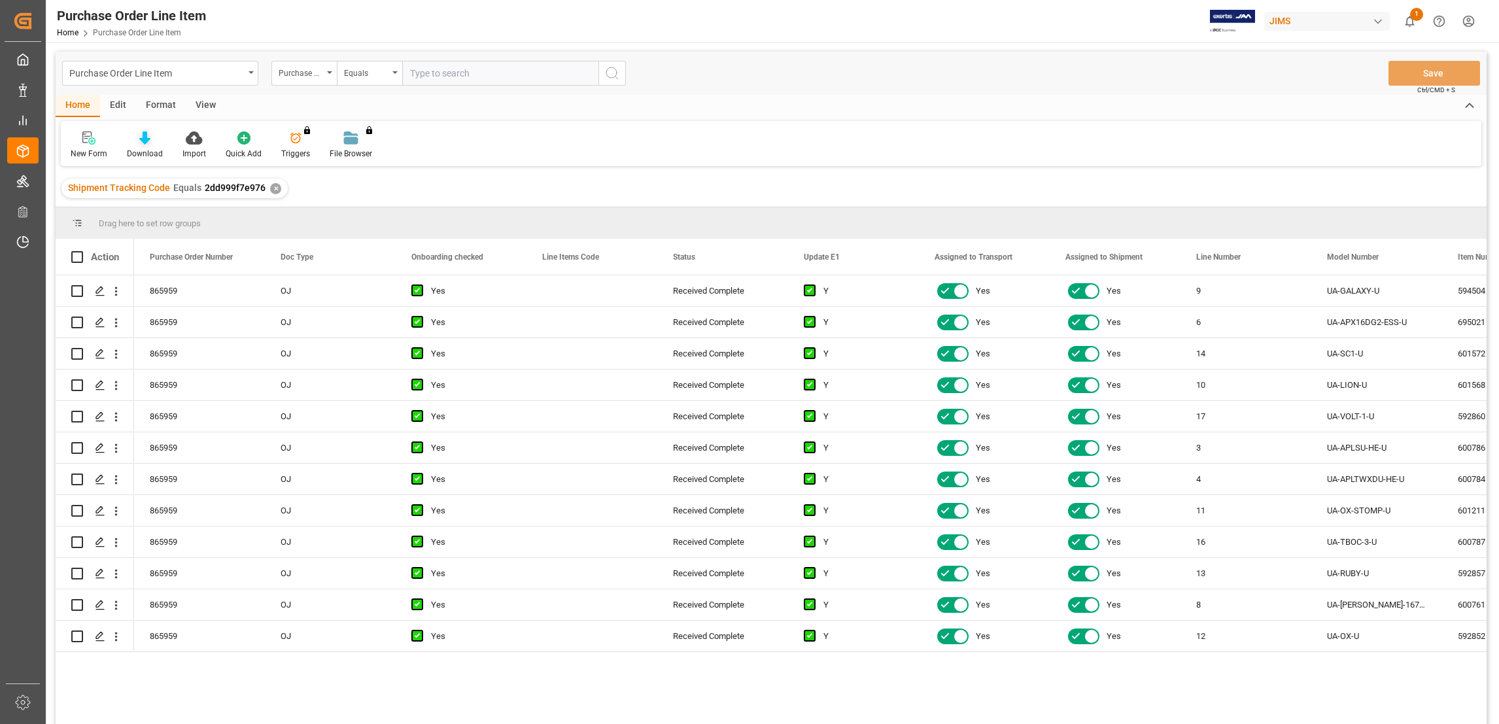
click at [146, 143] on icon at bounding box center [144, 137] width 11 height 13
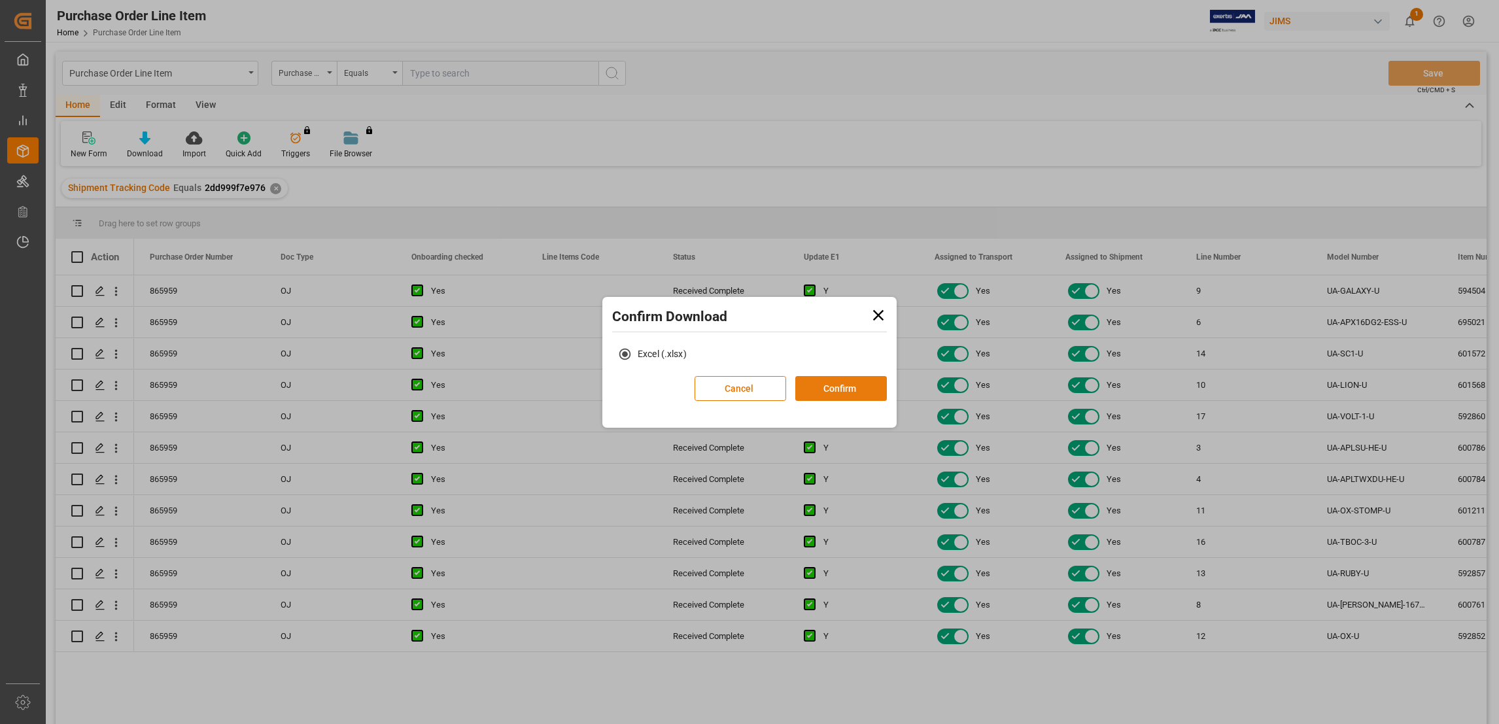
click at [842, 388] on button "Confirm" at bounding box center [841, 388] width 92 height 25
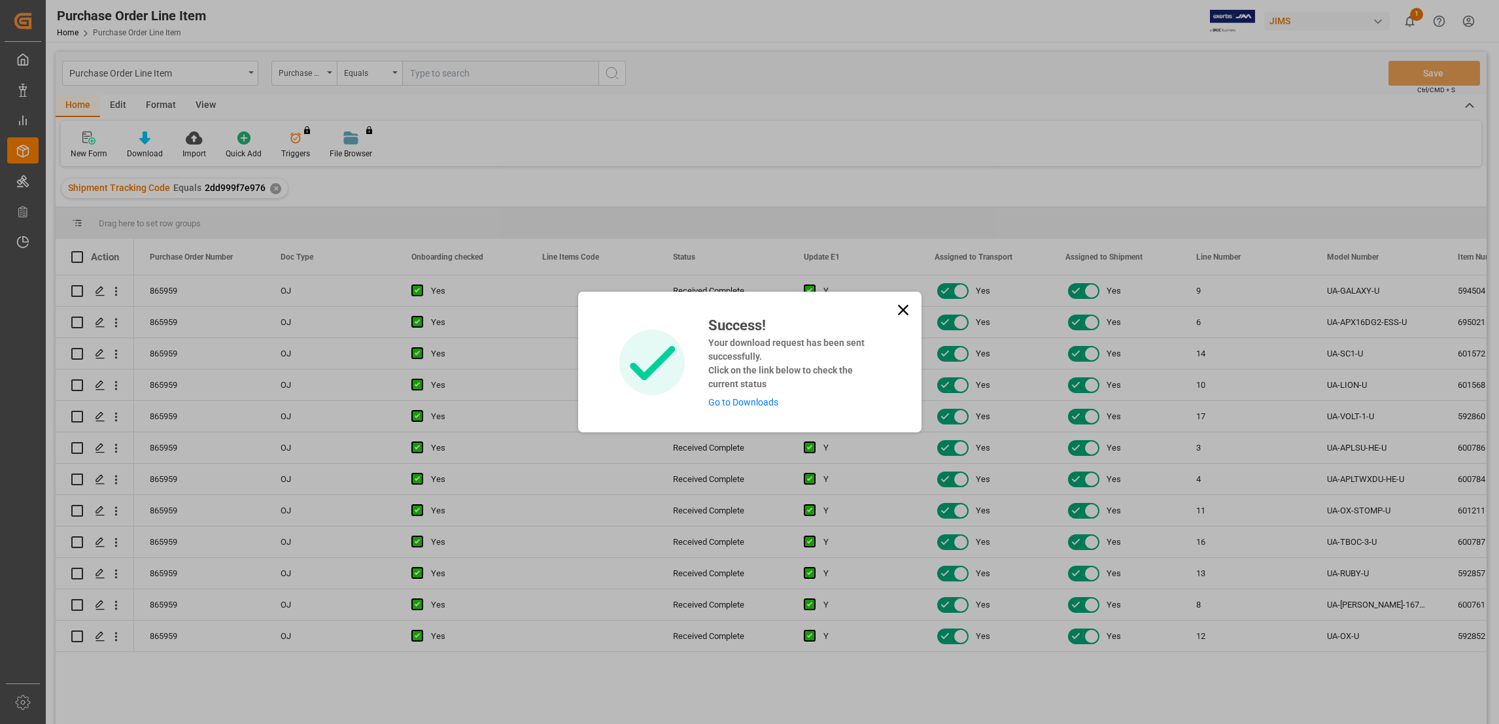
click at [751, 400] on link "Go to Downloads" at bounding box center [743, 402] width 70 height 10
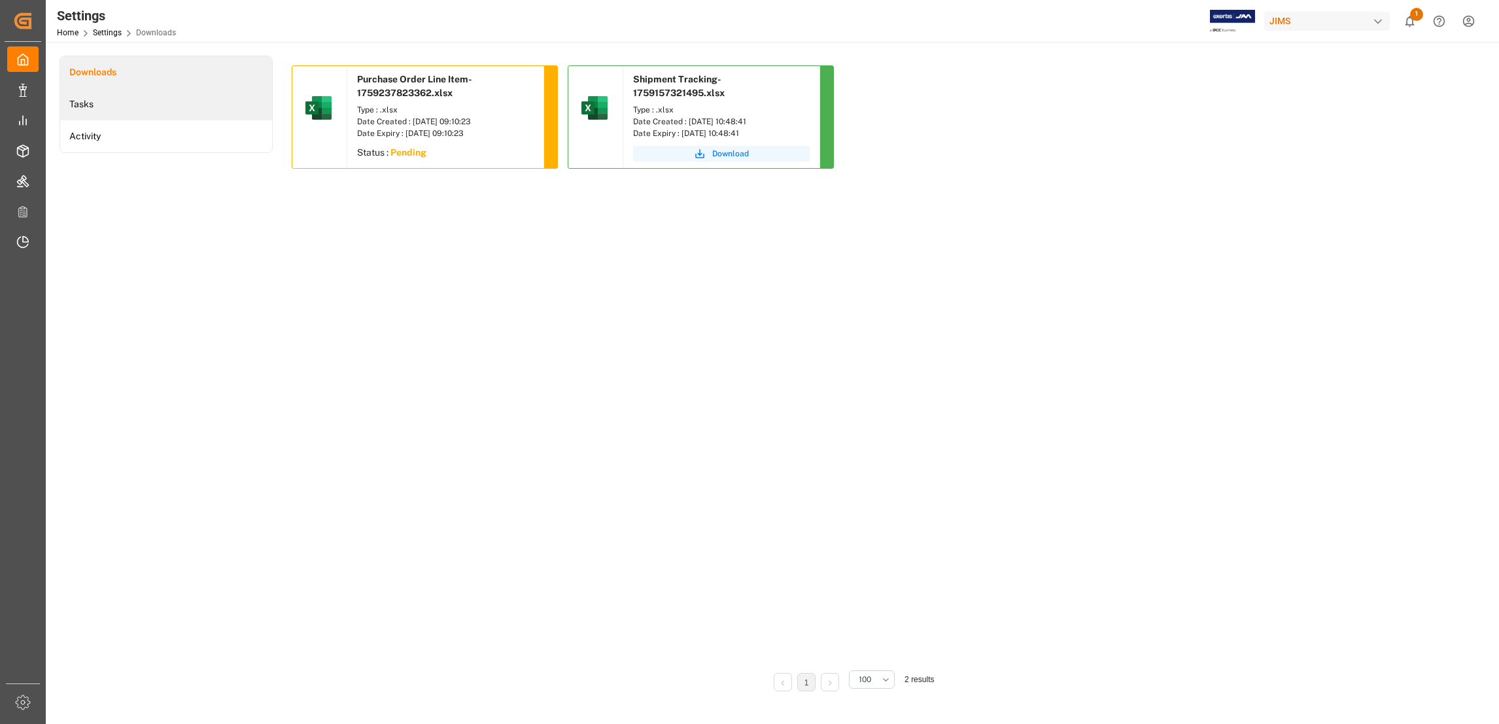
click at [109, 102] on li "Tasks" at bounding box center [166, 104] width 212 height 32
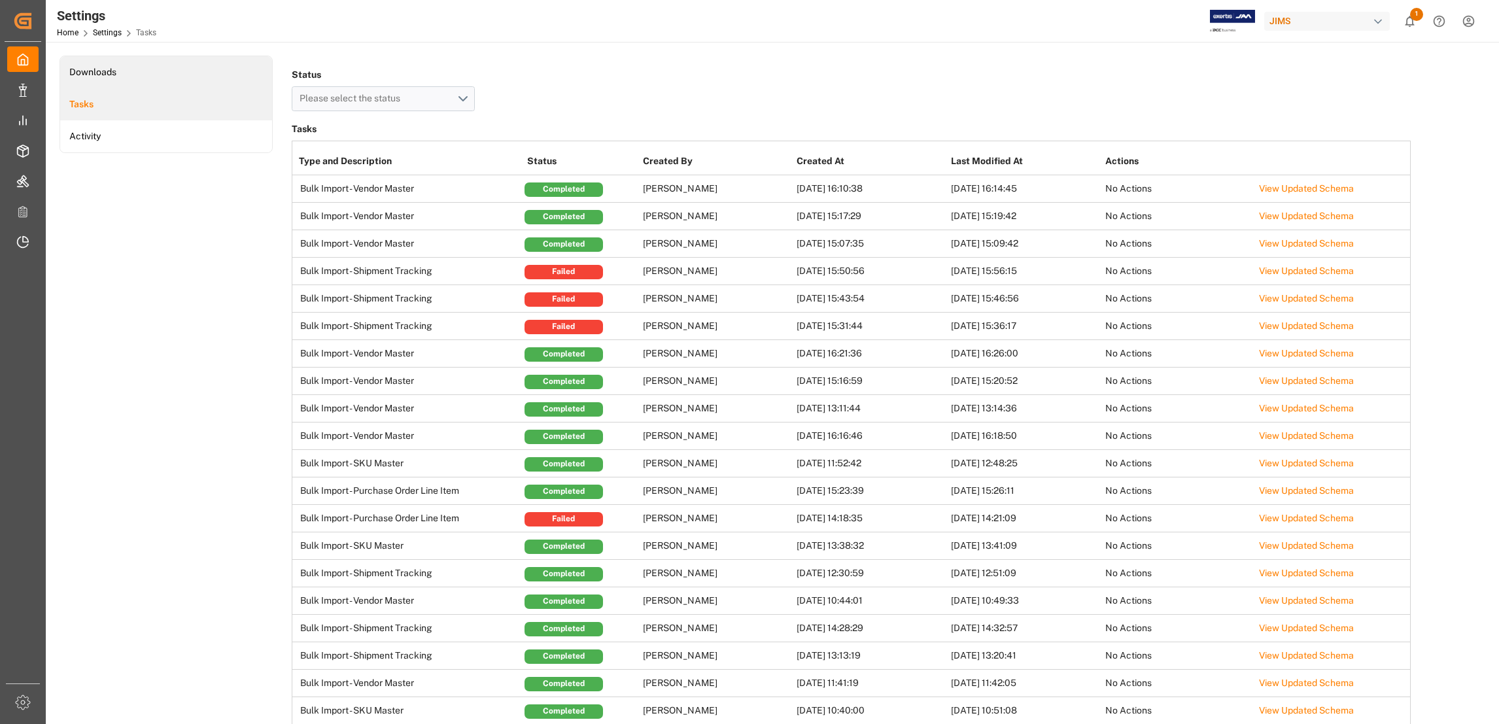
click at [124, 65] on li "Downloads" at bounding box center [166, 72] width 212 height 32
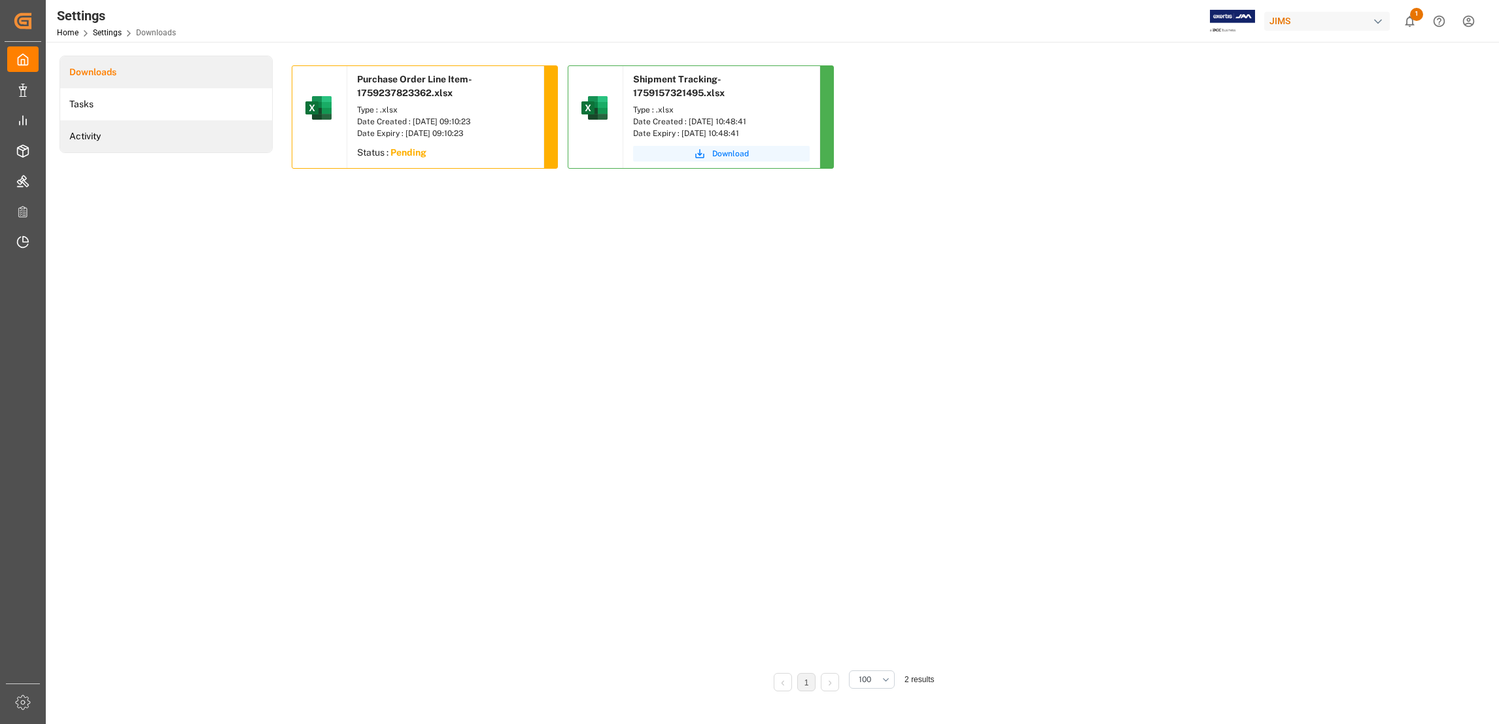
click at [66, 133] on li "Activity" at bounding box center [166, 136] width 212 height 32
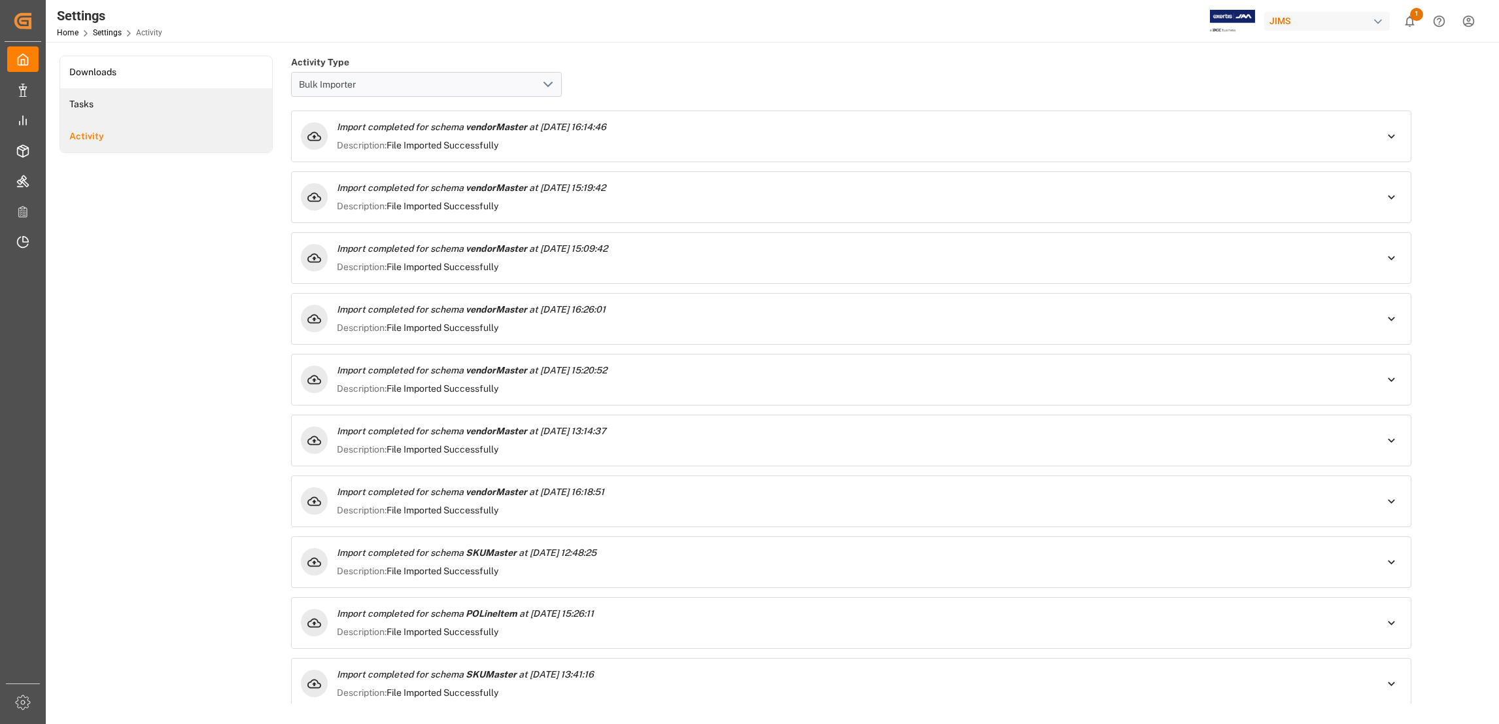
click at [87, 103] on li "Tasks" at bounding box center [166, 104] width 212 height 32
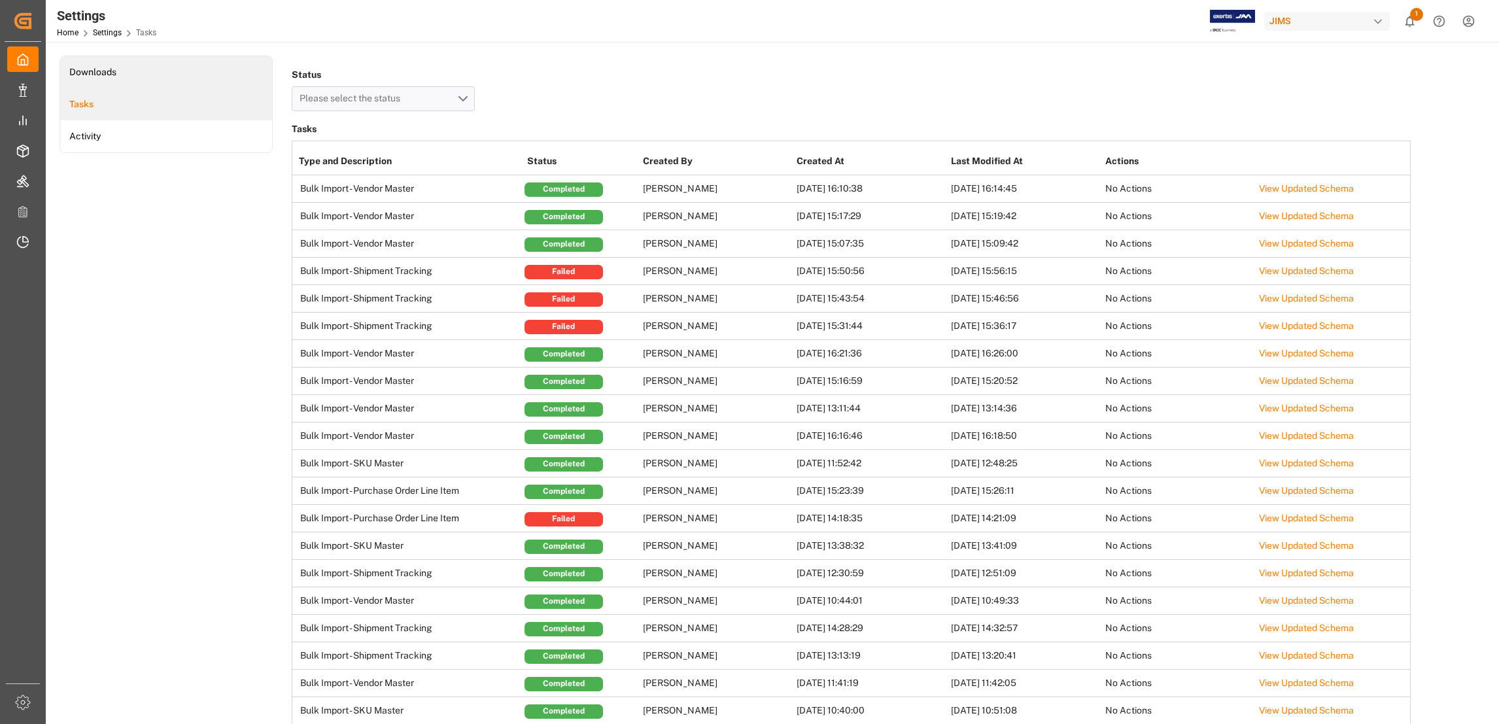
click at [99, 77] on li "Downloads" at bounding box center [166, 72] width 212 height 32
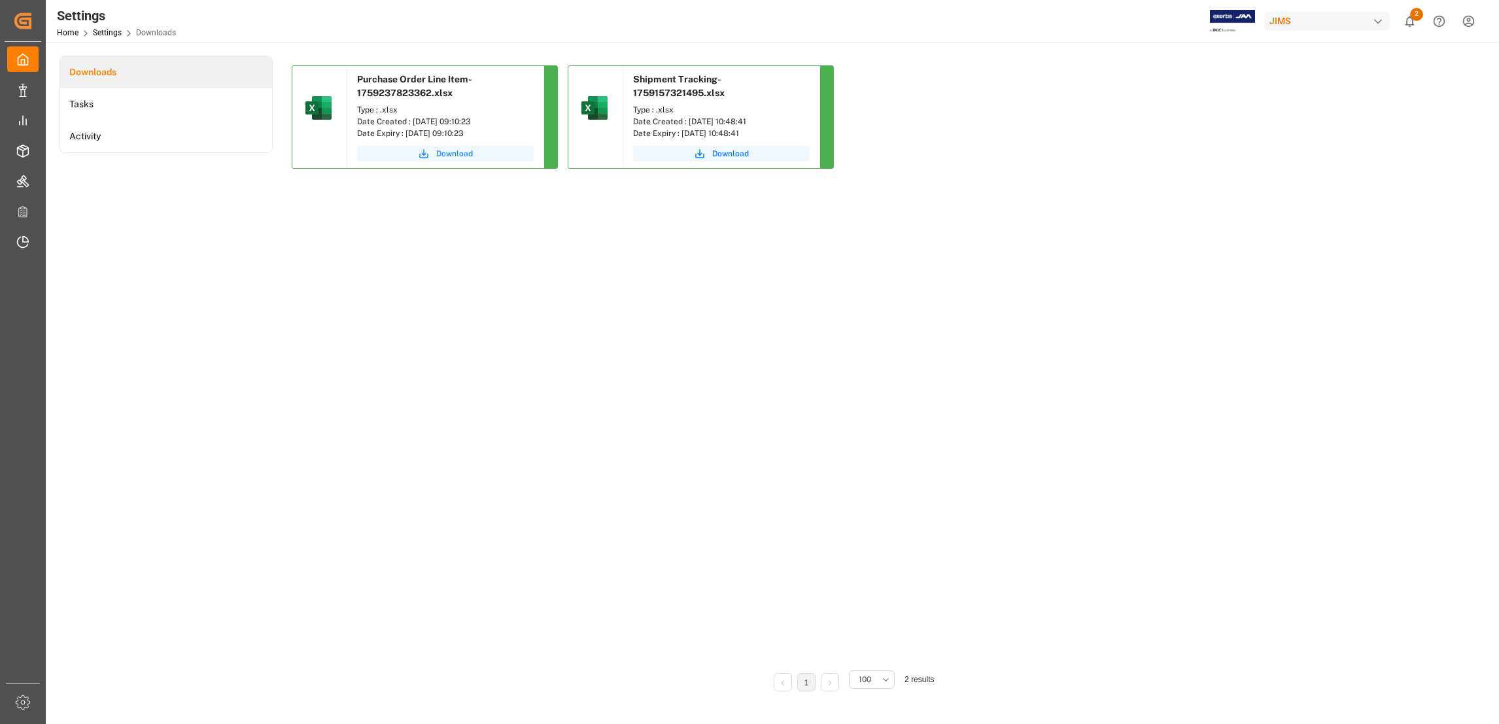
click at [441, 154] on span "Download" at bounding box center [454, 154] width 37 height 12
click at [642, 303] on div "Purchase Order Line Item-1759237823362.xlsx Type : .xlsx Date Created : [DATE] …" at bounding box center [851, 361] width 1119 height 593
